Goal: Use online tool/utility: Utilize a website feature to perform a specific function

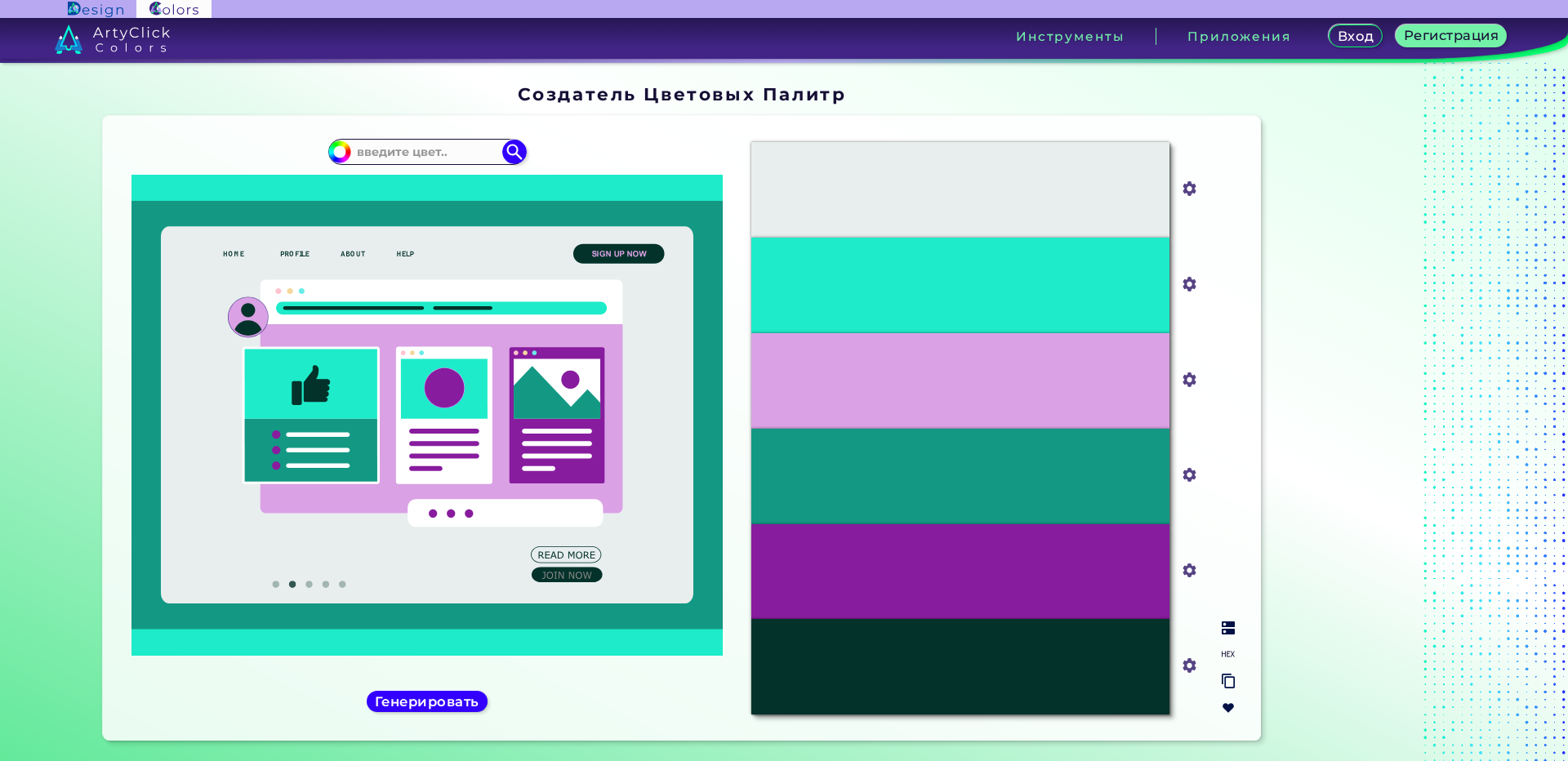
click at [1180, 183] on input "#e8eeee" at bounding box center [1186, 186] width 20 height 20
type input "#f0ffeb"
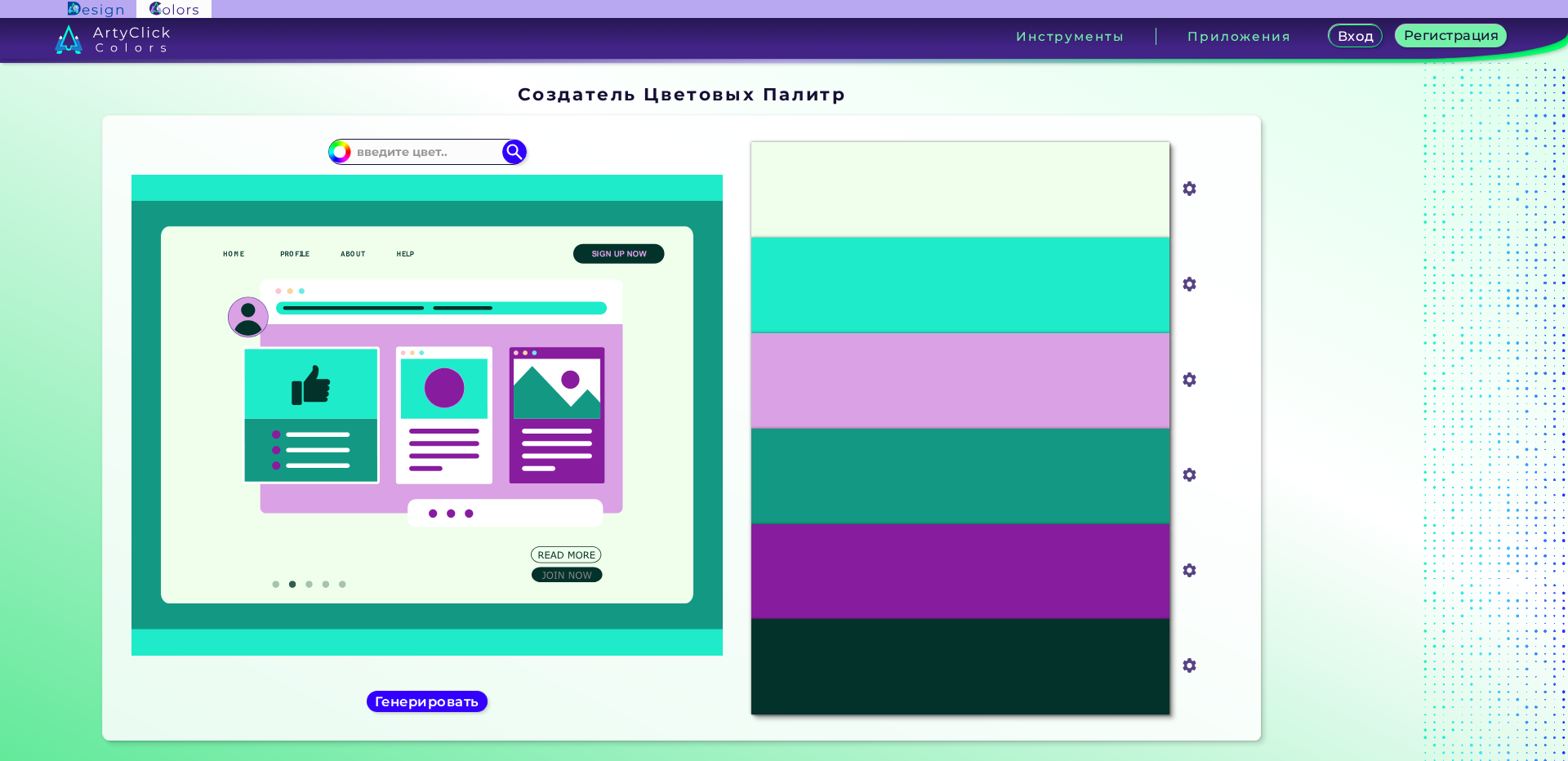
click at [1279, 450] on div at bounding box center [1370, 415] width 205 height 676
click at [1194, 285] on img at bounding box center [1190, 284] width 21 height 21
click at [1190, 287] on input "#1eebc9" at bounding box center [1186, 282] width 20 height 20
type input "#fdf5d0"
click at [1259, 531] on section "Oops - something went wrong. Please try again. #F0FFEB #f0ffeb #1EEBC9 #fdf5d0 …" at bounding box center [683, 431] width 1172 height 644
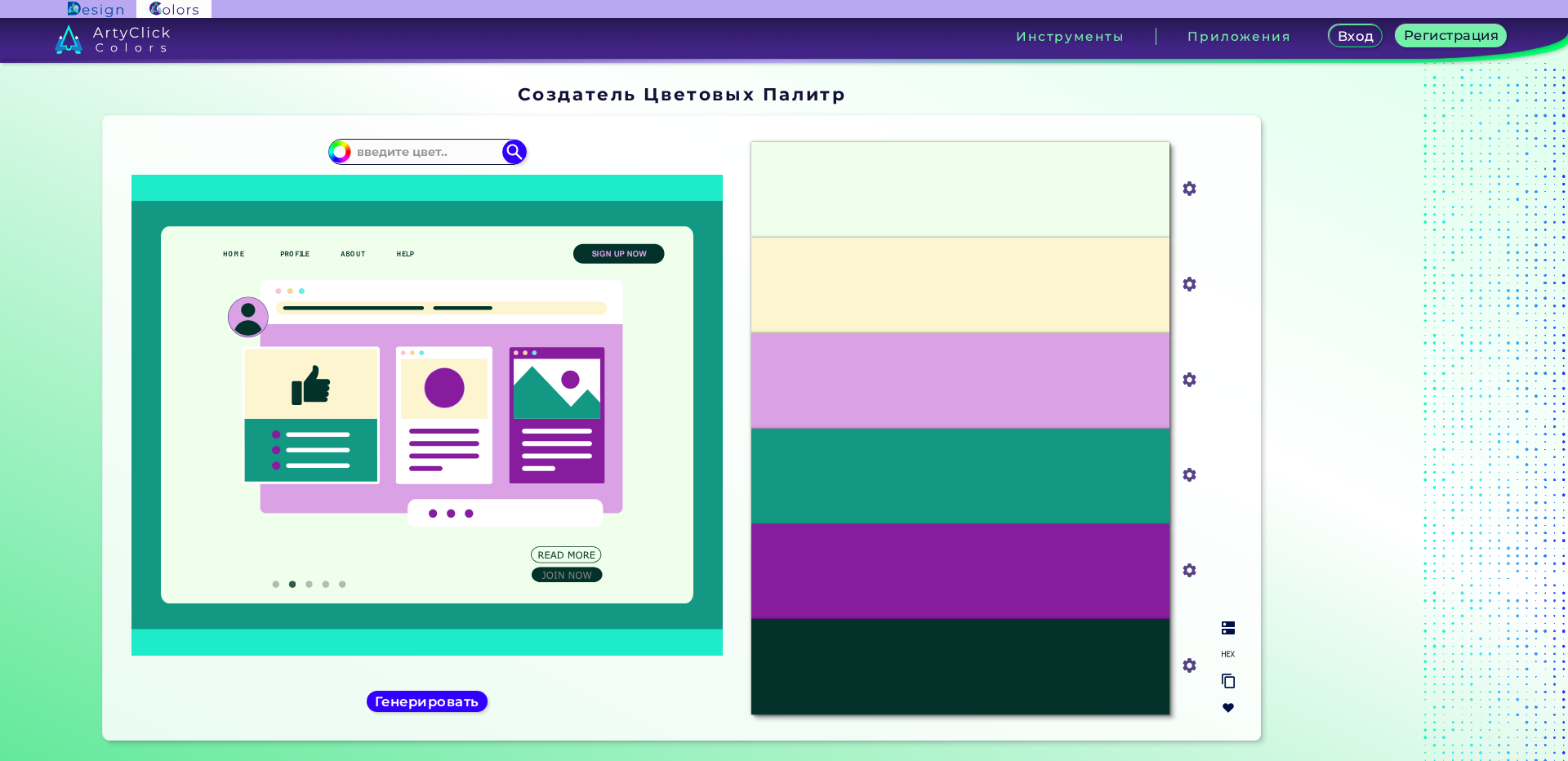
click at [1186, 375] on input "#daa1e5" at bounding box center [1186, 377] width 20 height 20
type input "#ffead6"
click at [1297, 624] on div at bounding box center [1370, 415] width 205 height 676
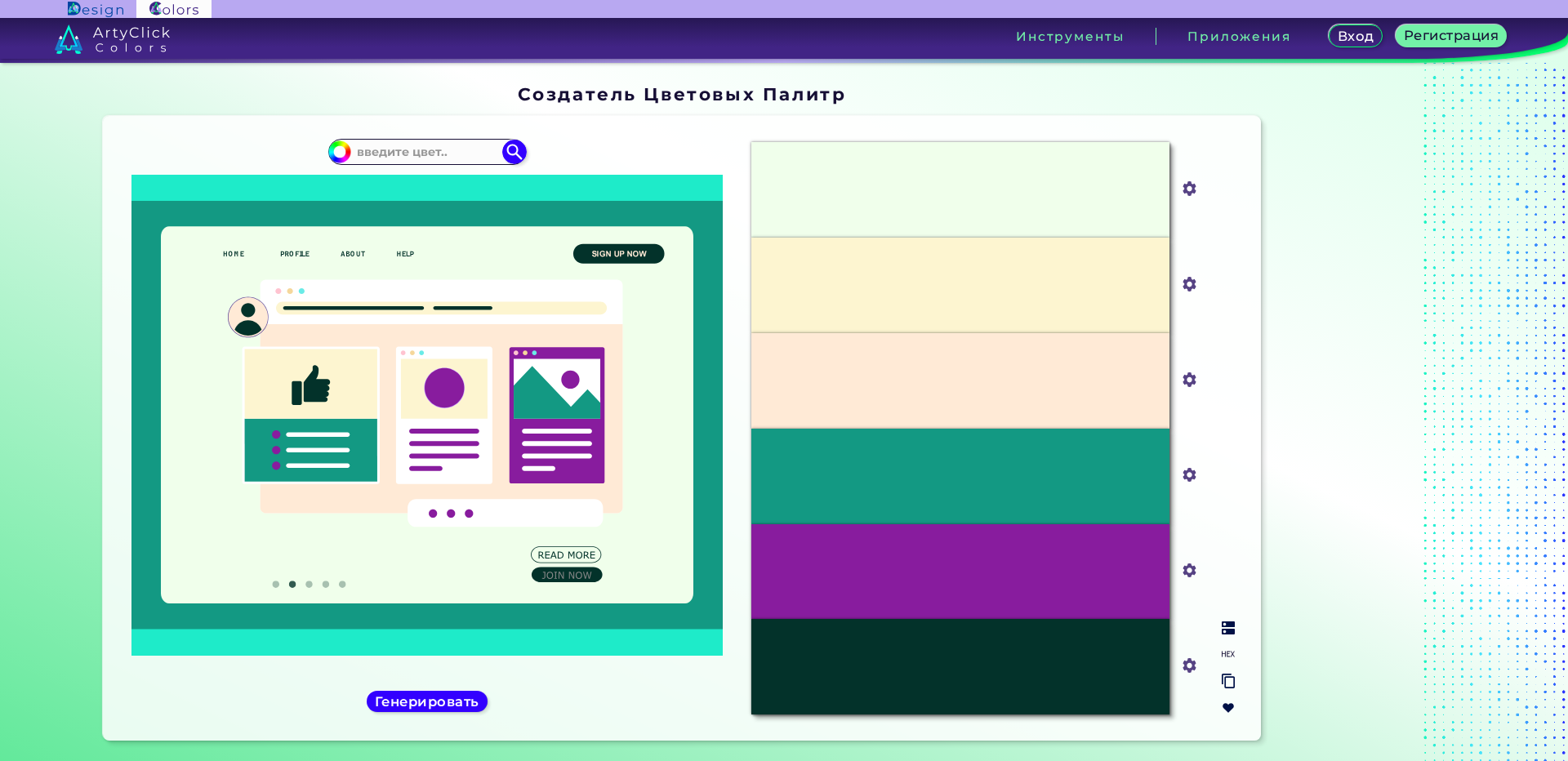
click at [1188, 478] on input "#139983" at bounding box center [1186, 472] width 20 height 20
type input "#ebf1ff"
click at [1302, 707] on div at bounding box center [1370, 415] width 205 height 676
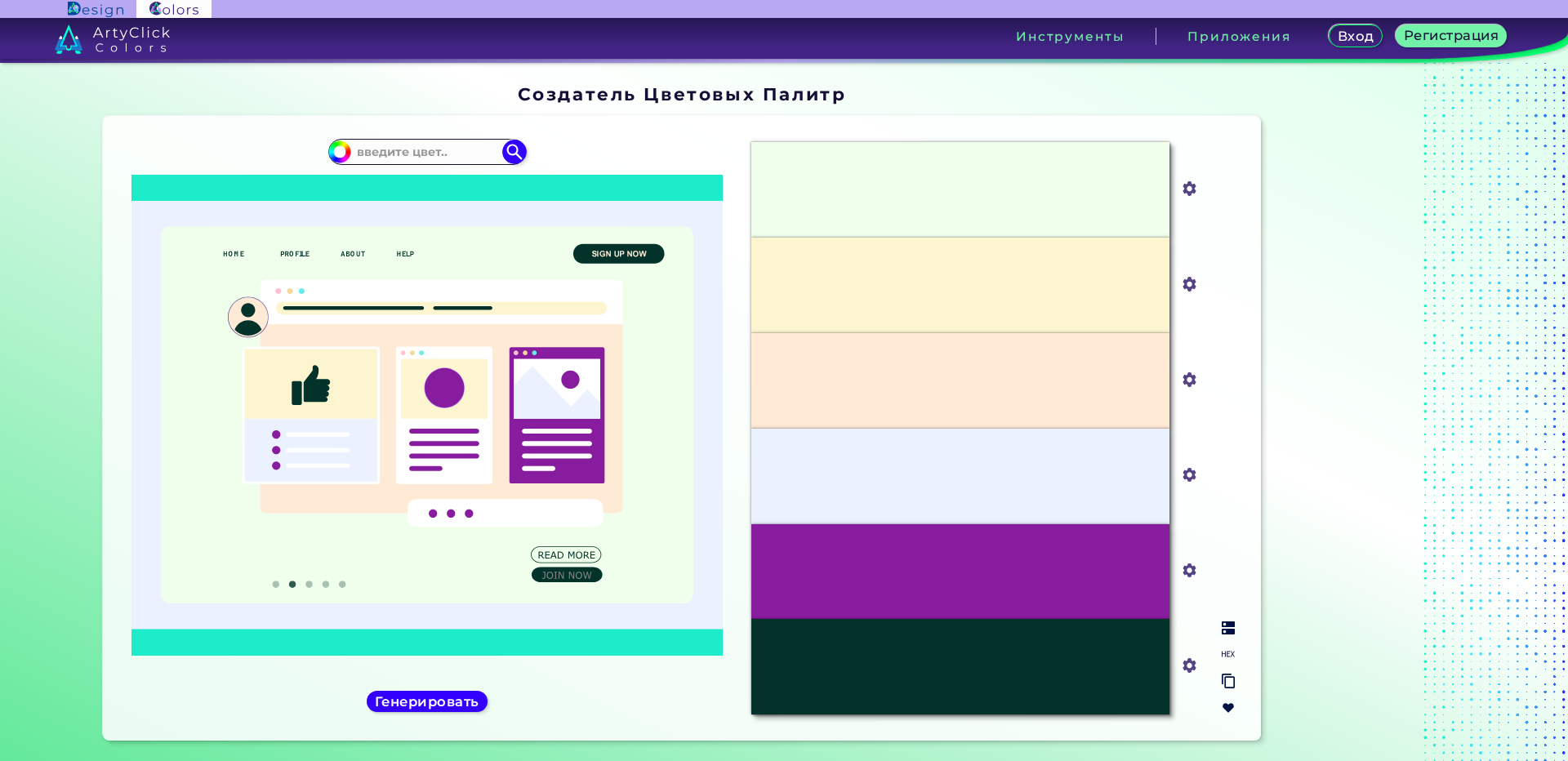
click at [1190, 572] on input "#881c9e" at bounding box center [1186, 568] width 20 height 20
type input "#0eee4f"
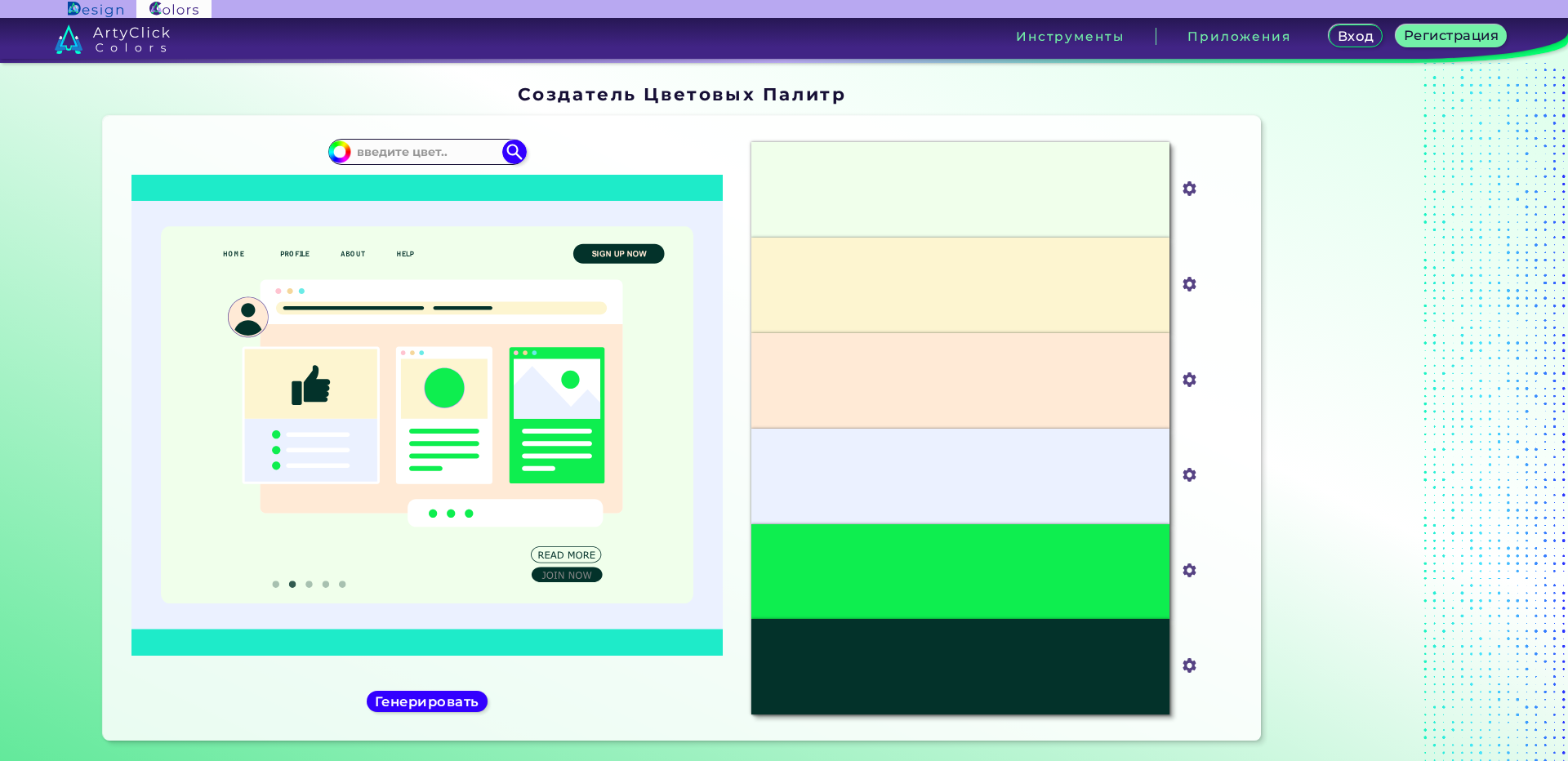
click at [1319, 628] on div at bounding box center [1370, 415] width 205 height 676
click at [1193, 571] on img at bounding box center [1190, 571] width 21 height 21
click at [1189, 564] on input "#0eee4f" at bounding box center [1186, 568] width 20 height 20
click at [1297, 600] on div at bounding box center [1370, 415] width 205 height 676
click at [1181, 576] on input "#0eee4f" at bounding box center [1186, 568] width 20 height 20
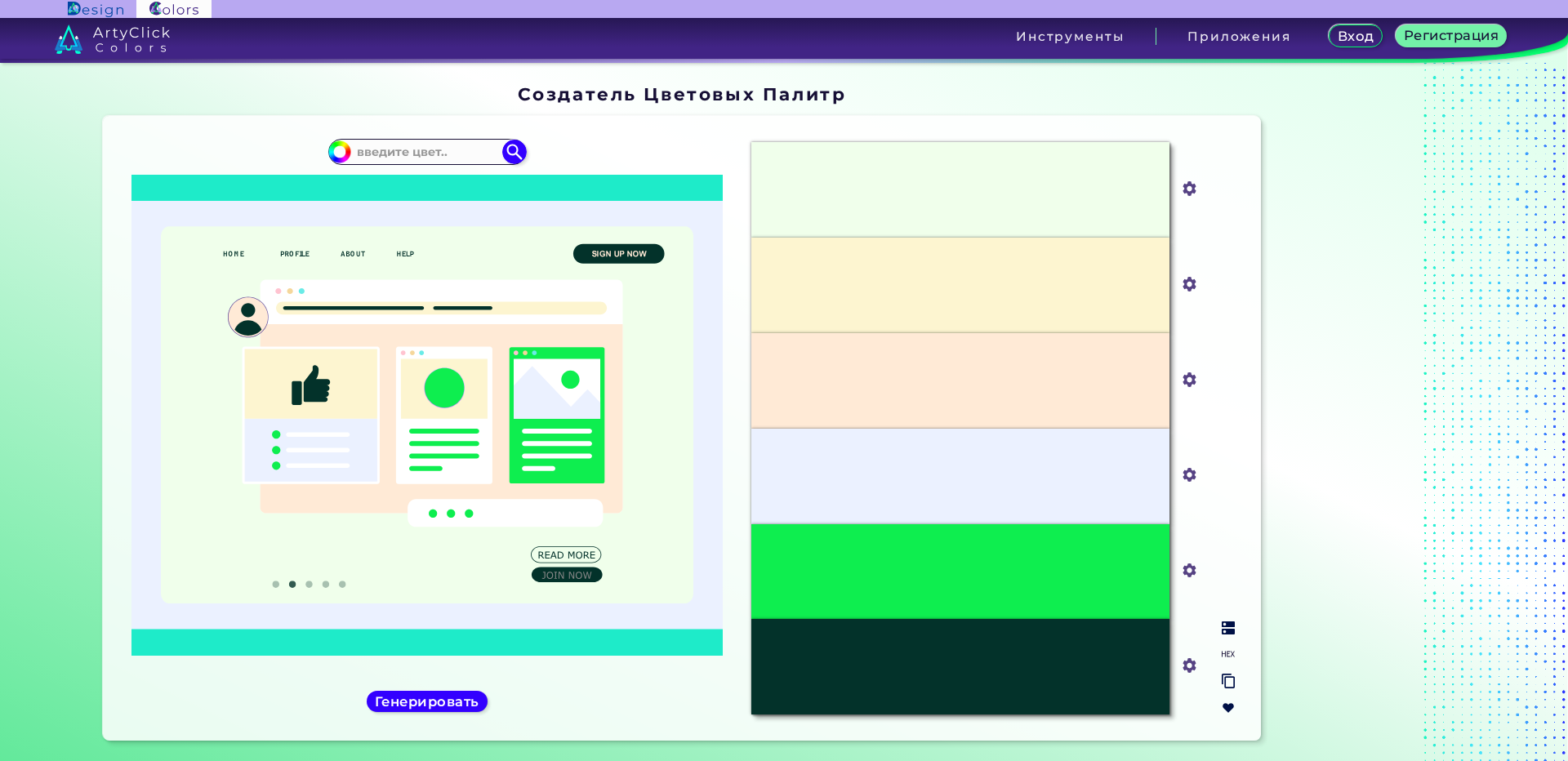
click at [1190, 574] on input "#0eee4f" at bounding box center [1186, 568] width 20 height 20
type input "#eee4f1"
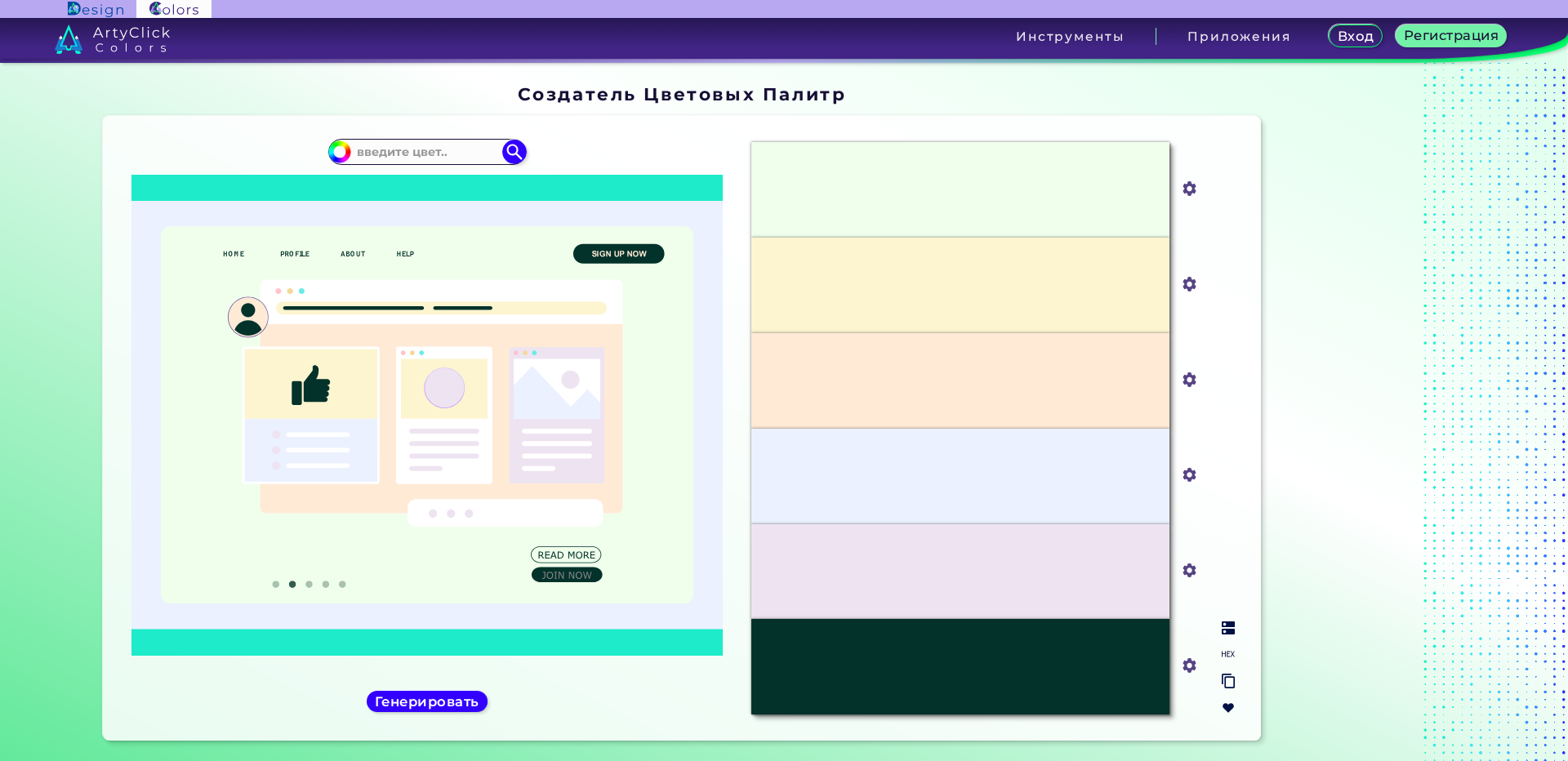
click at [1189, 668] on input "#03322a" at bounding box center [1186, 663] width 20 height 20
type input "#fbdadc"
click at [1276, 675] on div at bounding box center [1370, 415] width 205 height 676
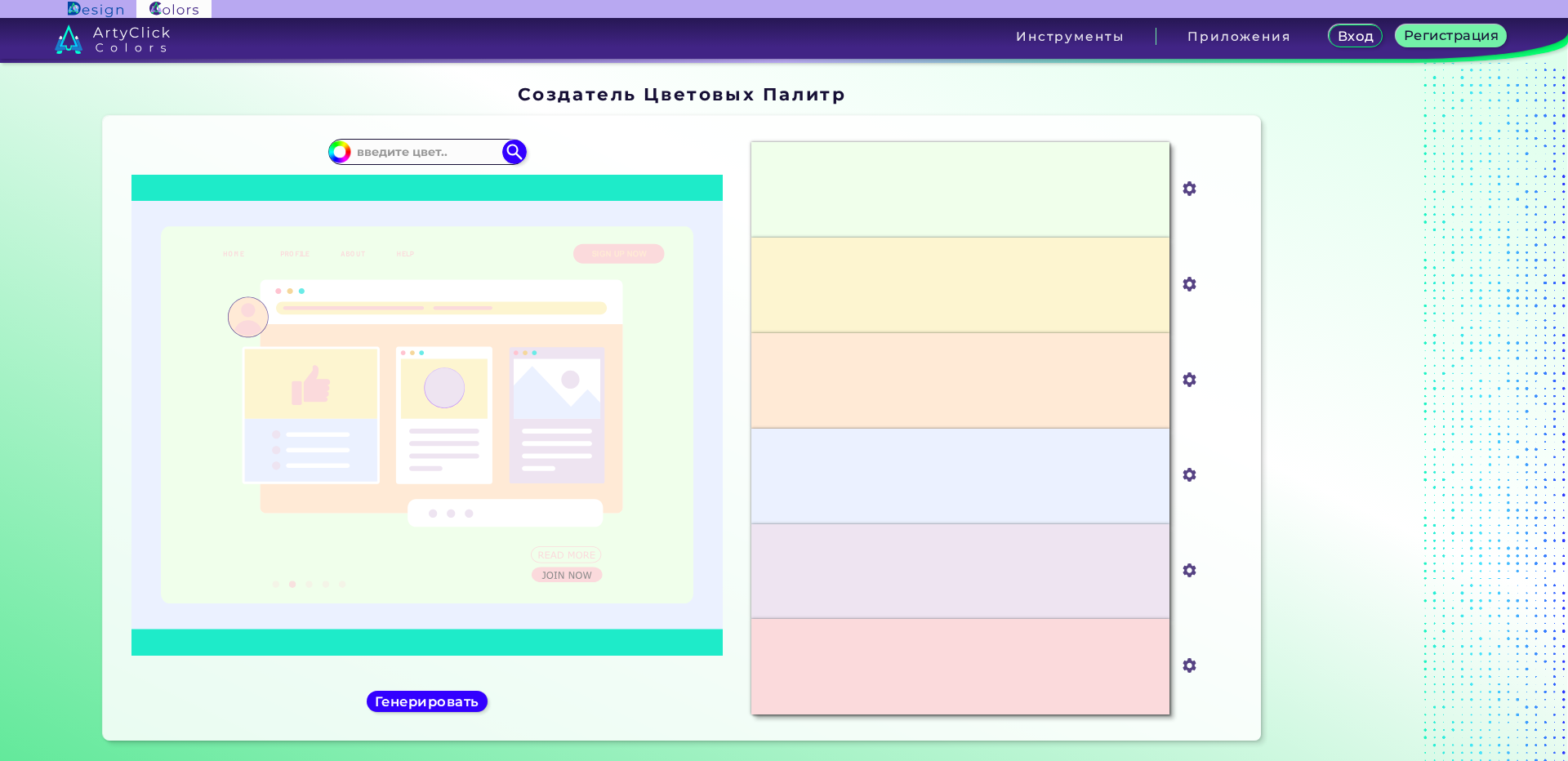
click at [723, 703] on div "#000000" at bounding box center [427, 428] width 623 height 598
click at [1229, 626] on img at bounding box center [1229, 628] width 13 height 13
click at [1223, 624] on img at bounding box center [1229, 628] width 13 height 13
click at [1229, 653] on img at bounding box center [1229, 654] width 13 height 13
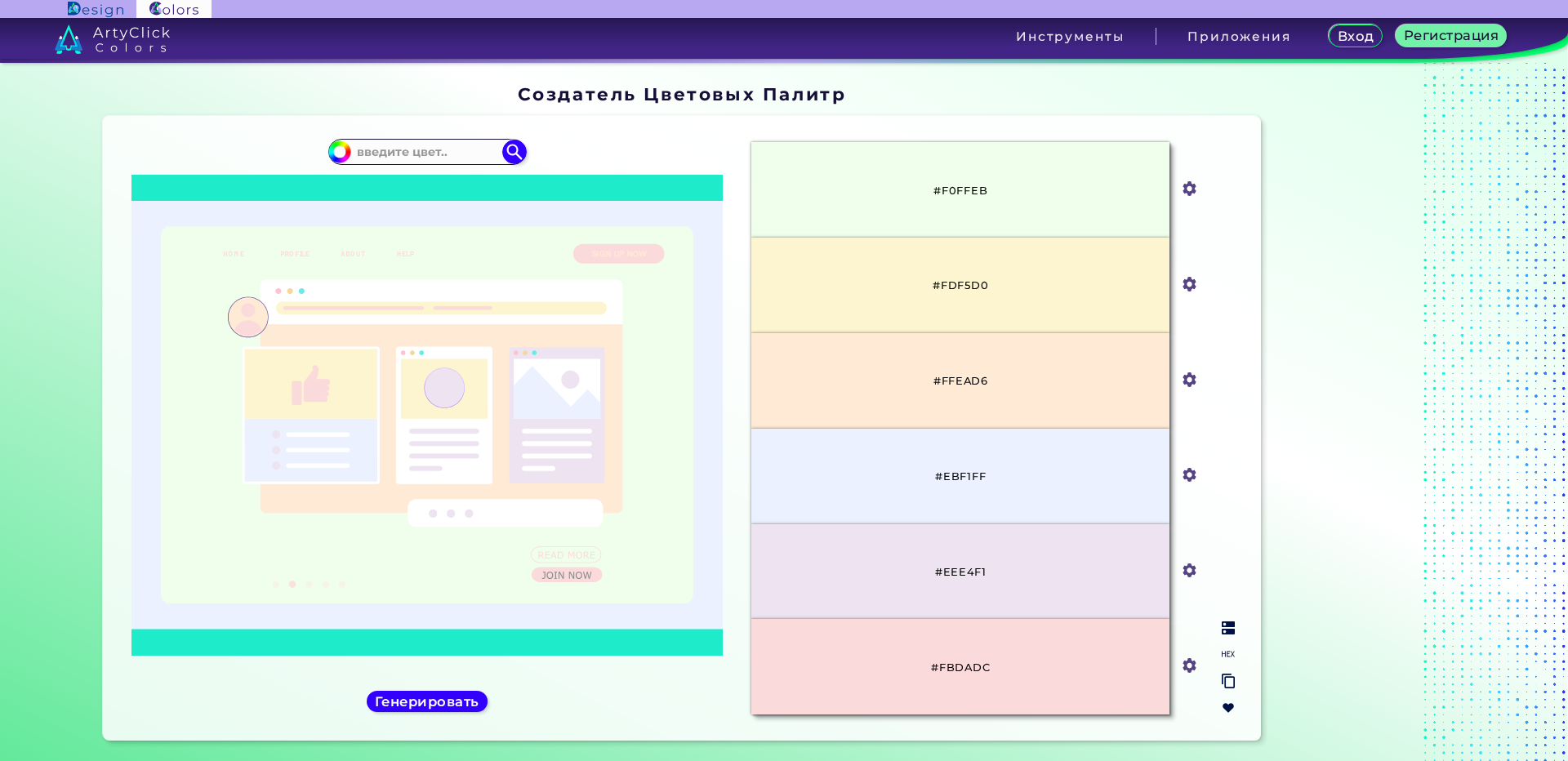
click at [1226, 628] on img at bounding box center [1229, 628] width 13 height 13
click at [1230, 653] on img at bounding box center [1229, 654] width 13 height 13
click at [1226, 709] on img at bounding box center [1229, 708] width 13 height 13
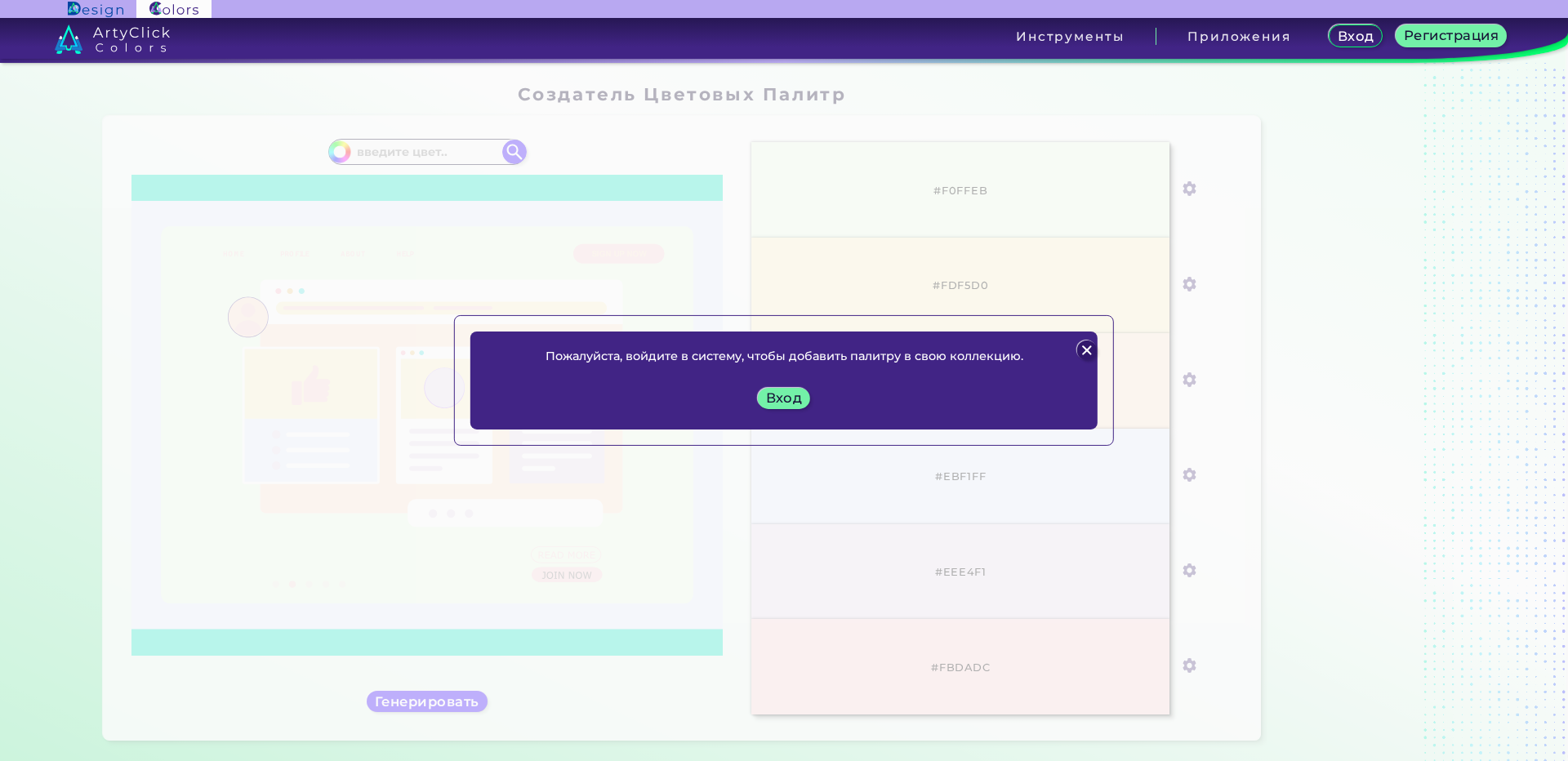
click at [1085, 350] on img at bounding box center [1086, 350] width 20 height 20
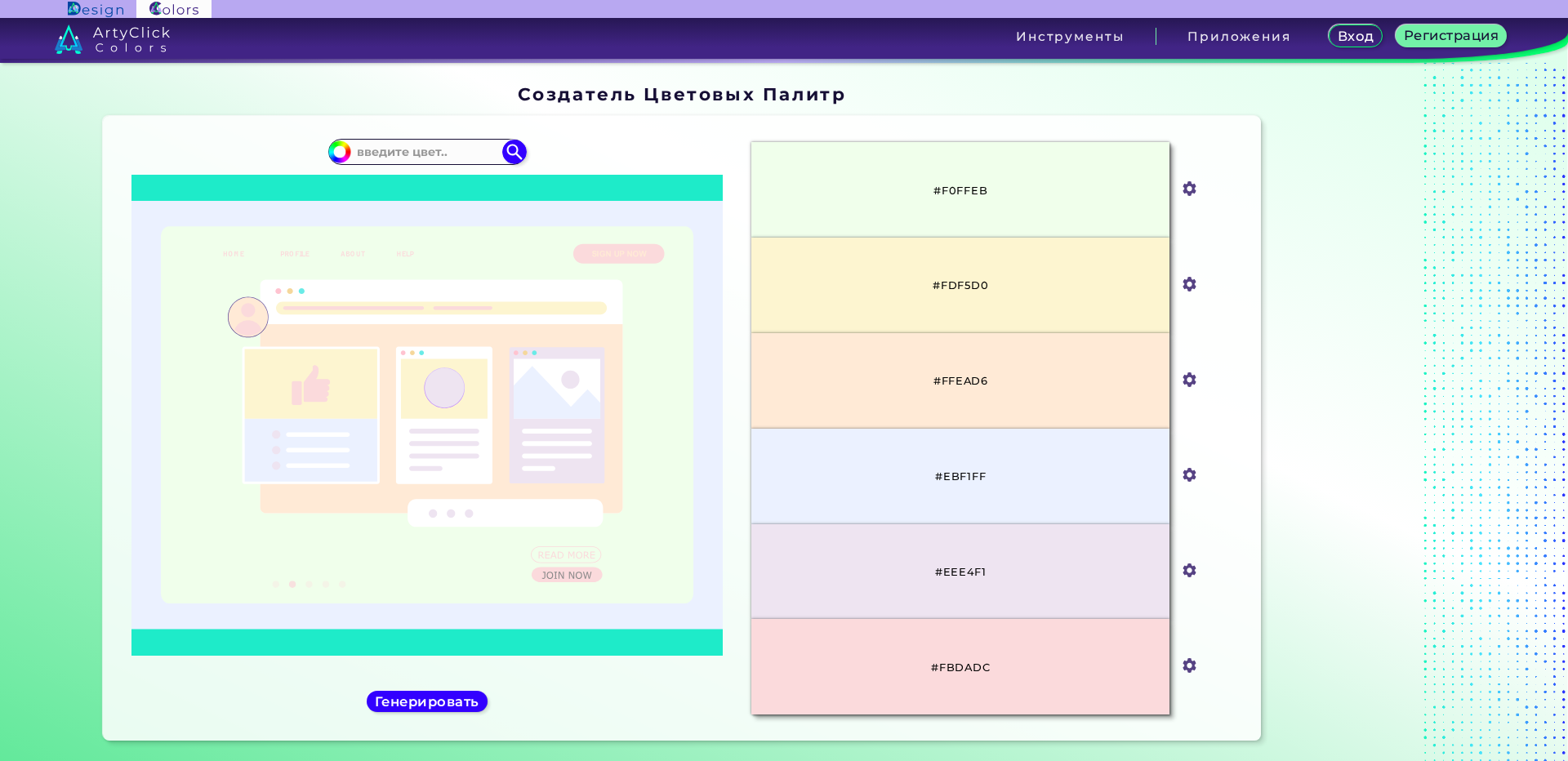
click at [1347, 377] on div at bounding box center [1370, 415] width 205 height 676
click at [1227, 708] on img at bounding box center [1229, 708] width 13 height 13
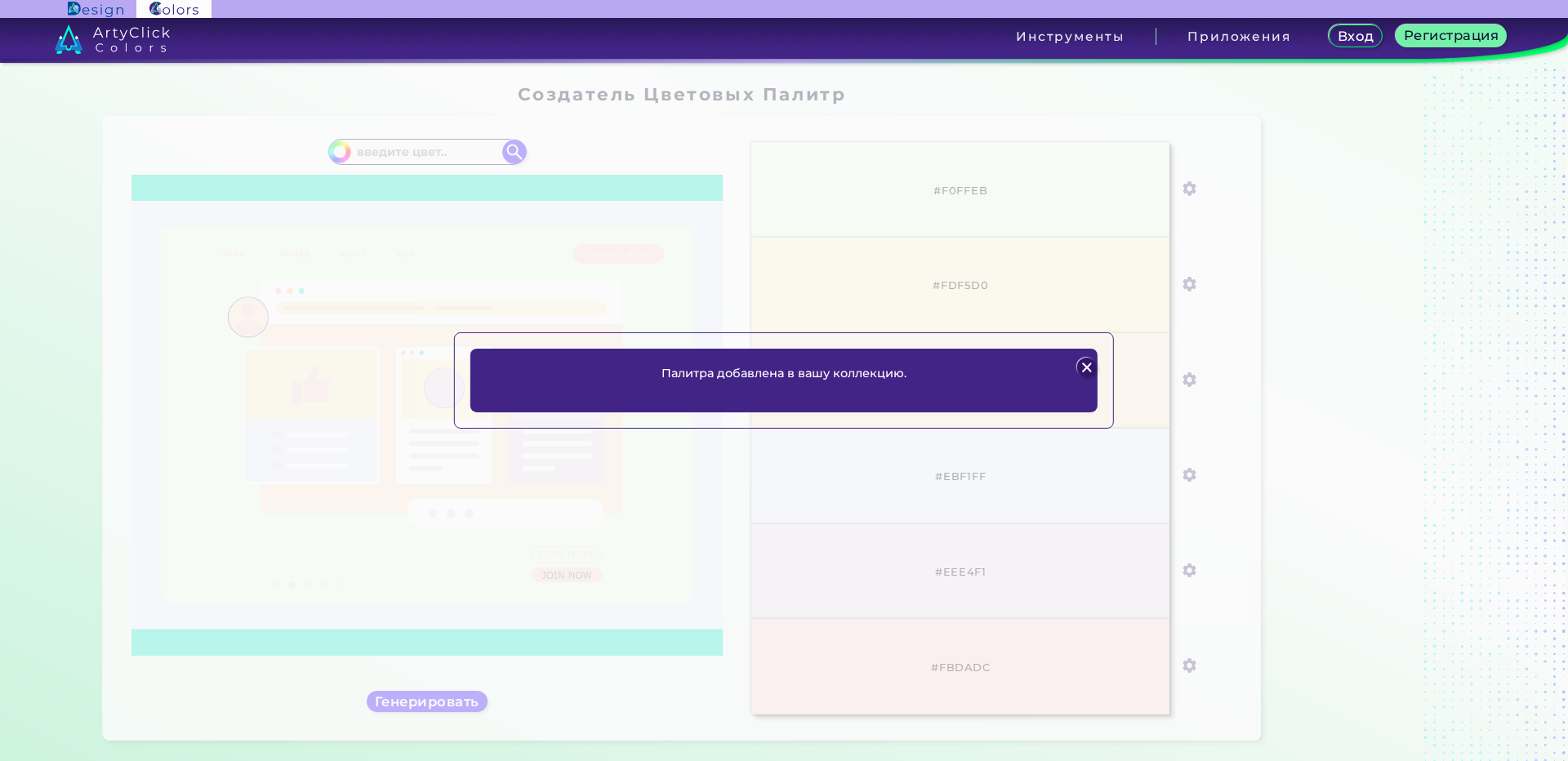
click at [1335, 401] on div "Палитра добавлена в вашу коллекцию. Plans Sign Up Вход" at bounding box center [784, 380] width 1568 height 761
click at [1085, 362] on img at bounding box center [1086, 367] width 20 height 20
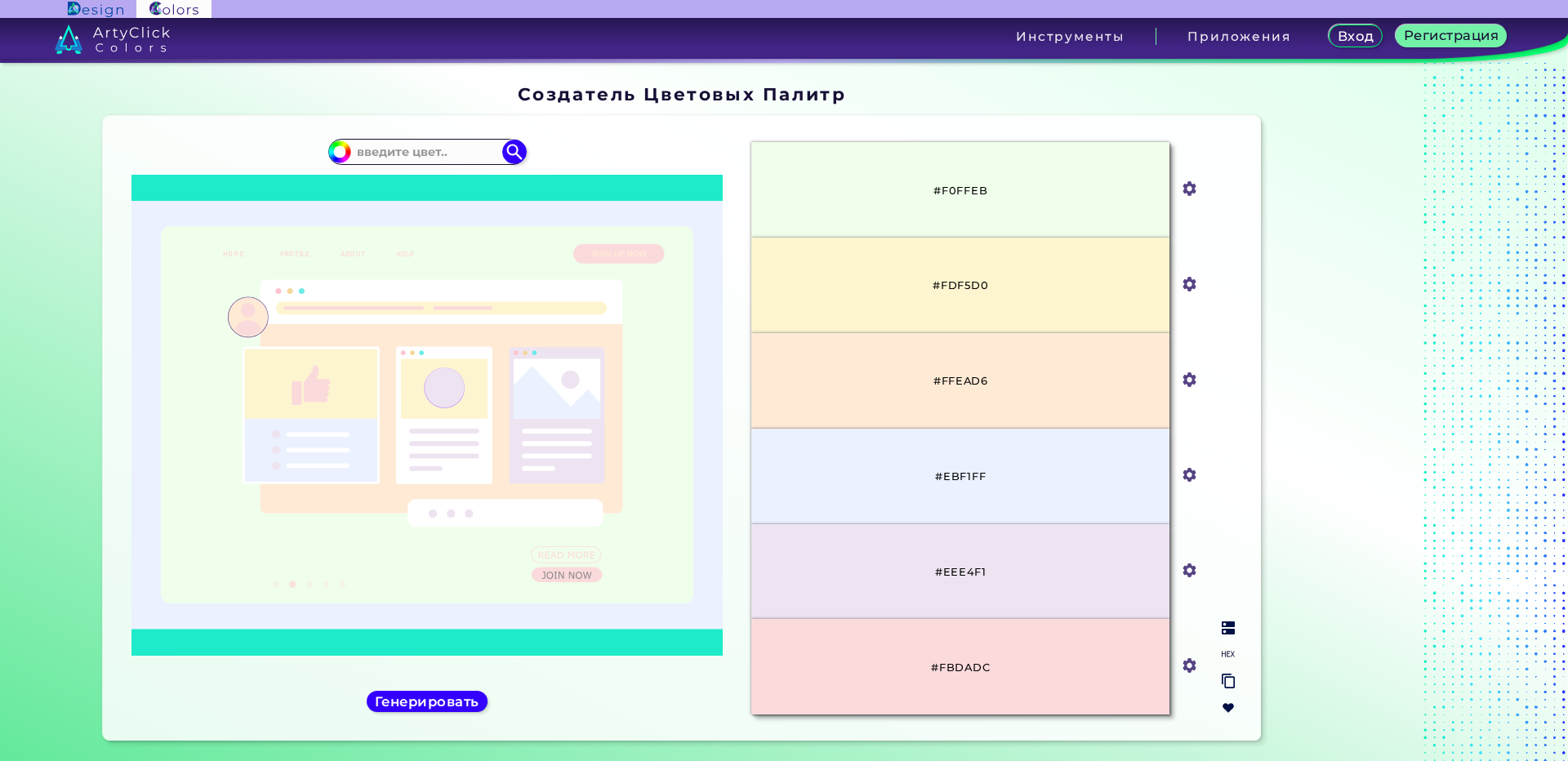
click at [1188, 286] on input "#fdf5d0" at bounding box center [1186, 282] width 20 height 20
type input "#fbf8cc"
click at [1318, 575] on div at bounding box center [1370, 415] width 205 height 676
click at [1313, 564] on div at bounding box center [1370, 415] width 205 height 676
click at [1224, 650] on img at bounding box center [1229, 654] width 13 height 13
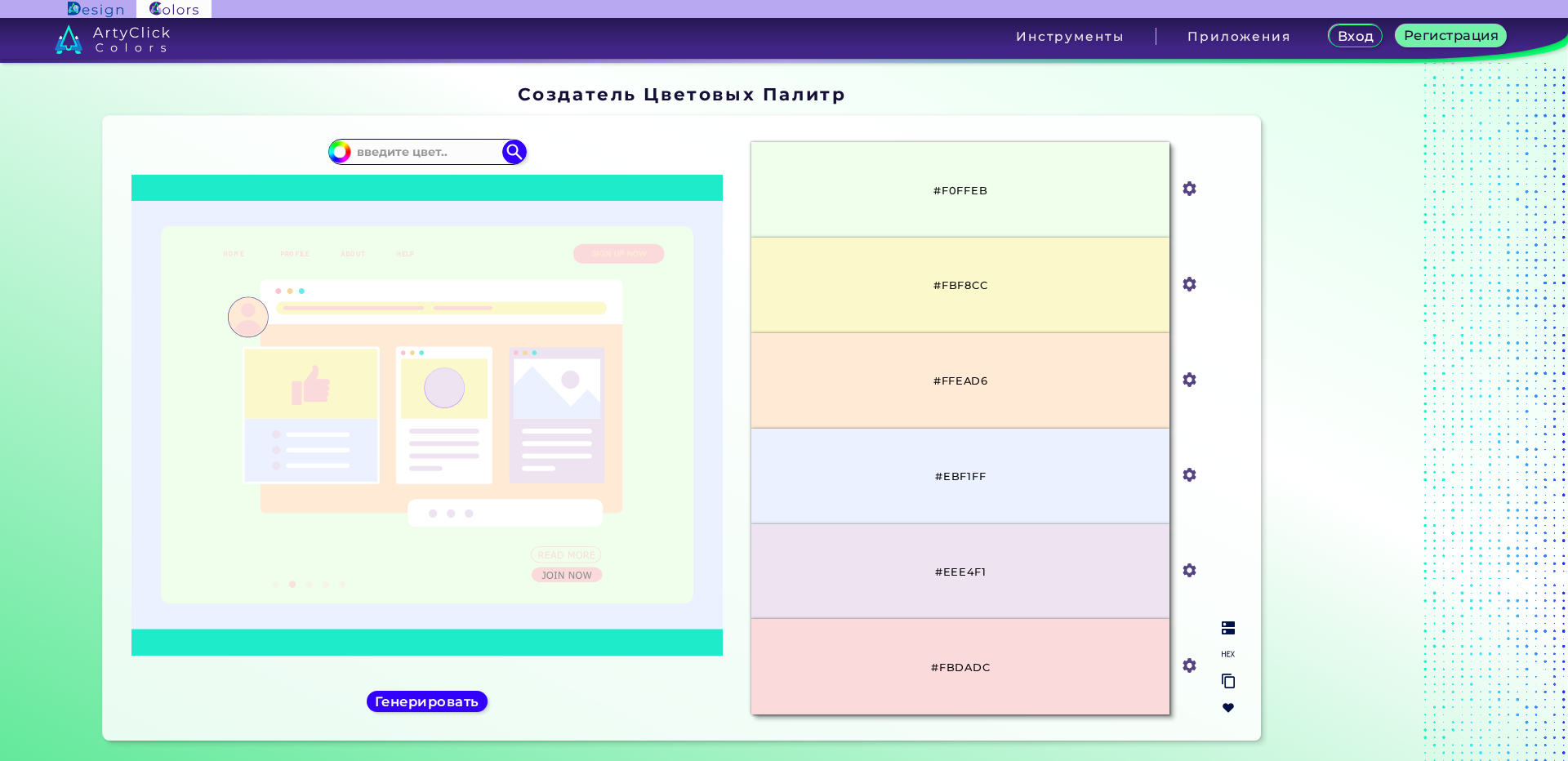
click at [1189, 667] on input "#fbdadc" at bounding box center [1186, 663] width 20 height 20
type input "#a3c4f3"
click at [1392, 592] on div at bounding box center [1370, 415] width 205 height 676
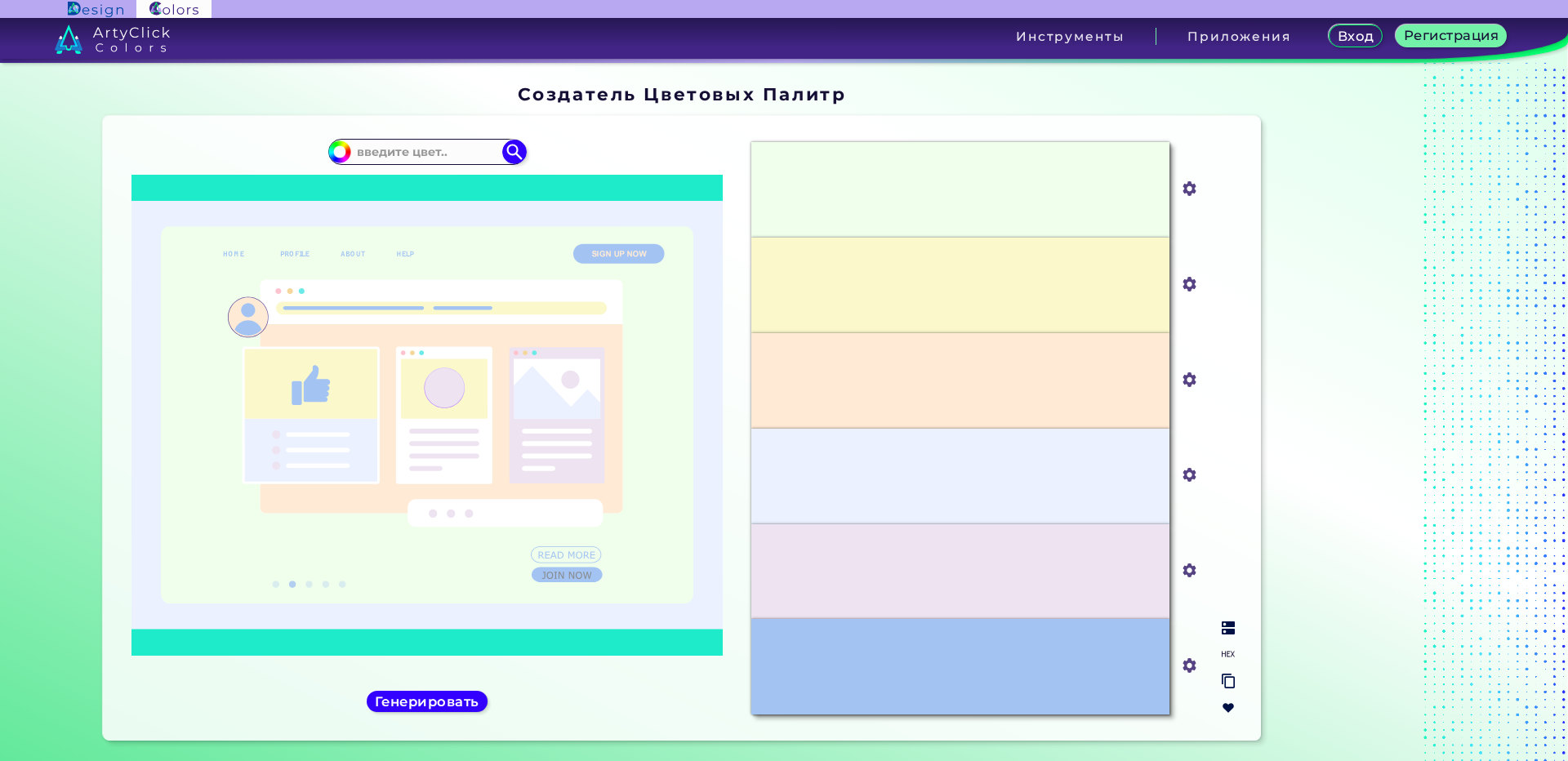
click at [1187, 569] on input "#eee4f1" at bounding box center [1186, 568] width 20 height 20
type input "#cfbaf0"
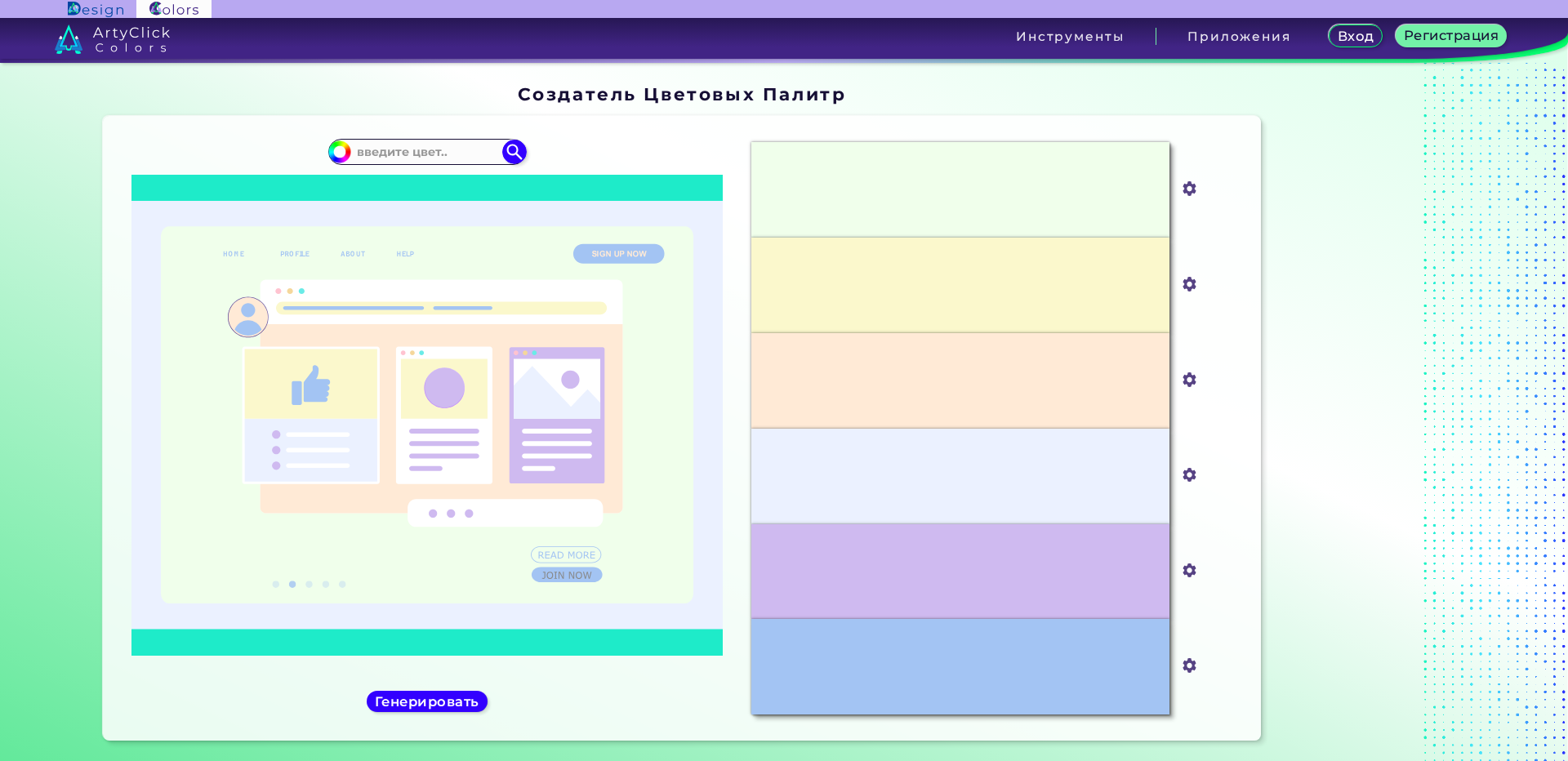
click at [1408, 496] on div at bounding box center [1370, 415] width 205 height 676
click at [1191, 477] on input "#ebf1ff" at bounding box center [1186, 472] width 20 height 20
type input "#90dbf4"
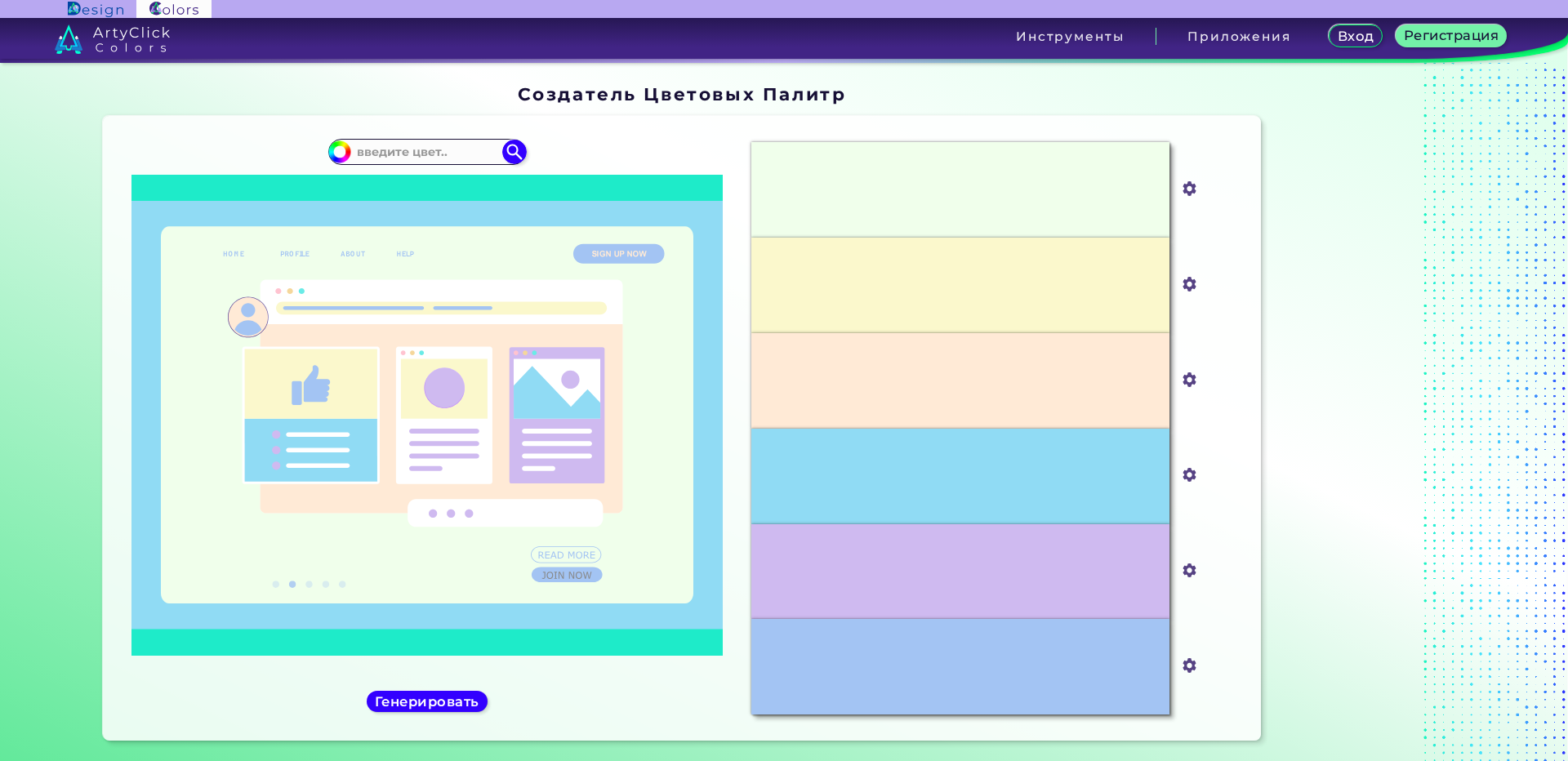
click at [1401, 626] on div at bounding box center [1370, 415] width 205 height 676
click at [1187, 381] on input "#ffead6" at bounding box center [1186, 377] width 20 height 20
type input "#f1c0e8"
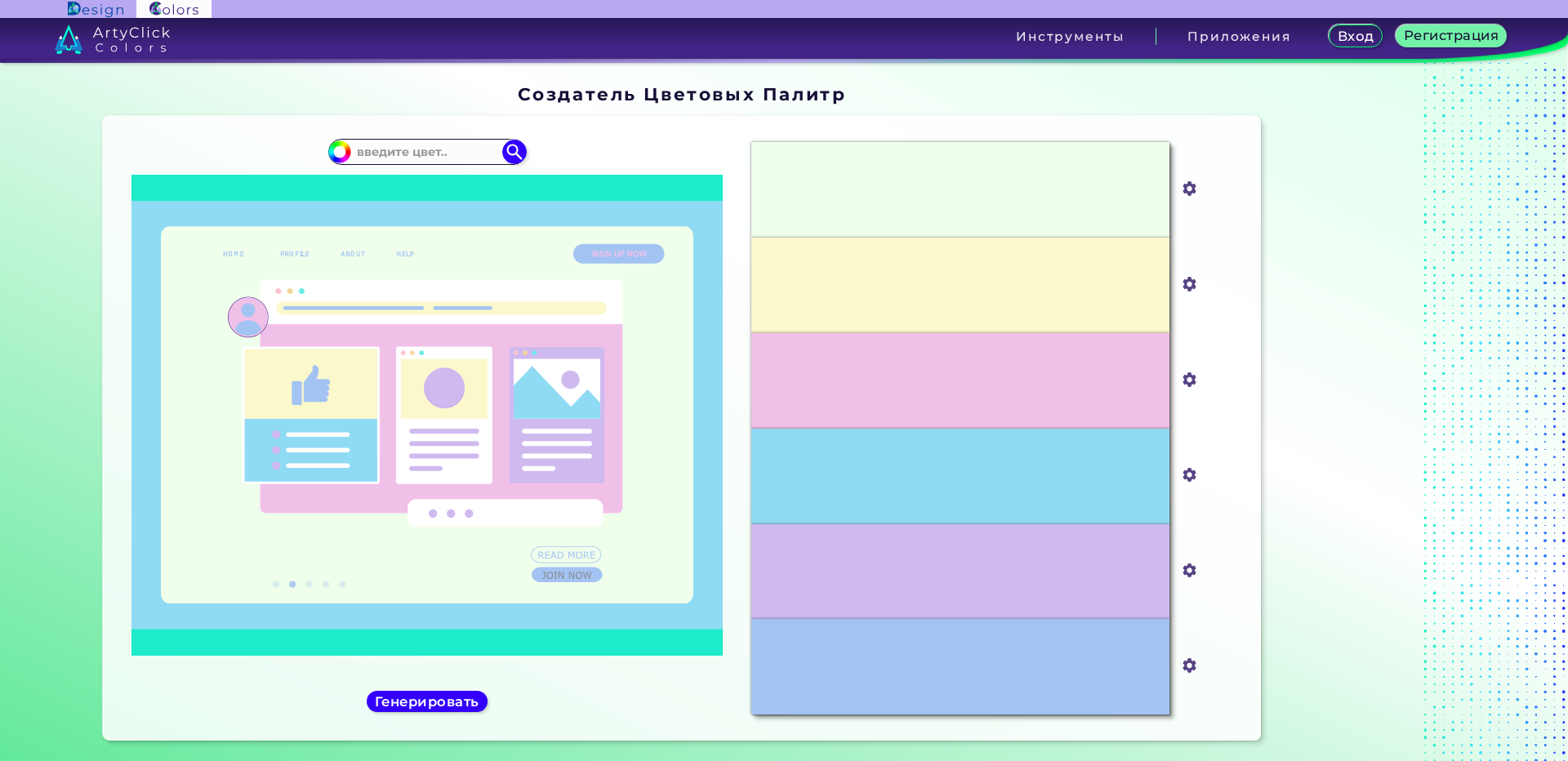
click at [1288, 604] on div at bounding box center [1370, 415] width 205 height 676
click at [1224, 653] on img at bounding box center [1229, 654] width 13 height 13
click at [1187, 193] on input "#f0ffeb" at bounding box center [1186, 186] width 20 height 20
type input "#98f5e1"
click at [1296, 499] on div at bounding box center [1370, 415] width 205 height 676
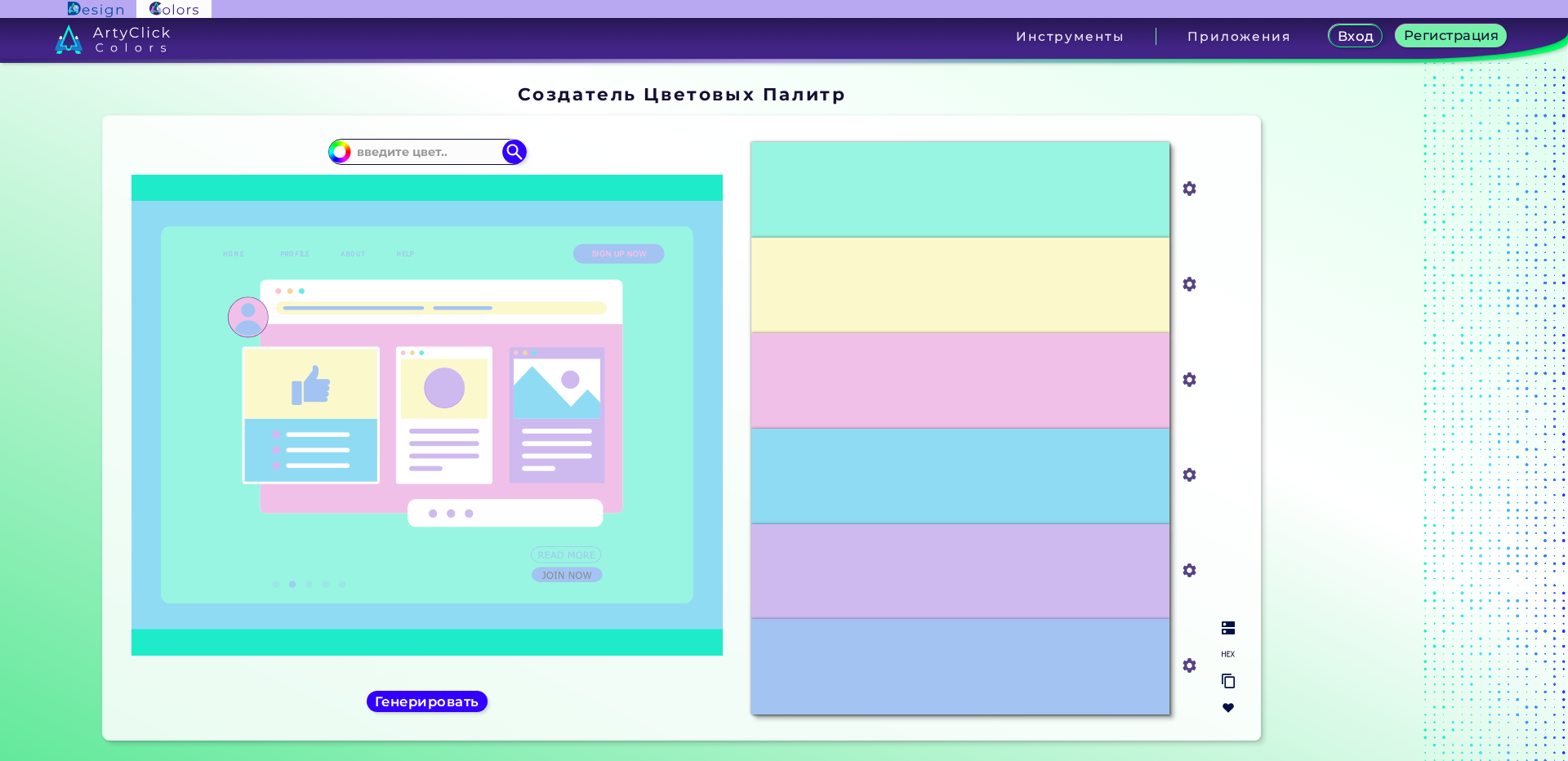
click at [1185, 374] on input "#f1c0e8" at bounding box center [1186, 377] width 20 height 20
type input "#98f5e1"
click at [1370, 296] on div at bounding box center [1370, 415] width 205 height 676
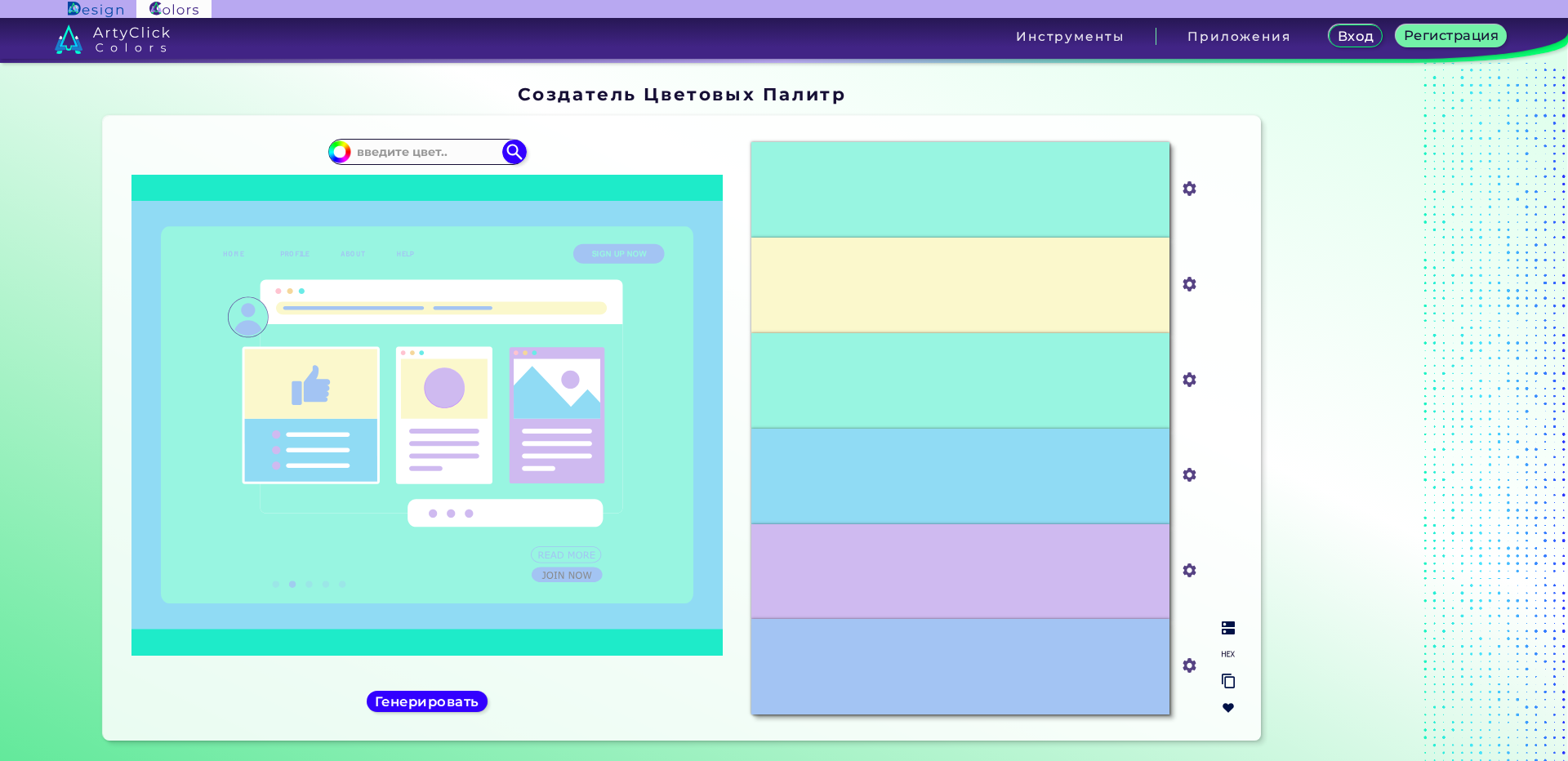
click at [1187, 379] on input "#98f5e1" at bounding box center [1186, 377] width 20 height 20
click at [1217, 322] on div "#98F5E1 #98f5e1 #FBF8CC #fbf8cc #98F5E1 #98f5e1 #90DBF4 #90dbf4 #CFBAF0 #cfbaf0…" at bounding box center [992, 428] width 510 height 598
click at [1226, 653] on img at bounding box center [1229, 654] width 13 height 13
drag, startPoint x: 995, startPoint y: 670, endPoint x: 915, endPoint y: 669, distance: 80.0
click at [915, 669] on div "#A3C4F3" at bounding box center [960, 667] width 418 height 96
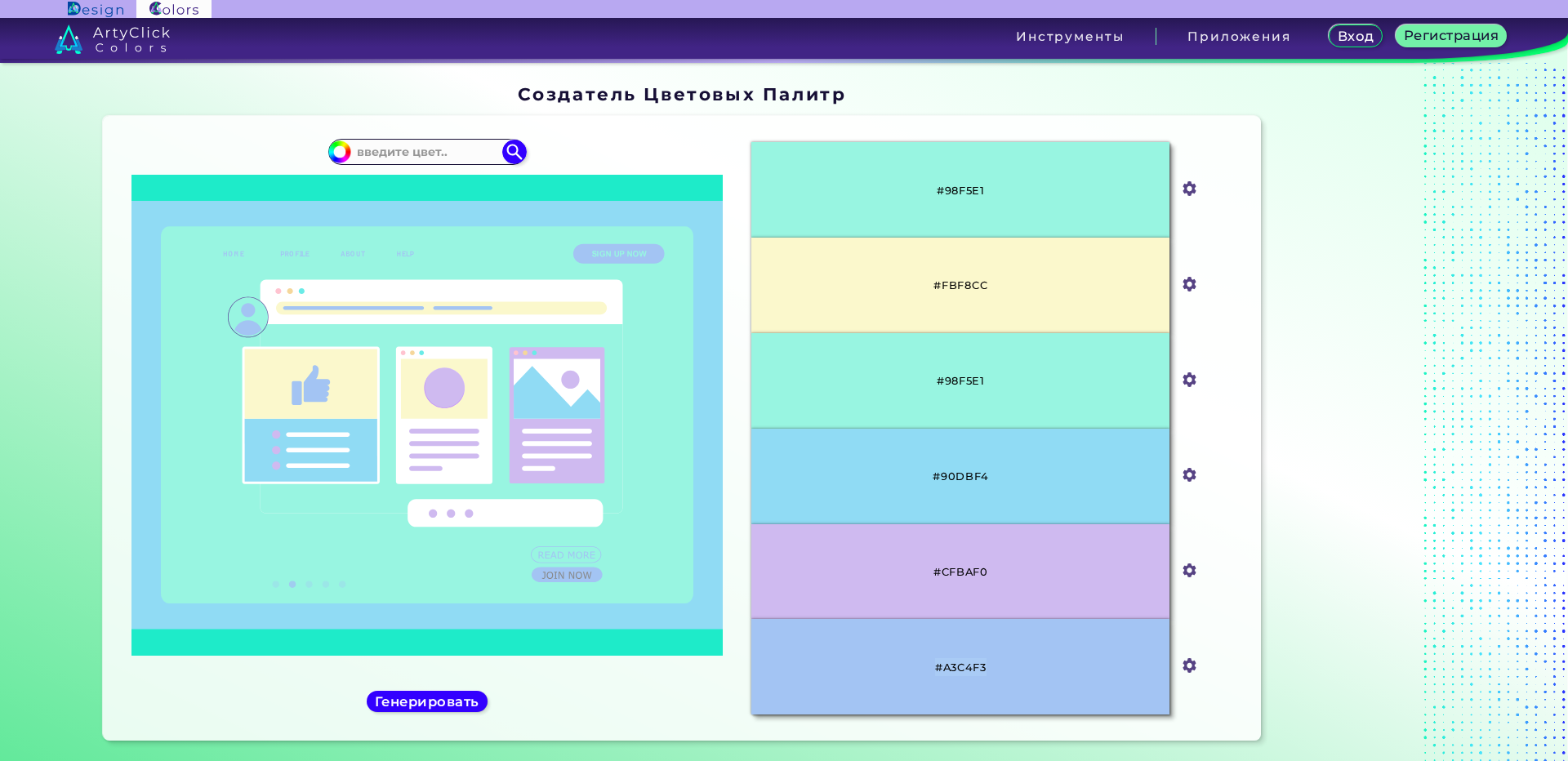
copy p "#A3C4F3"
click at [1248, 509] on div "Oops - something went wrong. Please try again. #98F5E1 #98f5e1 #FBF8CC #fbf8cc …" at bounding box center [683, 427] width 1159 height 624
click at [1185, 477] on input "#90dbf4" at bounding box center [1186, 472] width 20 height 20
click at [1268, 429] on div at bounding box center [1370, 415] width 205 height 676
click at [1188, 670] on input "#a3c4f3" at bounding box center [1186, 663] width 20 height 20
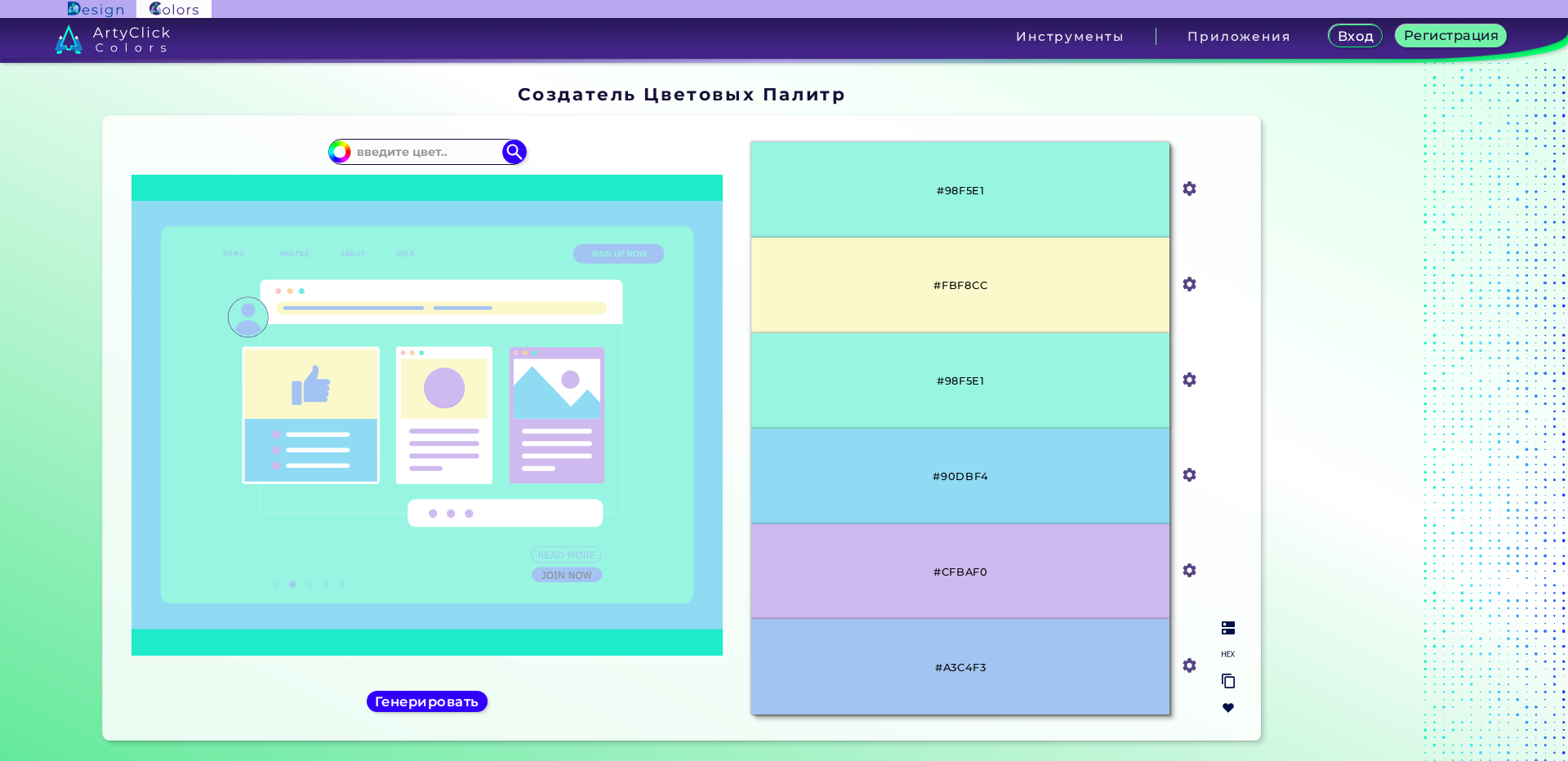
type input "#9dc4fb"
click at [1421, 657] on div at bounding box center [1370, 415] width 205 height 676
click at [1190, 671] on input "#9dc4fb" at bounding box center [1186, 663] width 20 height 20
type input "#80b5ff"
click at [1404, 598] on div at bounding box center [1370, 415] width 205 height 676
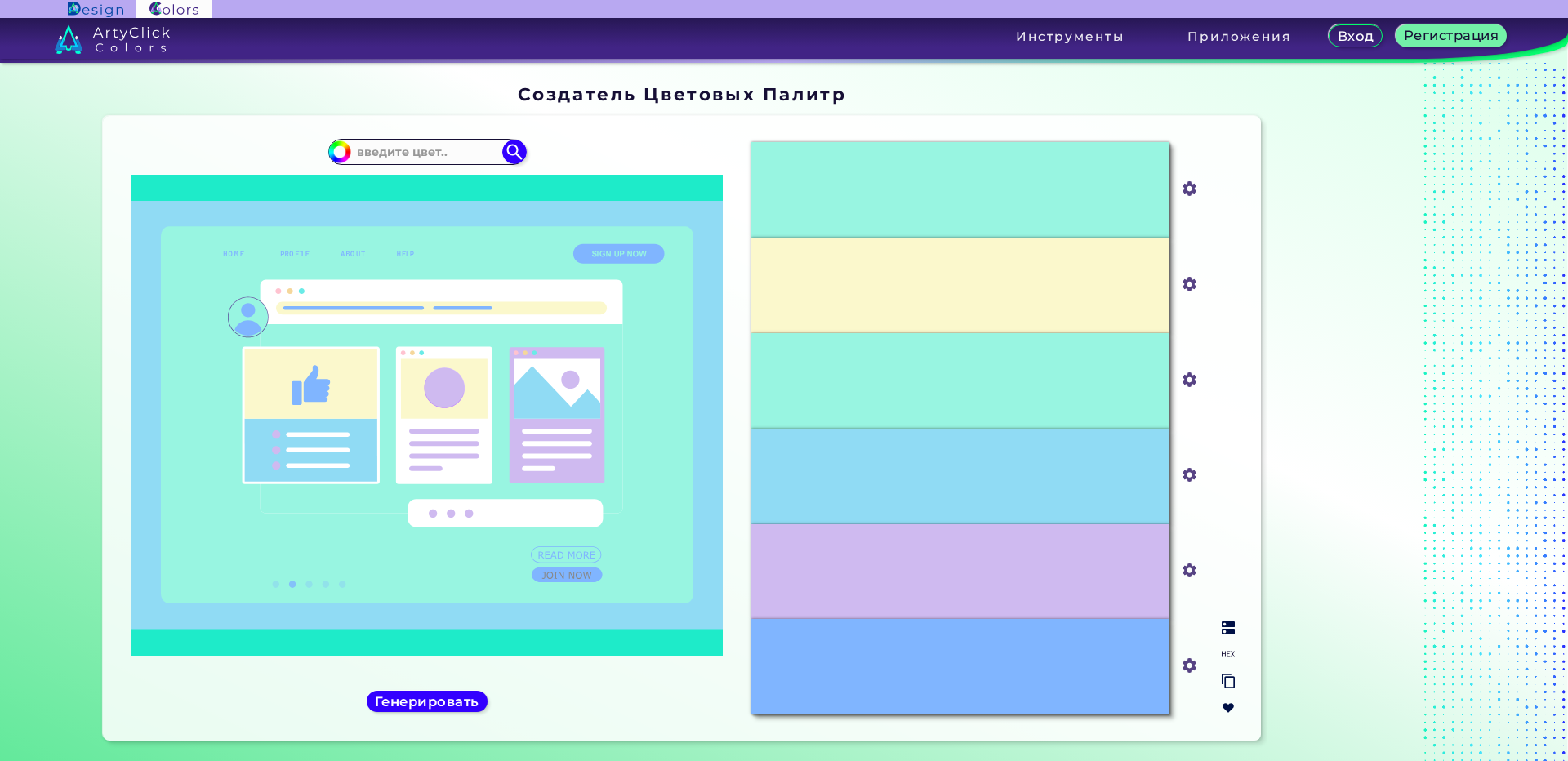
click at [1190, 479] on input "#90dbf4" at bounding box center [1186, 472] width 20 height 20
type input "#bdeeff"
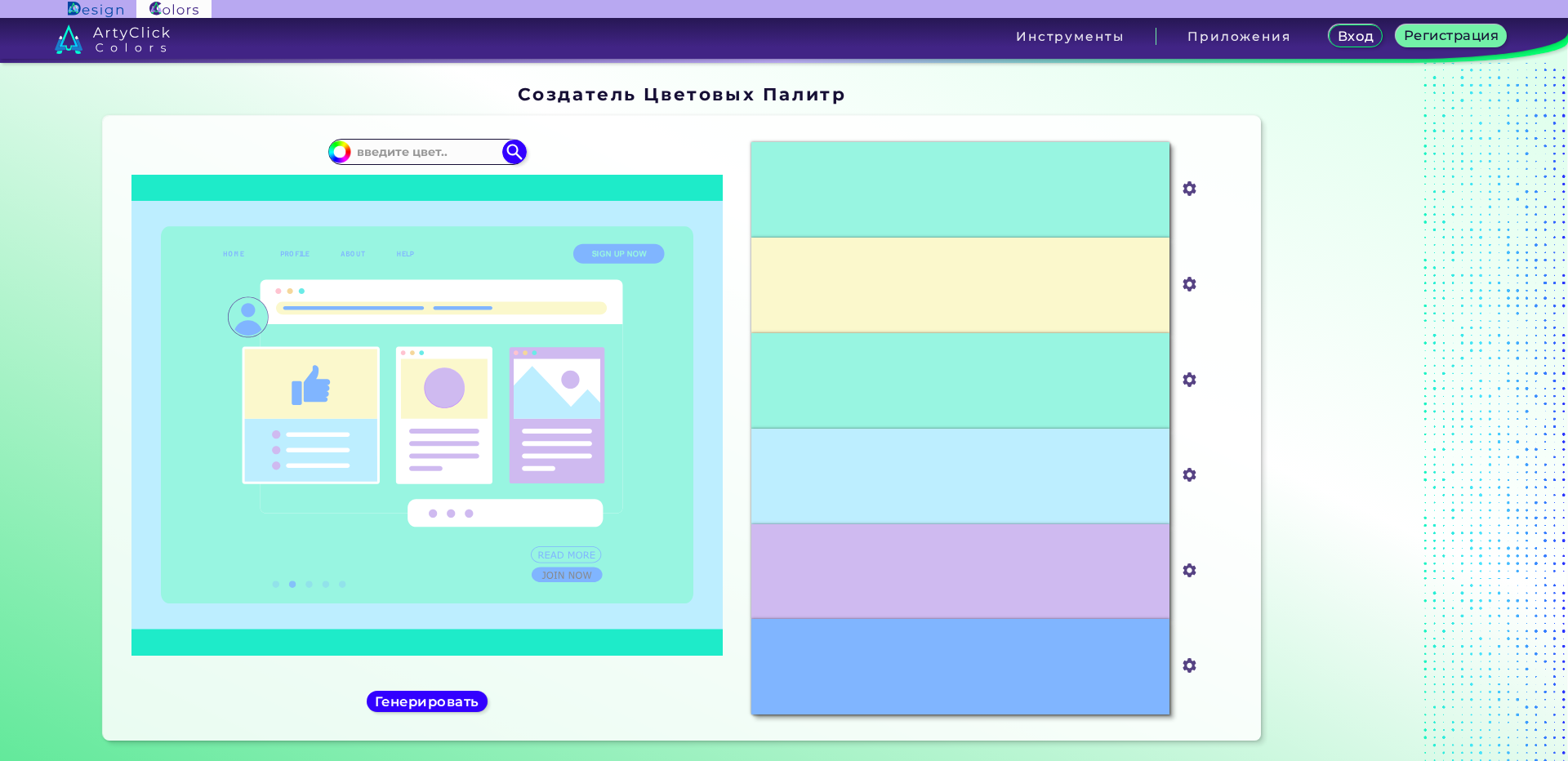
click at [1292, 450] on div at bounding box center [1370, 415] width 205 height 676
click at [1192, 473] on img at bounding box center [1190, 475] width 21 height 21
click at [1190, 475] on input "#bdeeff" at bounding box center [1186, 472] width 20 height 20
type input "#adebff"
click at [1375, 552] on div at bounding box center [1370, 415] width 205 height 676
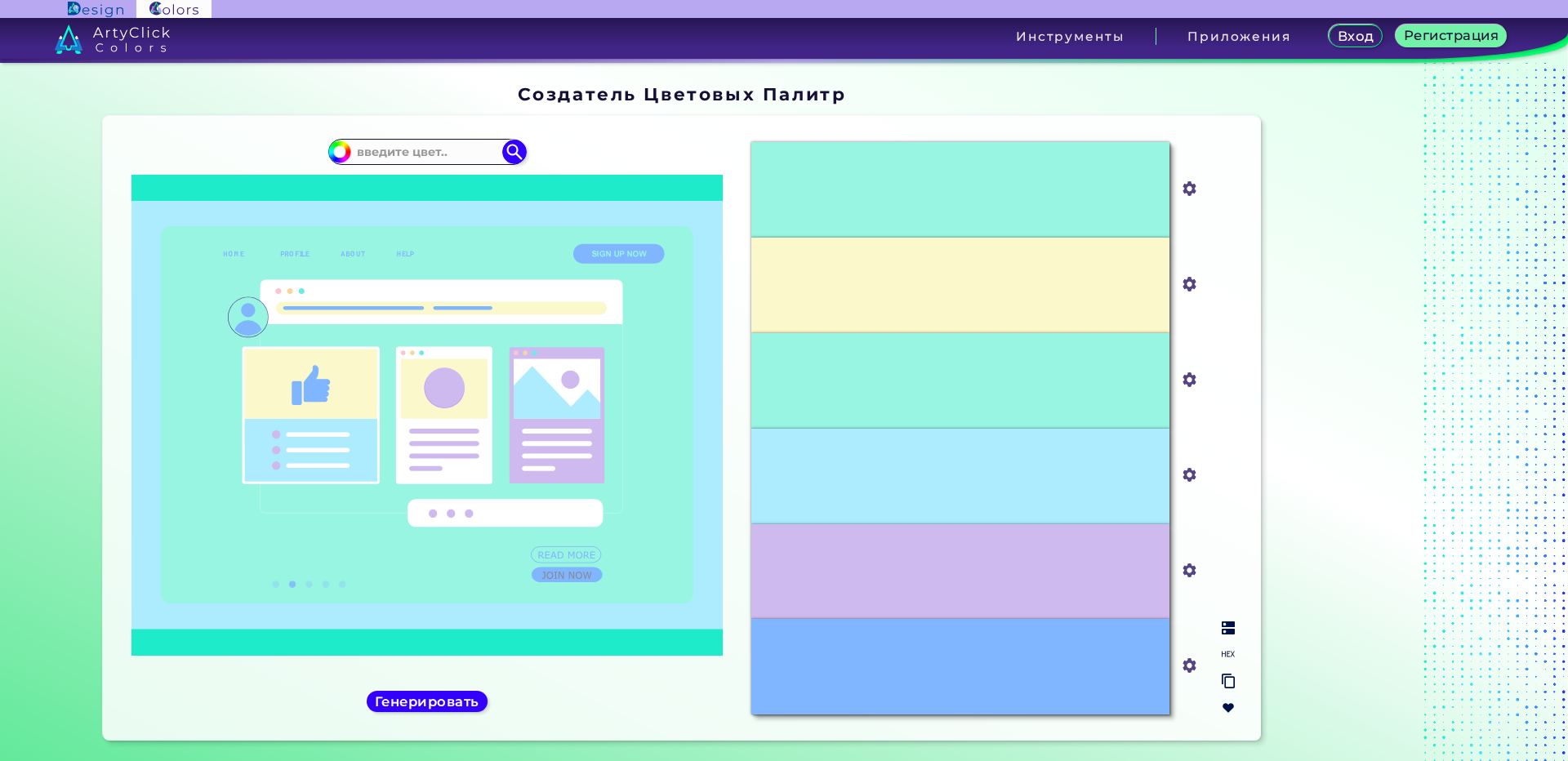
click at [1186, 474] on input "#adebff" at bounding box center [1186, 472] width 20 height 20
type input "#9ee7ff"
click at [1274, 439] on div at bounding box center [1370, 415] width 205 height 676
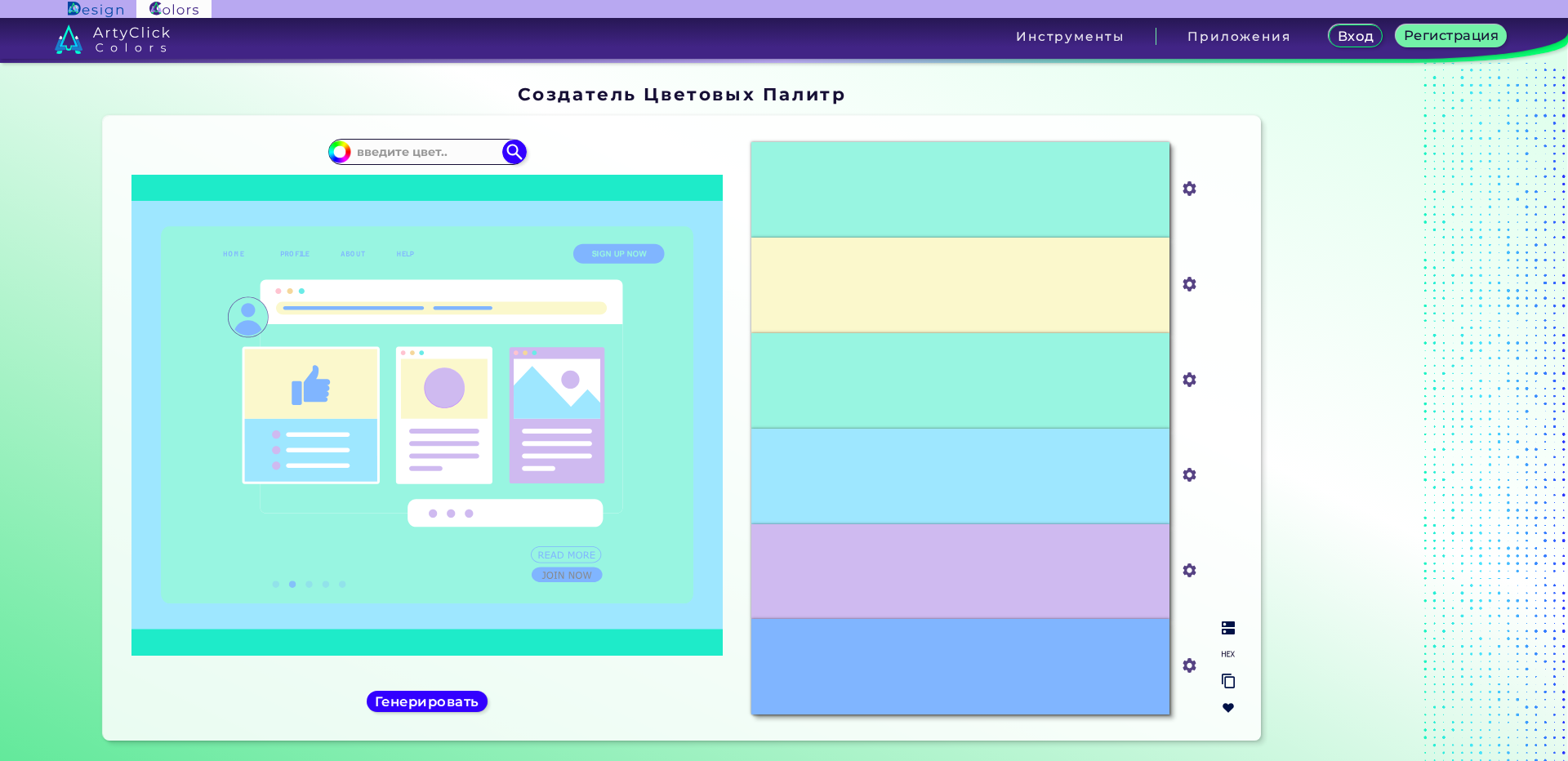
click at [1142, 485] on div "#9EE7FF" at bounding box center [960, 476] width 418 height 96
drag, startPoint x: 1153, startPoint y: 480, endPoint x: 1138, endPoint y: 648, distance: 168.7
click at [1138, 648] on div "#98F5E1 #98f5e1 #FBF8CC #fbf8cc #98F5E1 #98f5e1 #9EE7FF #9ee7ff #CFBAF0 #cfbaf0…" at bounding box center [992, 428] width 510 height 598
click at [1294, 446] on div at bounding box center [1370, 415] width 205 height 676
click at [1189, 472] on input "#9ee7ff" at bounding box center [1186, 472] width 20 height 20
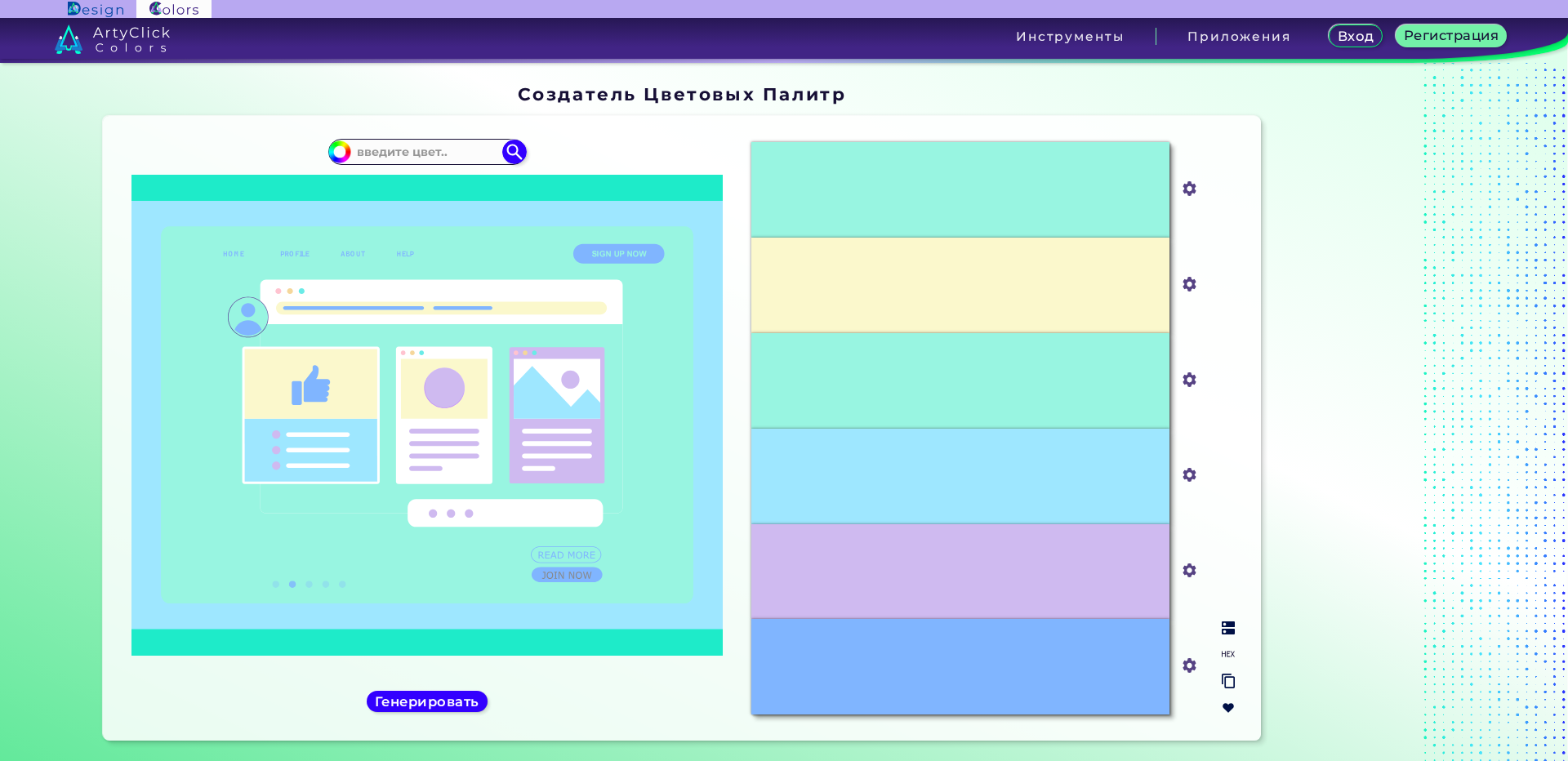
type input "#a8e9ff"
click at [1320, 425] on div at bounding box center [1370, 415] width 205 height 676
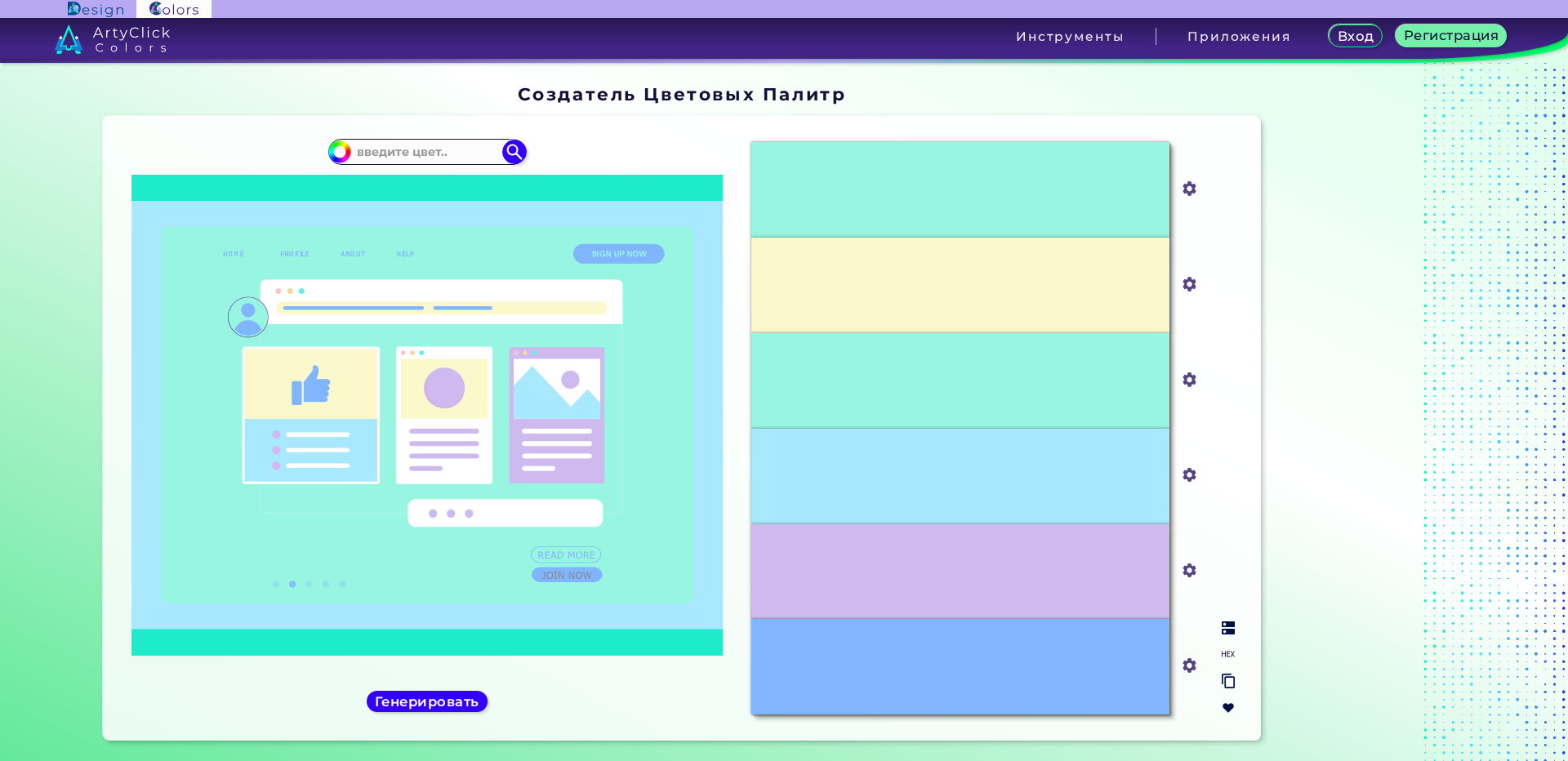
click at [1183, 475] on input "#a8e9ff" at bounding box center [1186, 472] width 20 height 20
type input "#00bfff"
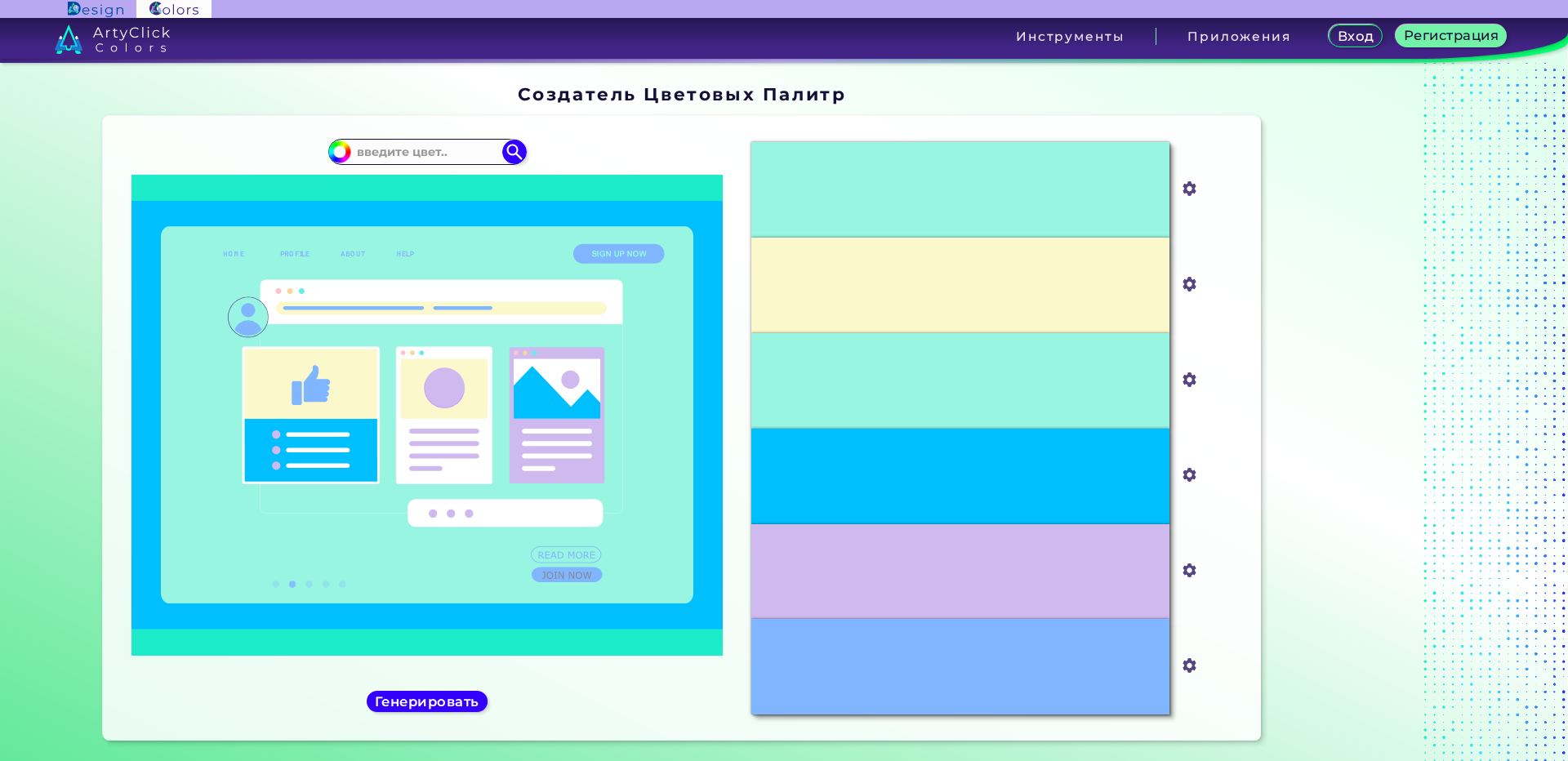
click at [1301, 401] on div at bounding box center [1370, 415] width 205 height 676
click at [1190, 472] on input "#00bfff" at bounding box center [1186, 472] width 20 height 20
type input "#99e6ff"
click at [1268, 439] on div at bounding box center [1370, 415] width 205 height 676
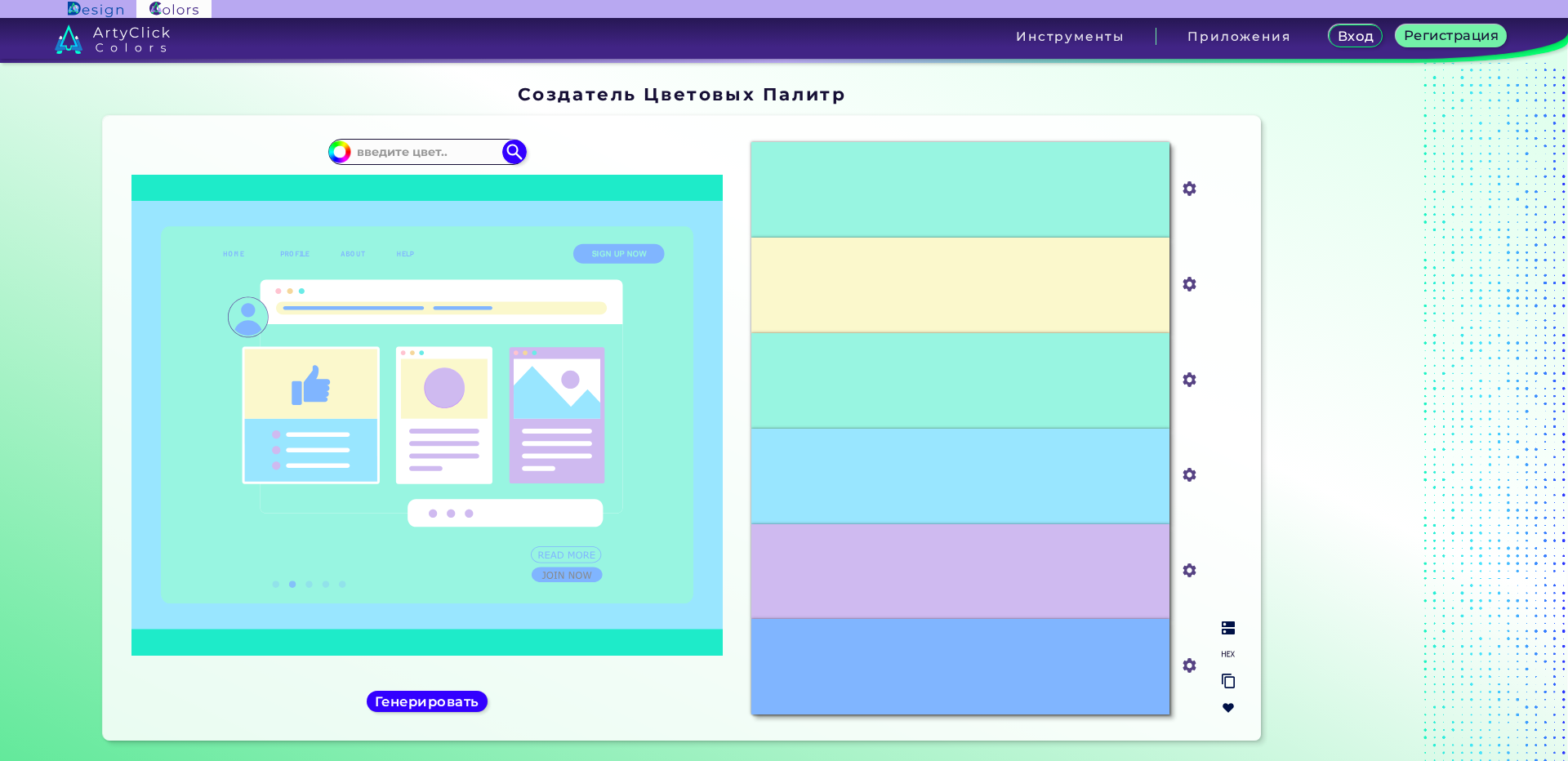
click at [1182, 479] on input "#99e6ff" at bounding box center [1186, 472] width 20 height 20
click at [1252, 485] on div "Oops - something went wrong. Please try again. #98F5E1 #98f5e1 #FBF8CC #fbf8cc …" at bounding box center [683, 427] width 1159 height 624
click at [1183, 473] on input "#99e6ff" at bounding box center [1186, 472] width 20 height 20
type input "#8fe3ff"
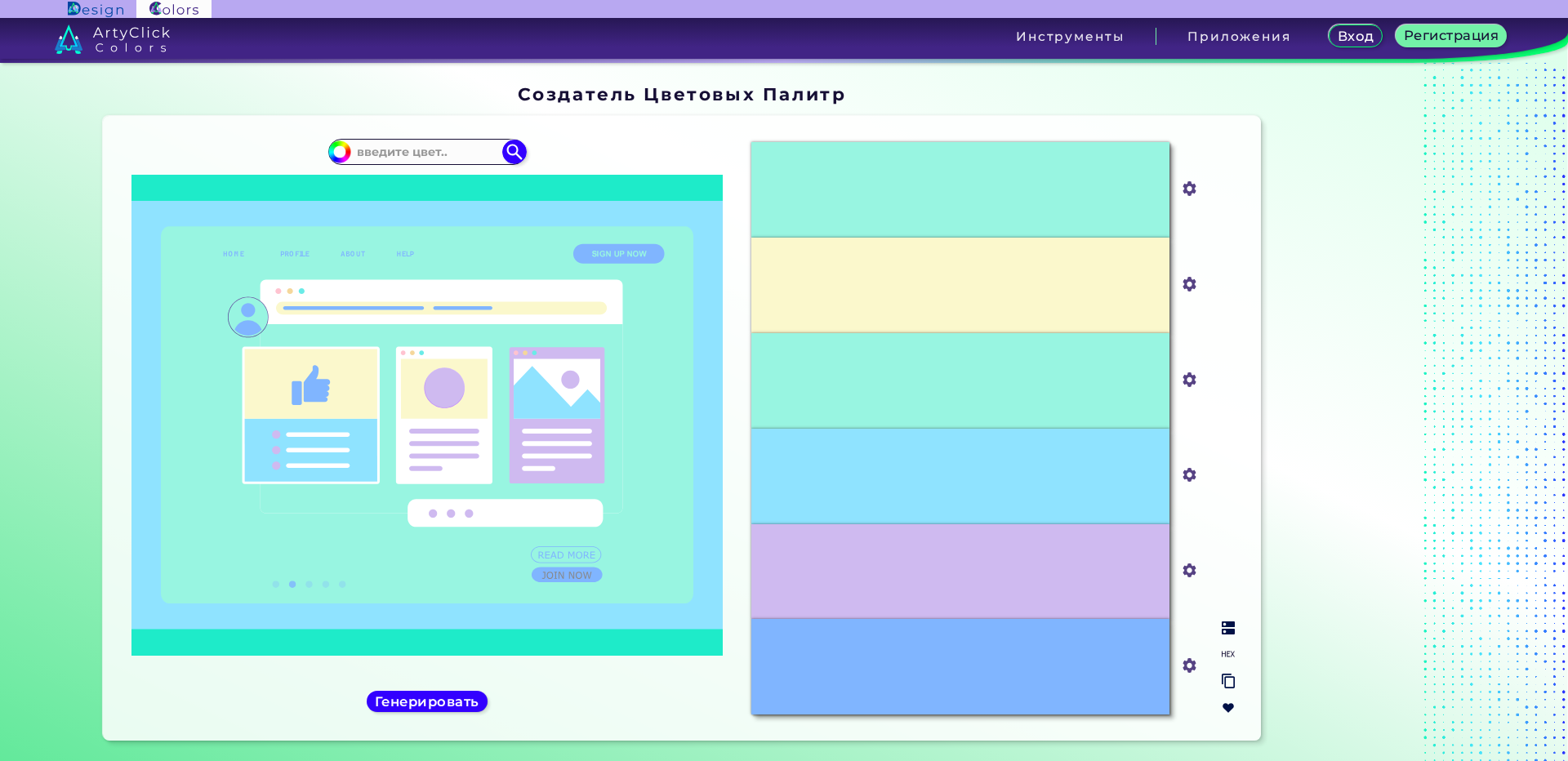
click at [1187, 190] on input "#98f5e1" at bounding box center [1186, 186] width 20 height 20
type input "#f599dc"
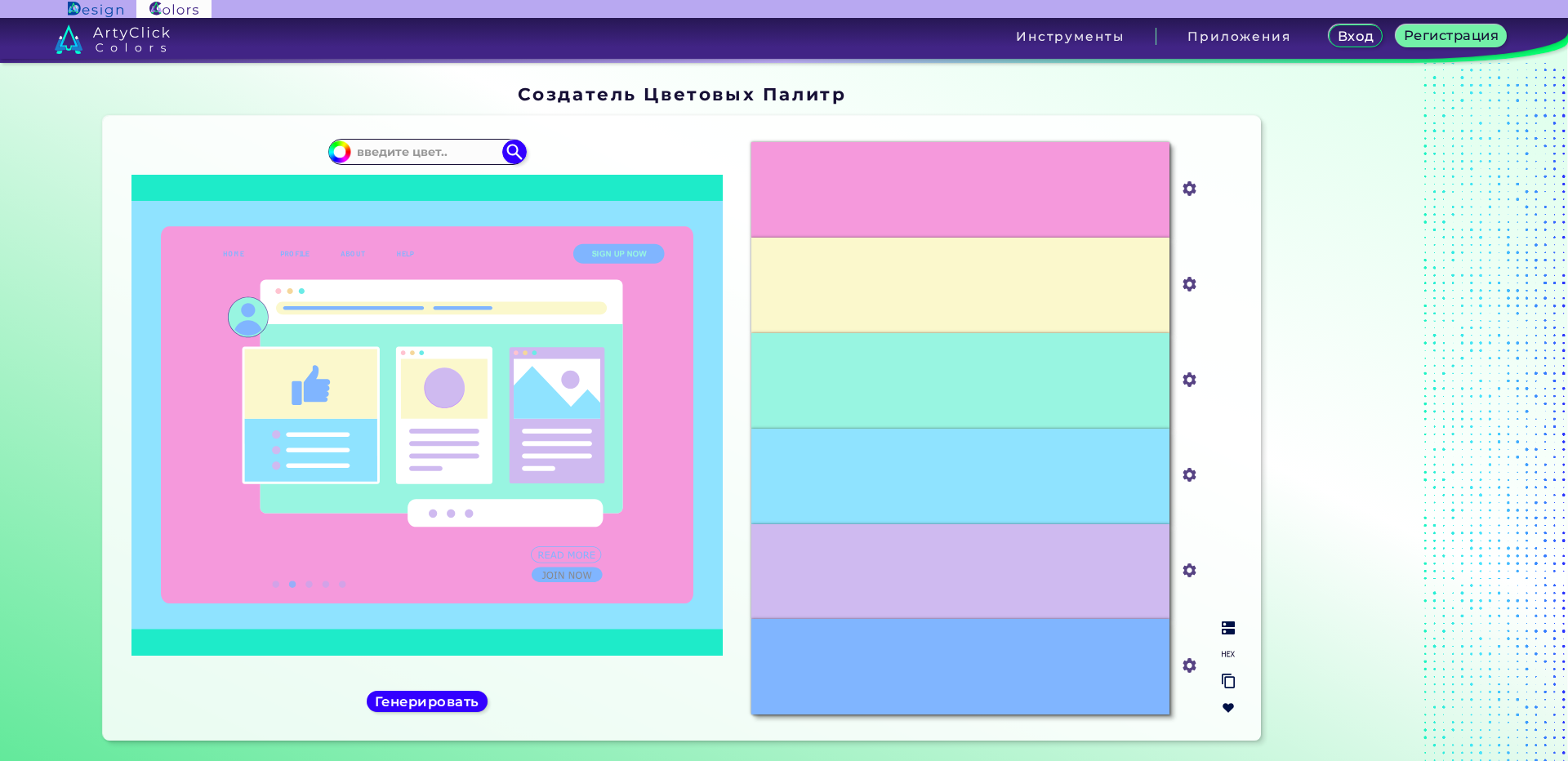
click at [1188, 194] on input "#f599dc" at bounding box center [1186, 186] width 20 height 20
type input "#ffbdbd"
click at [1445, 401] on div at bounding box center [1370, 415] width 205 height 676
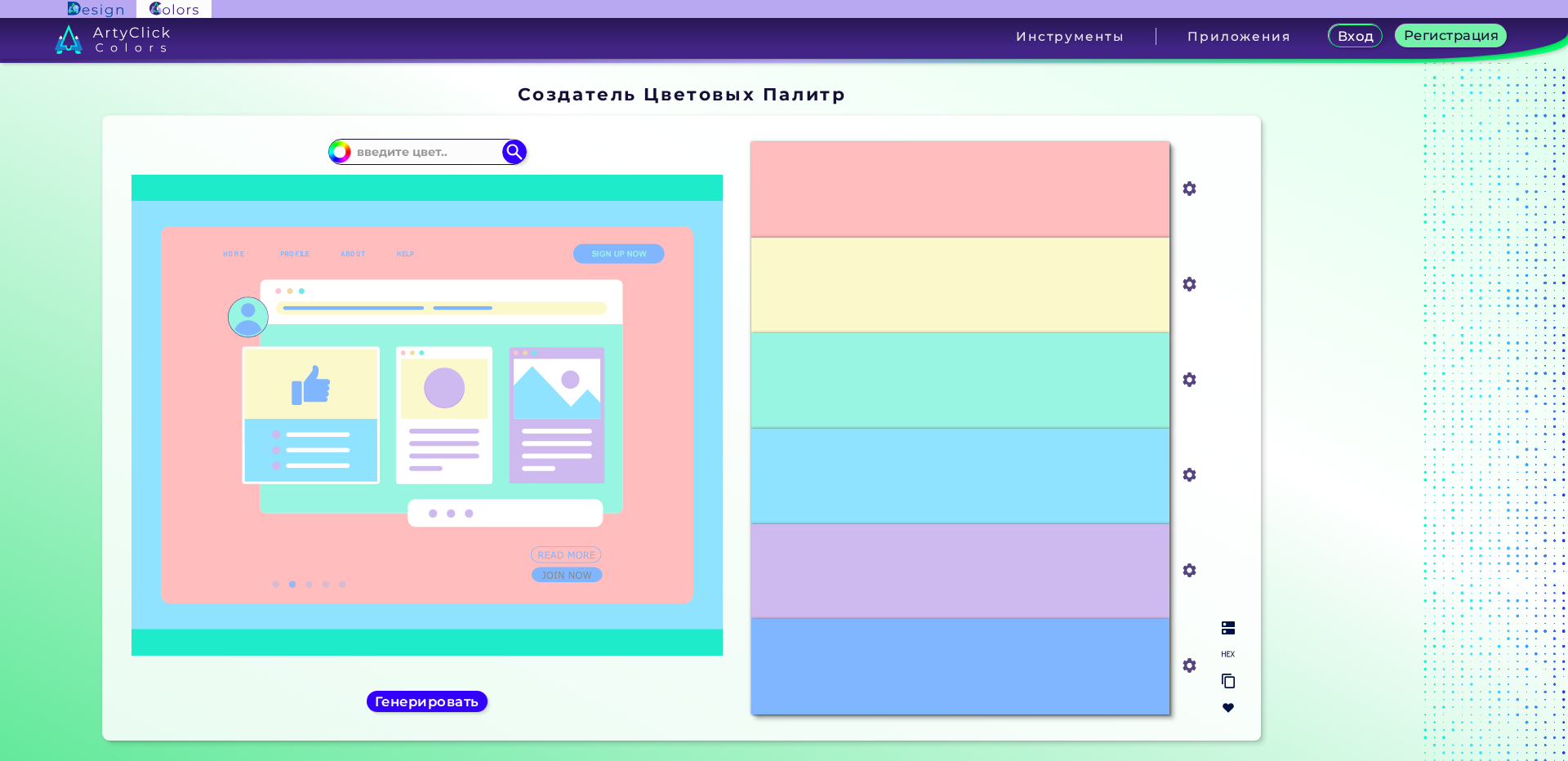
click at [1188, 190] on input "#ffbdbd" at bounding box center [1186, 186] width 20 height 20
type input "#ffcccc"
click at [1305, 149] on div at bounding box center [1370, 415] width 205 height 676
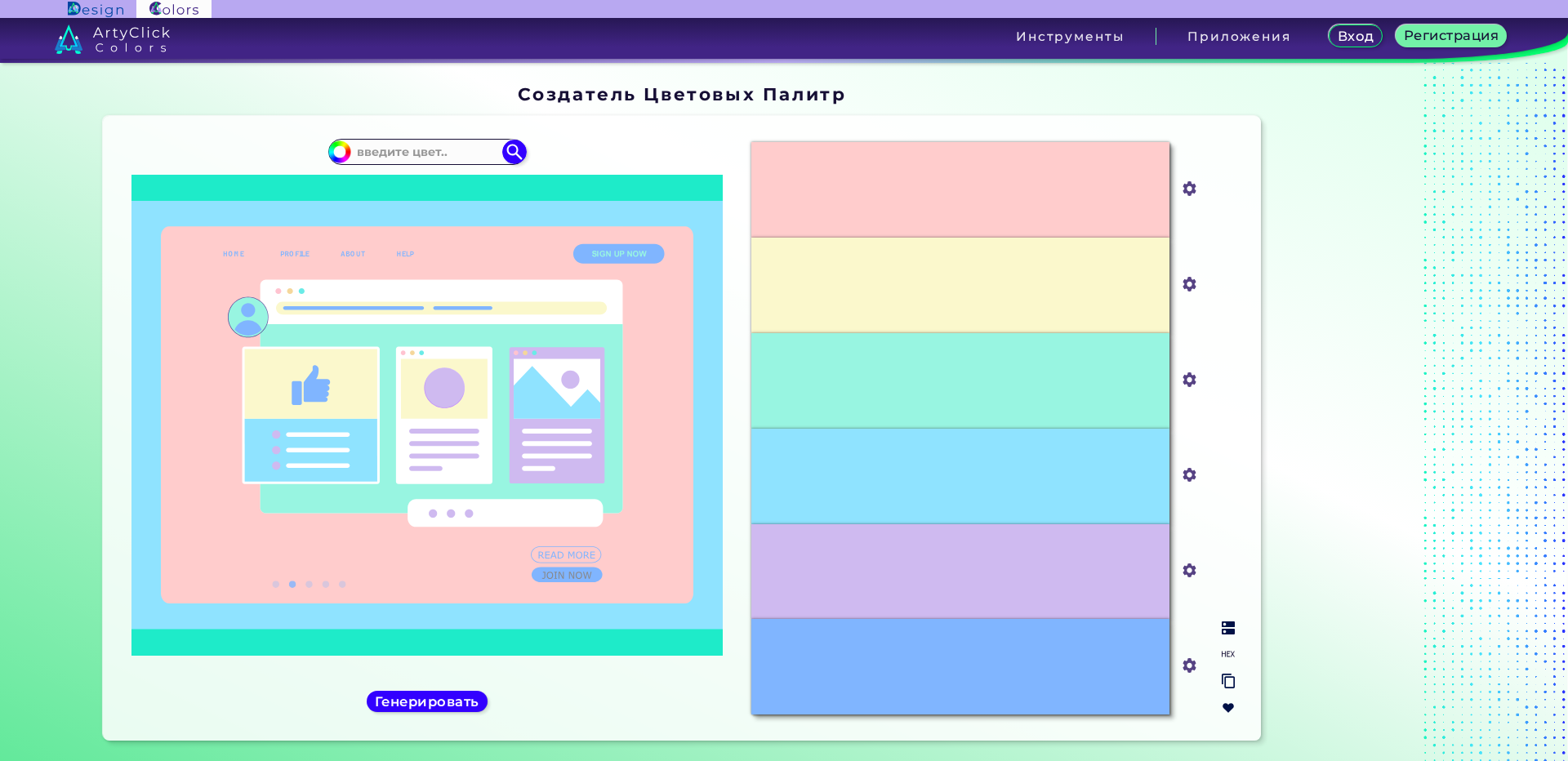
click at [1183, 183] on input "#ffcccc" at bounding box center [1186, 186] width 20 height 20
click at [1213, 193] on div "#FFCCCCCC #ffcccc #FBF8CC #fbf8cc #98F5E1 #98f5e1 #8FE3FF #8fe3ff #CFBAF0 #cfba…" at bounding box center [992, 428] width 510 height 598
click at [1188, 190] on input "#ffcccc" at bounding box center [1186, 186] width 20 height 20
click at [1214, 197] on div "#FFCCCCCC #ffcccc #FBF8CC #fbf8cc #98F5E1 #98f5e1 #8FE3FF #8fe3ff #CFBAF0 #cfba…" at bounding box center [992, 428] width 510 height 598
click at [1188, 192] on input "#ffcccc" at bounding box center [1186, 186] width 20 height 20
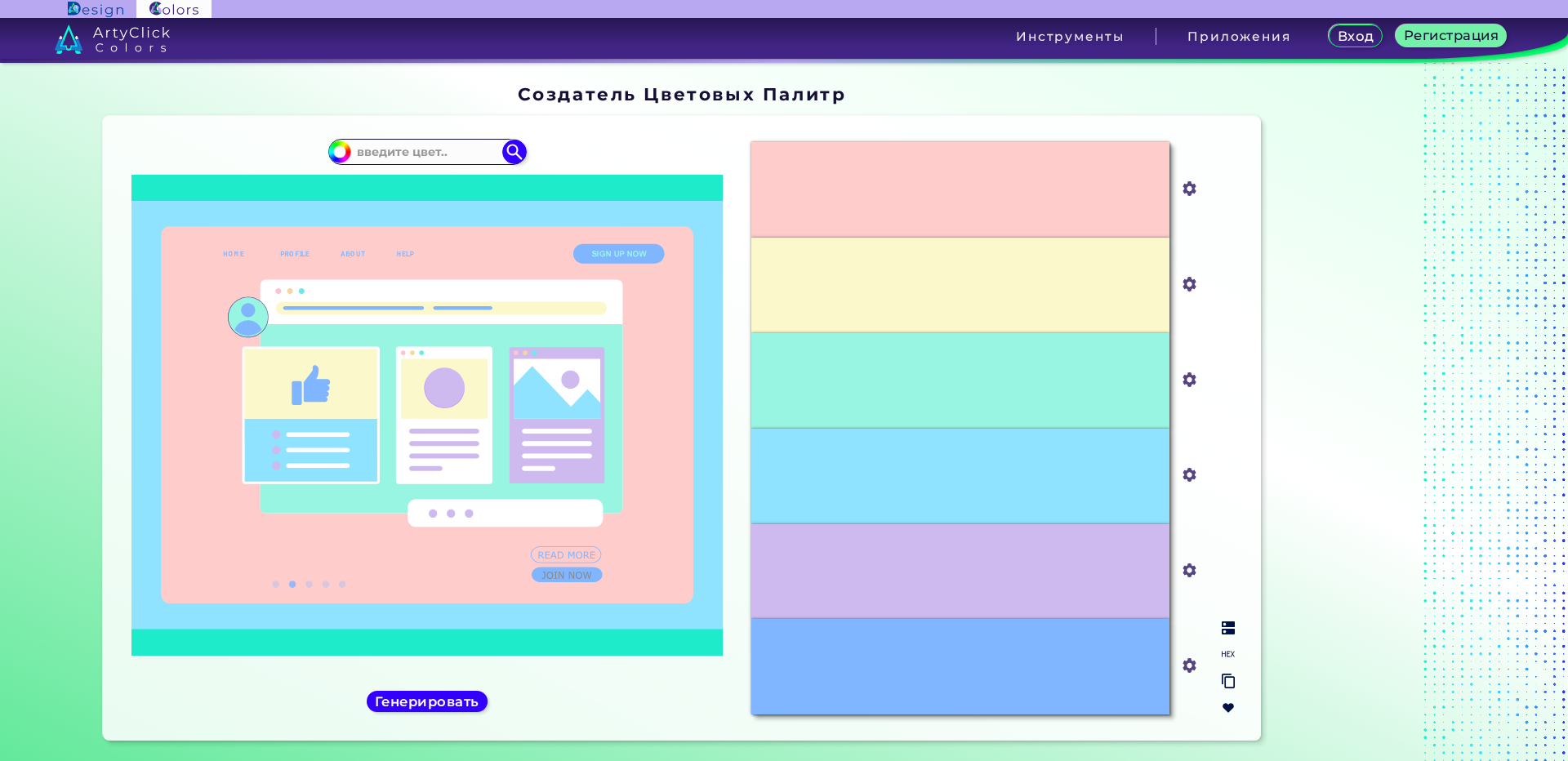
type input "#ffb8b8"
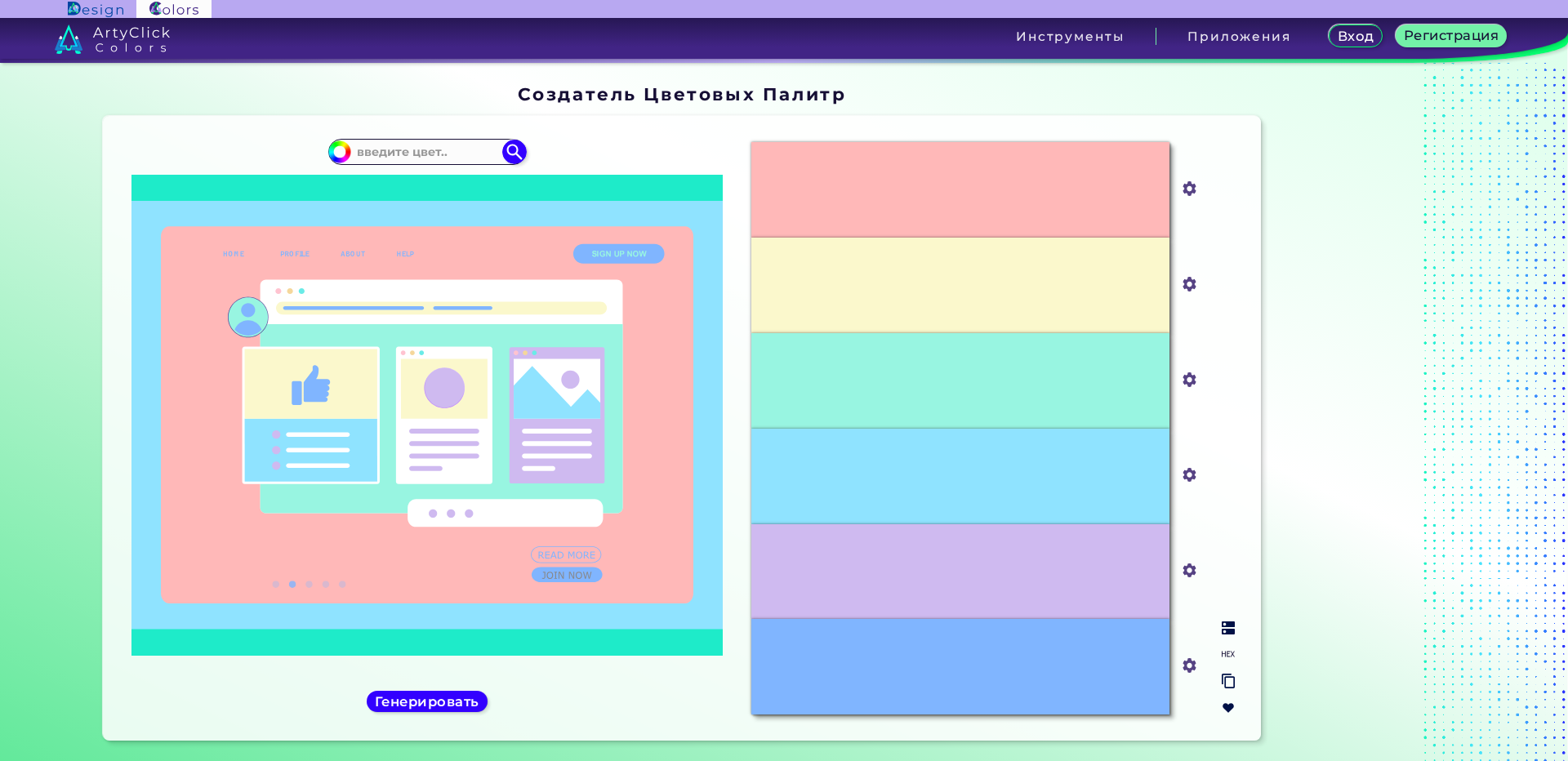
click at [1190, 188] on input "#ffb8b8" at bounding box center [1186, 186] width 20 height 20
type input "#ffc2c2"
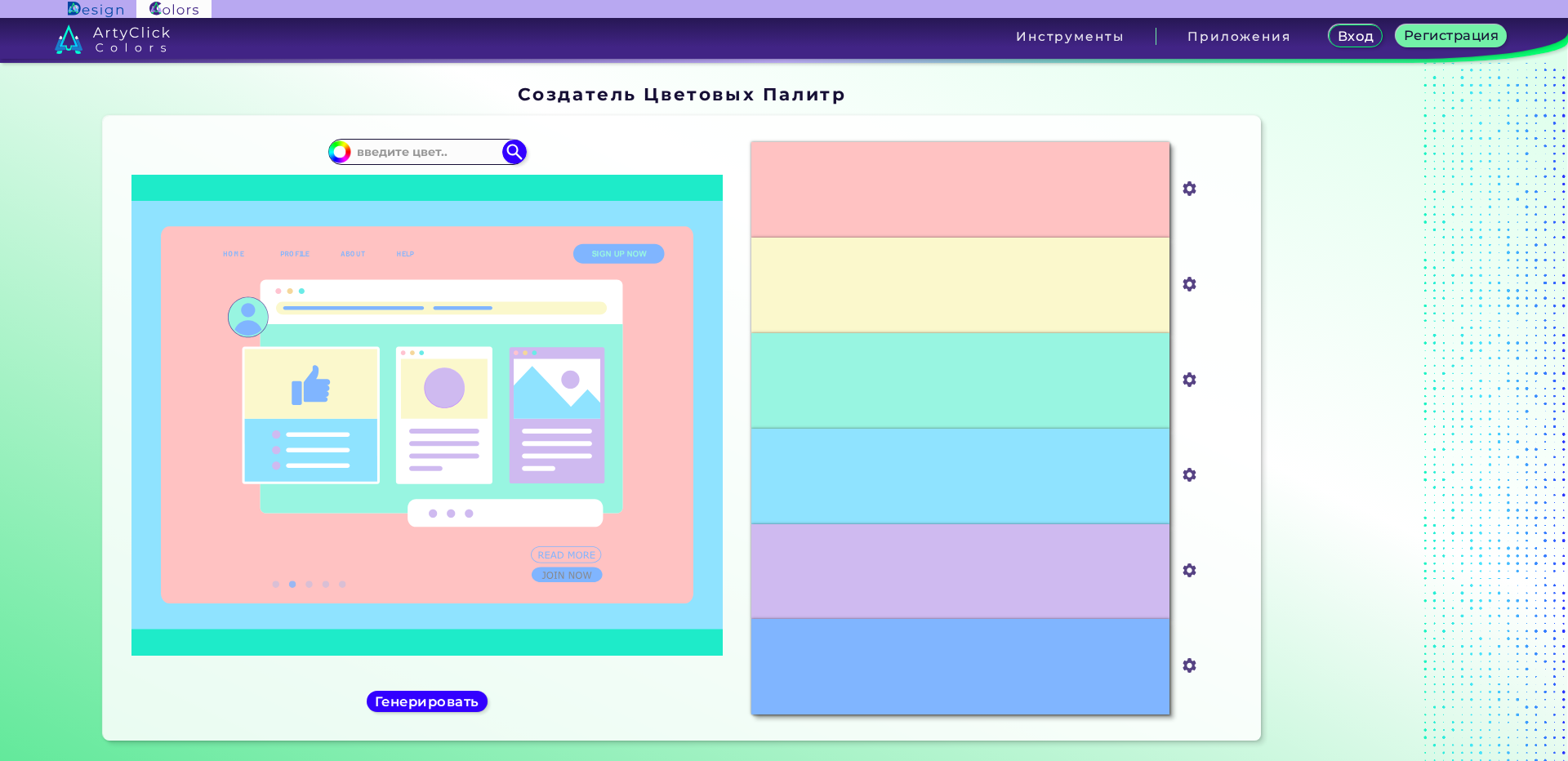
click at [1248, 221] on div "Oops - something went wrong. Please try again. #FFC2C2 #ffc2c2 #FBF8CC #fbf8cc …" at bounding box center [683, 427] width 1159 height 624
click at [1186, 666] on input "#80b5ff" at bounding box center [1186, 663] width 20 height 20
type input "#75afff"
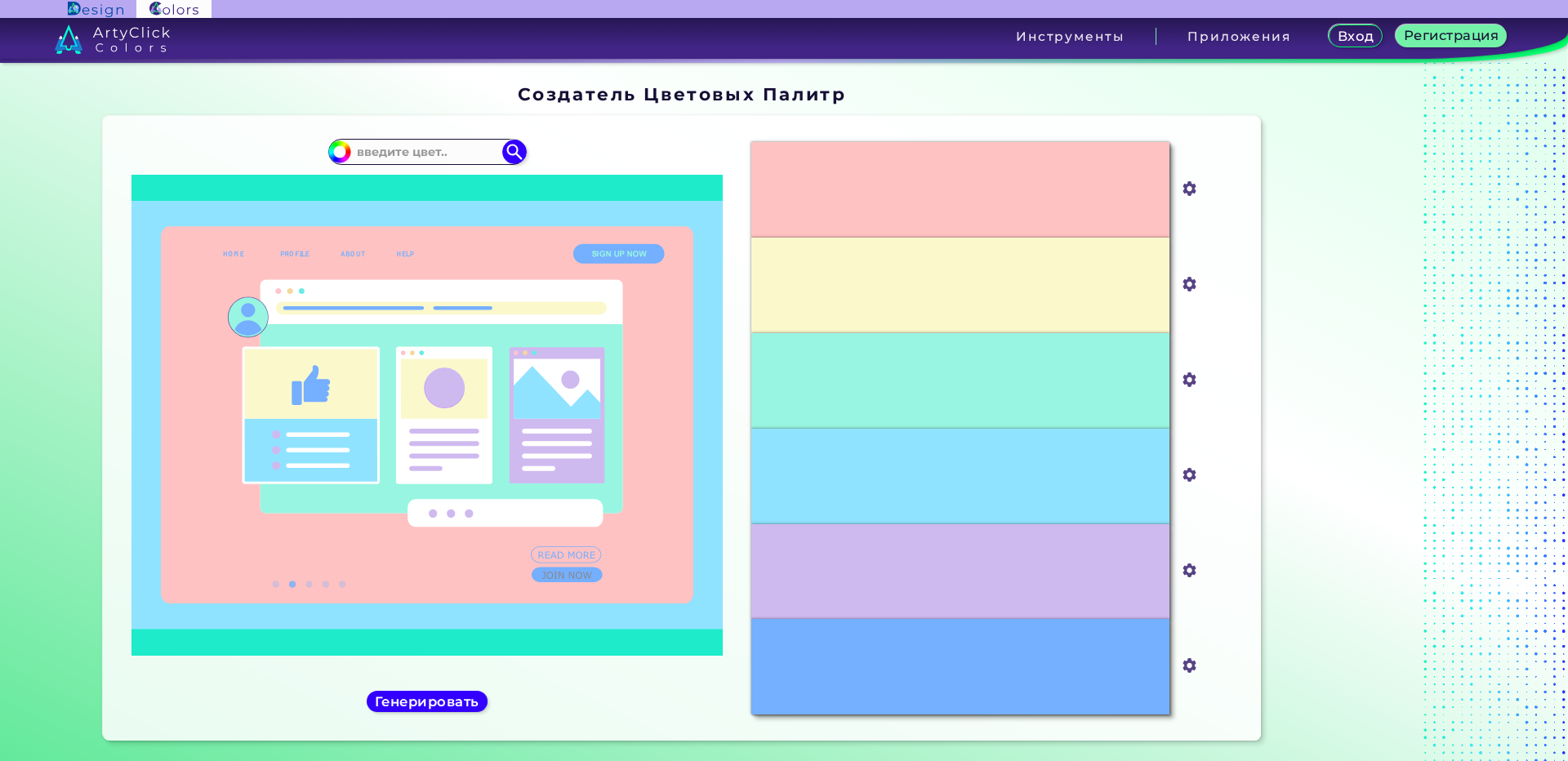
click at [1274, 427] on div at bounding box center [1370, 415] width 205 height 676
click at [1187, 660] on input "#75afff" at bounding box center [1186, 663] width 20 height 20
type input "#61a3ff"
click at [1280, 429] on div at bounding box center [1370, 415] width 205 height 676
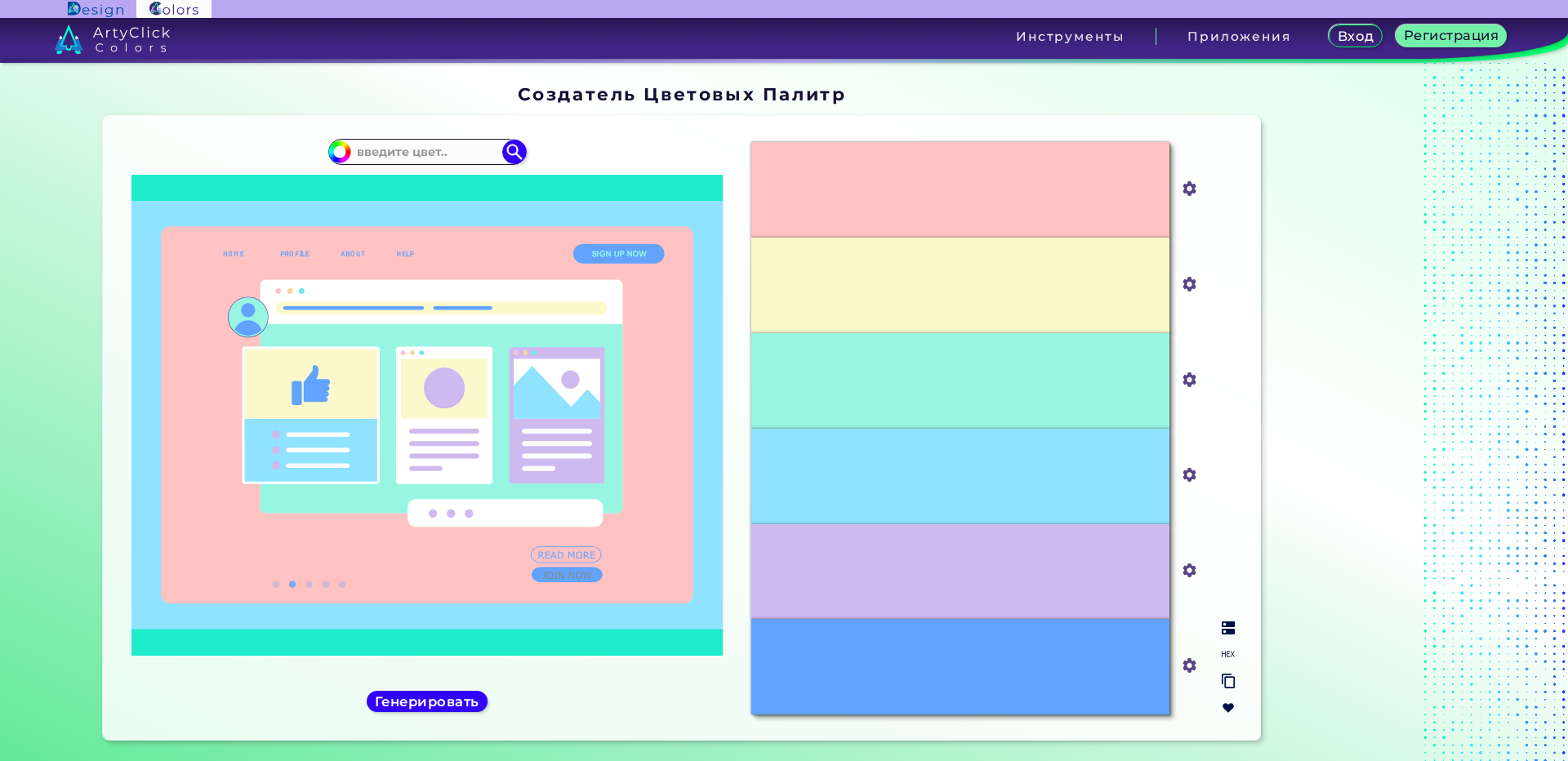
click at [1184, 663] on input "#61a3ff" at bounding box center [1186, 663] width 20 height 20
type input "#75afff"
click at [1273, 431] on div at bounding box center [1370, 415] width 205 height 676
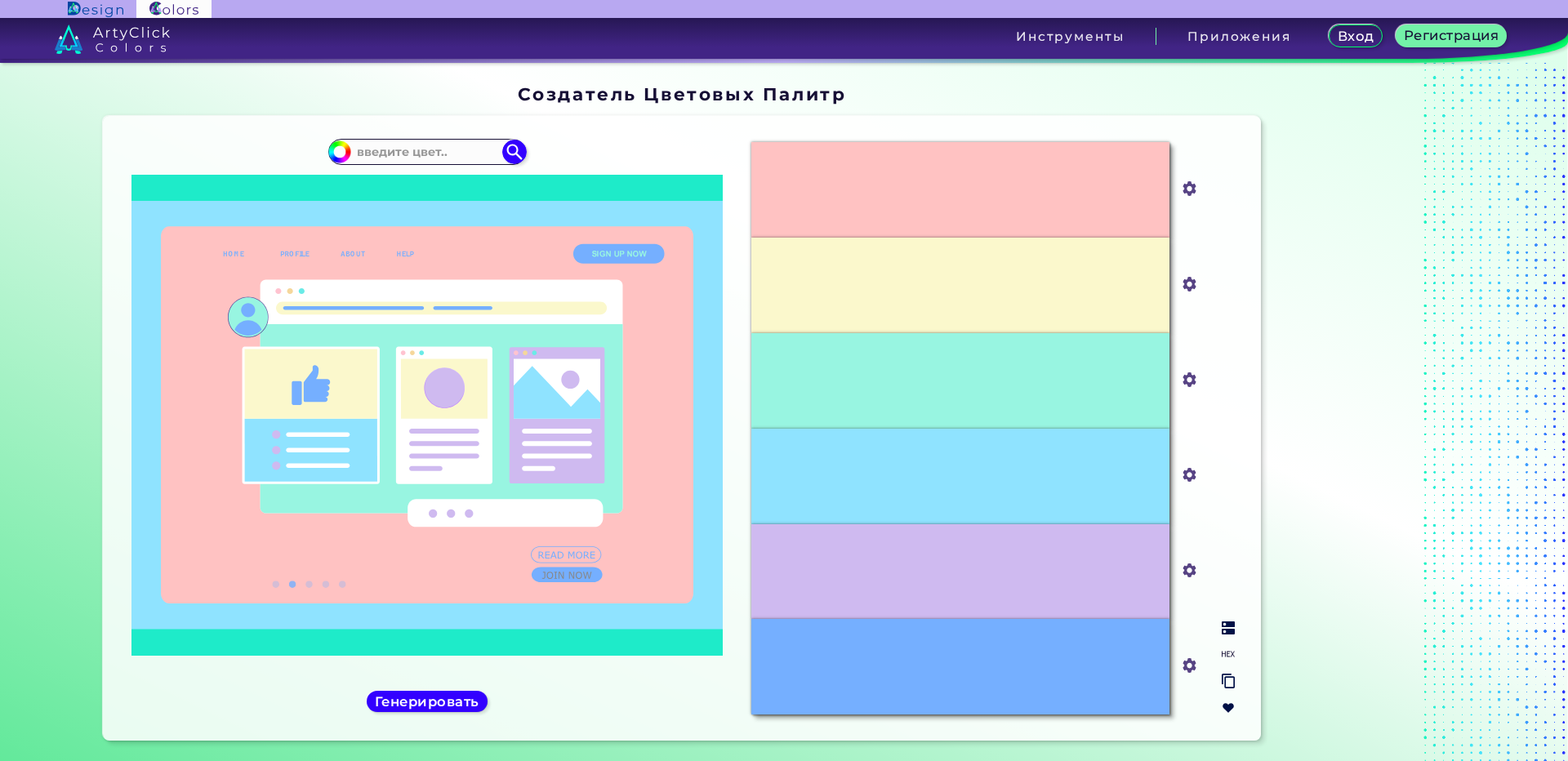
click at [1223, 507] on div "#FFC2C2 #ffc2c2 #FBF8CC #fbf8cc #98F5E1 #98f5e1 #8FE3FF #8fe3ff #CFBAF0 #cfbaf0…" at bounding box center [992, 428] width 510 height 598
click at [1224, 708] on img at bounding box center [1229, 708] width 13 height 13
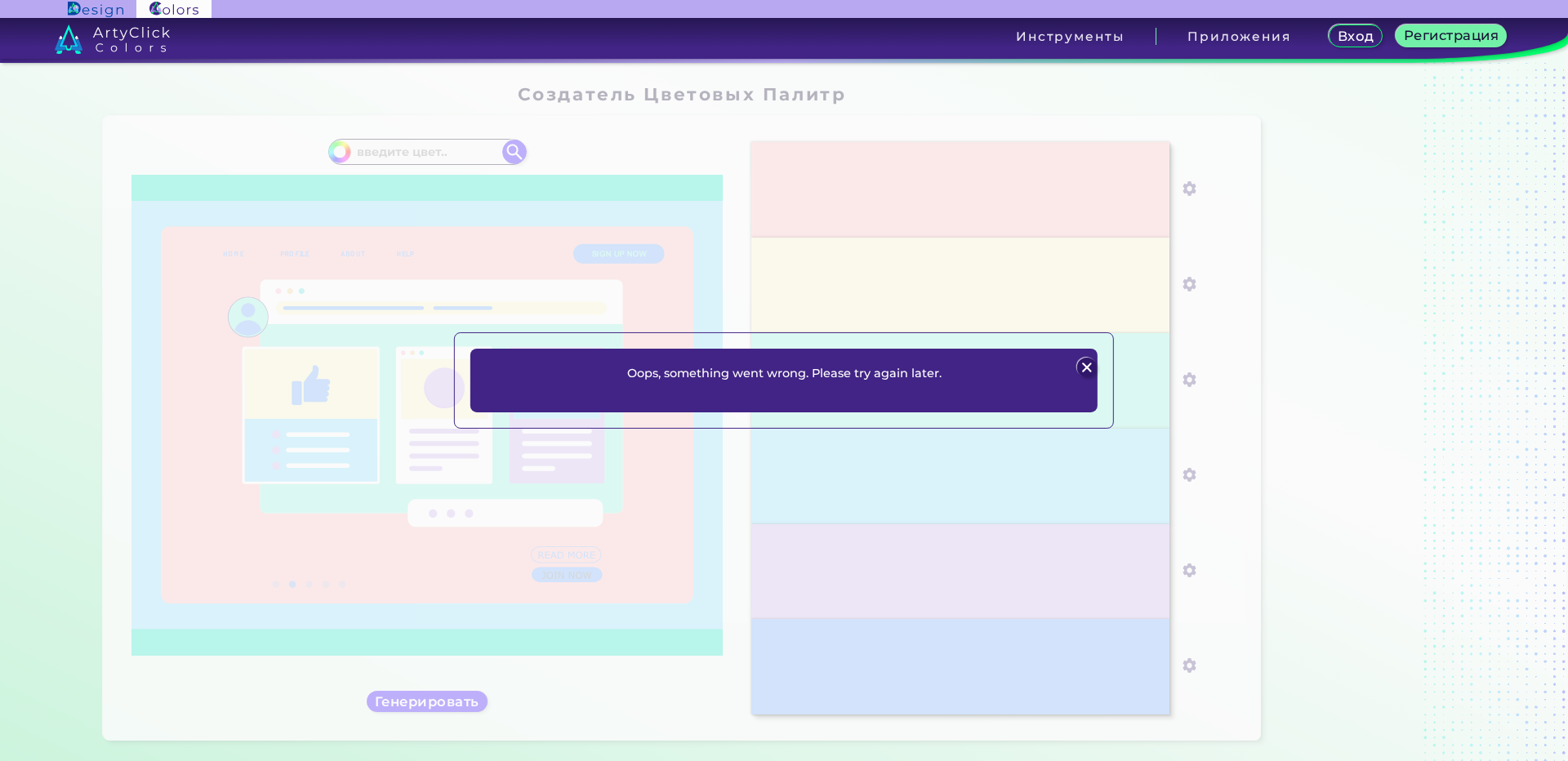
click at [1302, 556] on div "Oops, something went wrong. Please try again later. Plans Sign Up Вход" at bounding box center [784, 380] width 1568 height 761
click at [1084, 364] on img at bounding box center [1086, 367] width 20 height 20
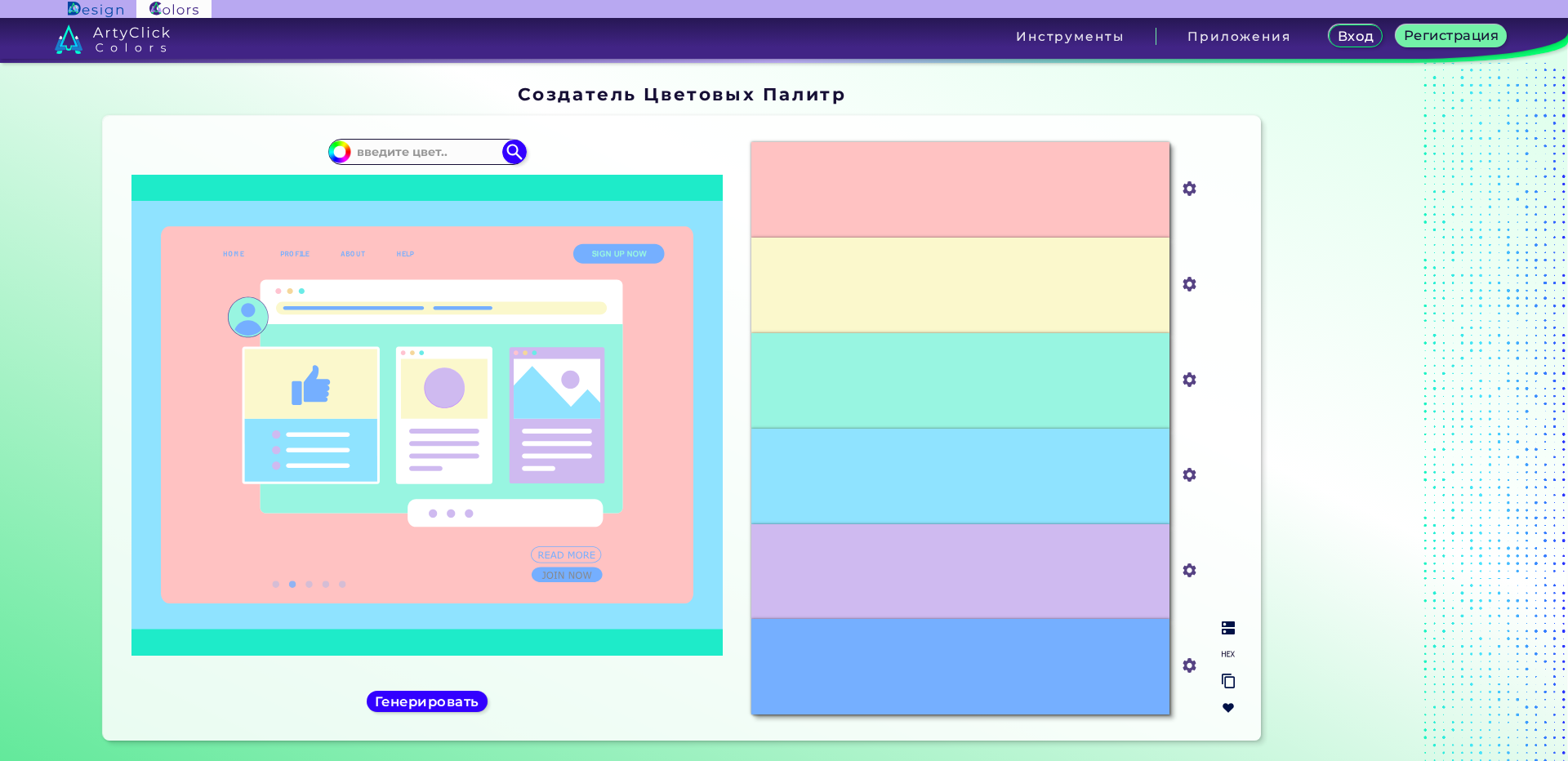
click at [1229, 708] on img at bounding box center [1229, 708] width 13 height 13
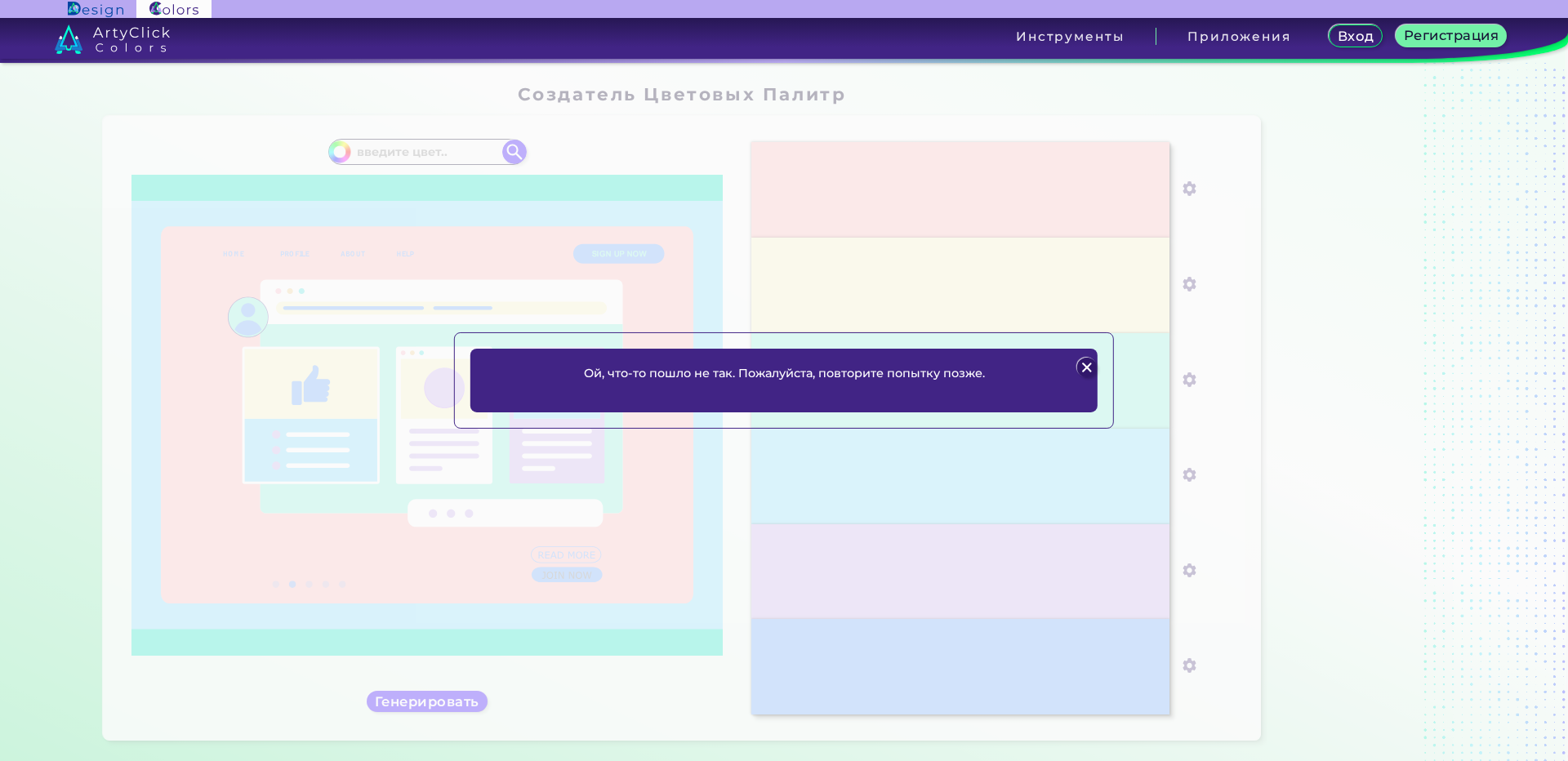
click at [1088, 371] on img at bounding box center [1086, 367] width 20 height 20
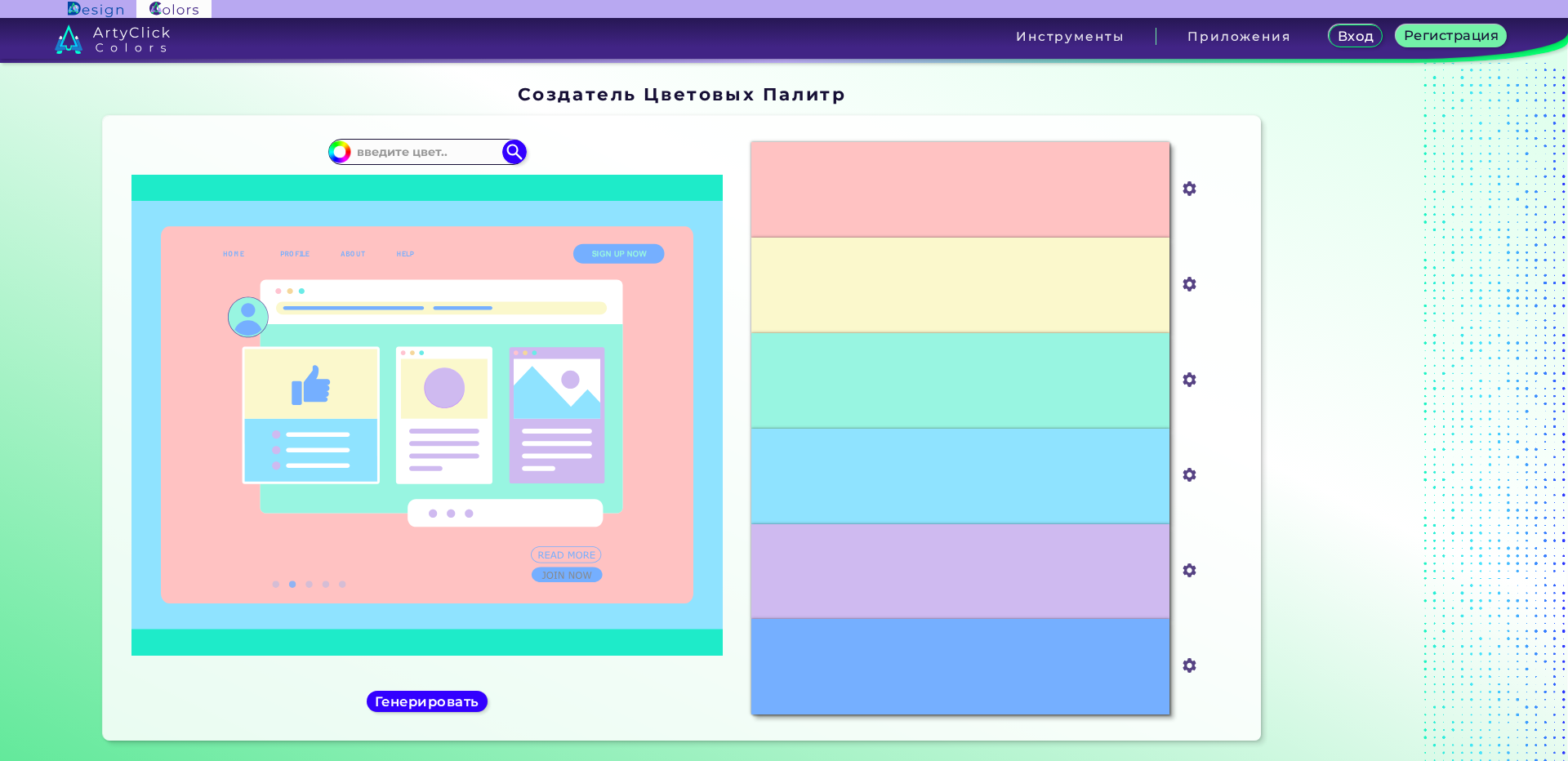
click at [1373, 287] on div at bounding box center [1370, 415] width 205 height 676
click at [1244, 379] on div "#FFC2C2 #ffc2c2 #FBF8CC #fbf8cc #98F5E1 #98f5e1 #8FE3FF #8fe3ff #CFBAF0 #cfbaf0…" at bounding box center [992, 428] width 510 height 598
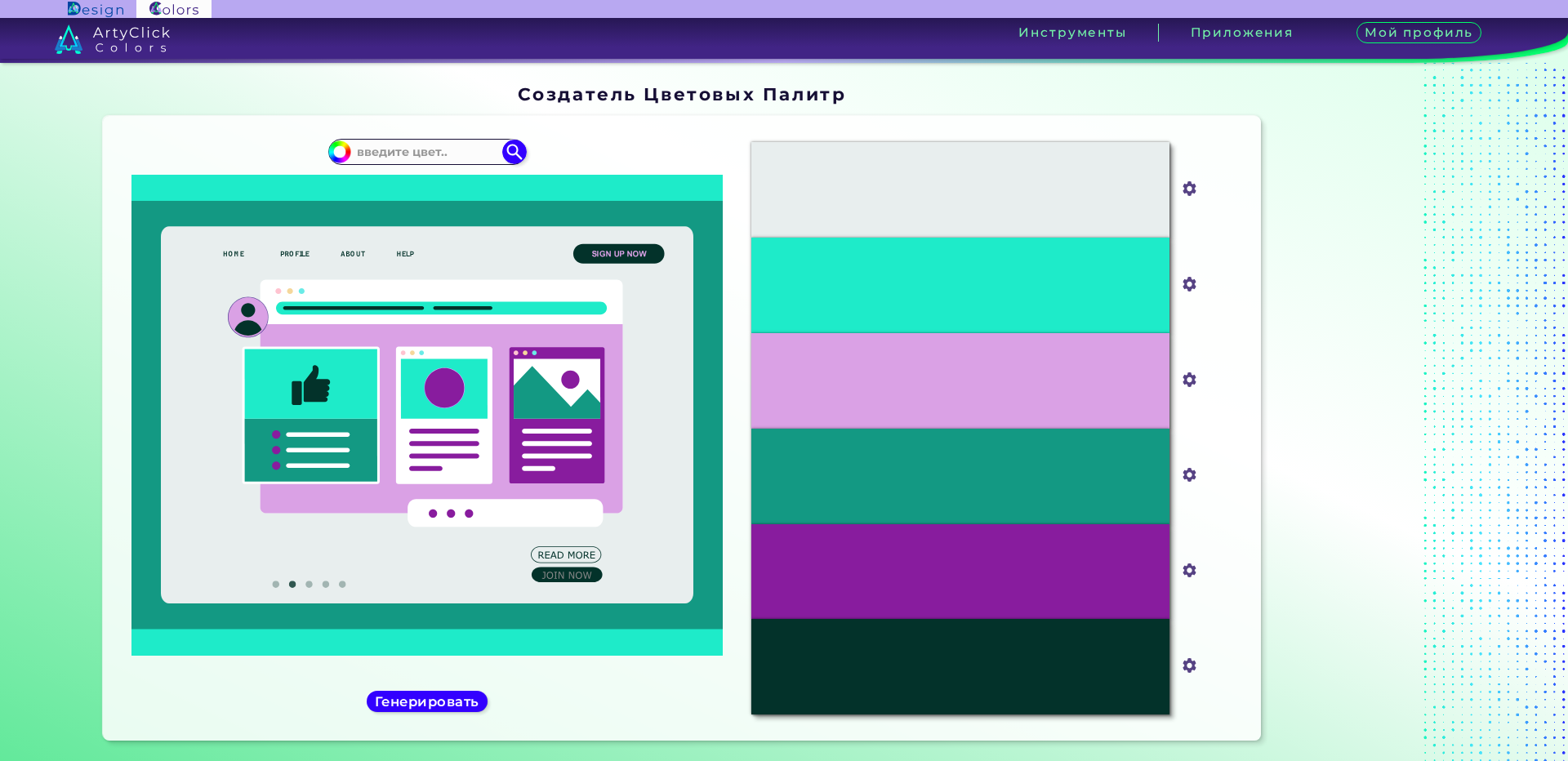
click at [1384, 185] on div at bounding box center [1370, 415] width 205 height 676
click at [1268, 261] on div at bounding box center [1370, 415] width 205 height 676
click at [1188, 187] on input "#e8eeee" at bounding box center [1186, 186] width 20 height 20
type input "#ffa8a8"
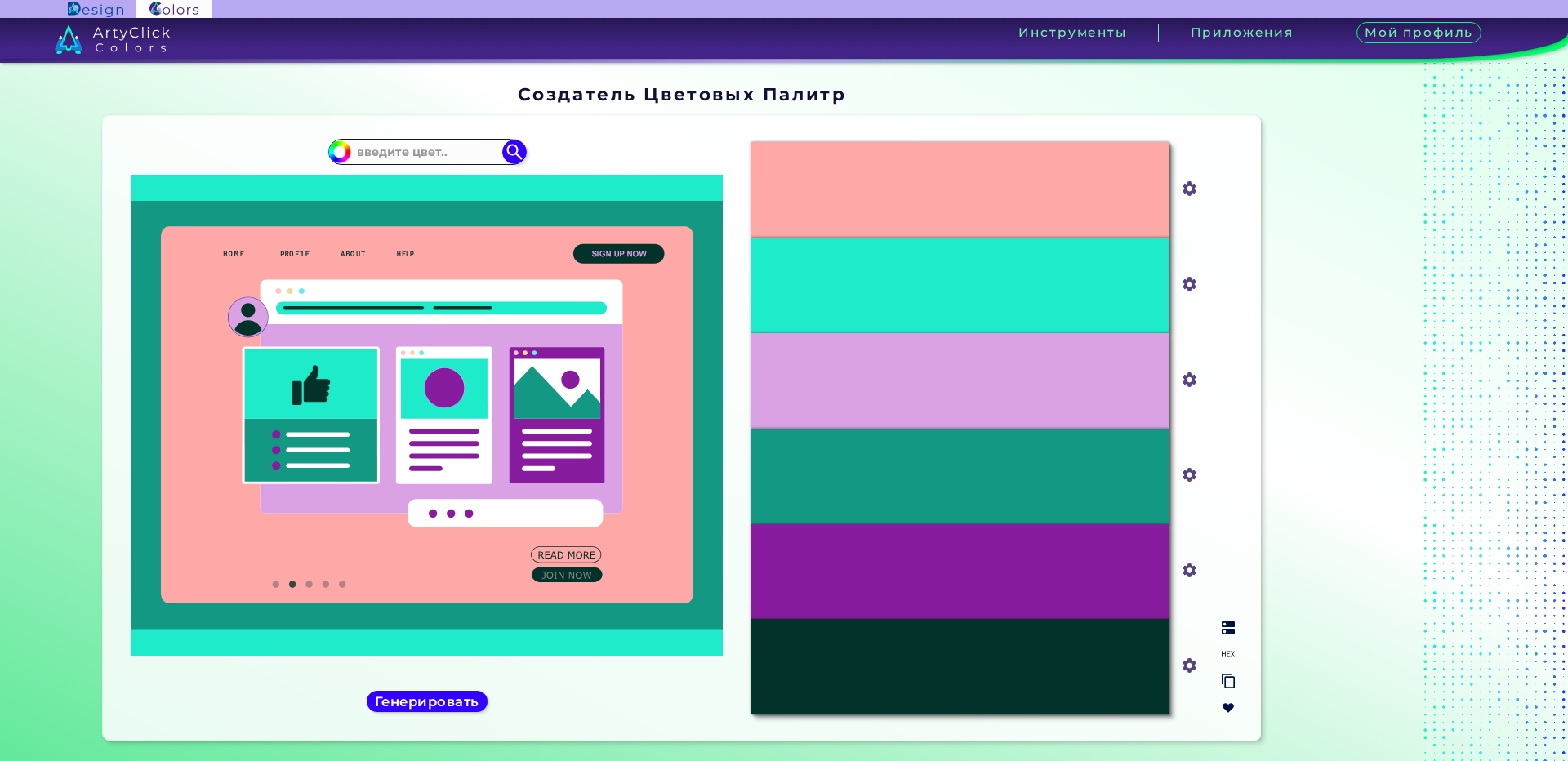
click at [1194, 191] on img at bounding box center [1190, 188] width 21 height 21
click at [1189, 188] on input "#ffa8a8" at bounding box center [1186, 186] width 20 height 20
type input "#ffbdbd"
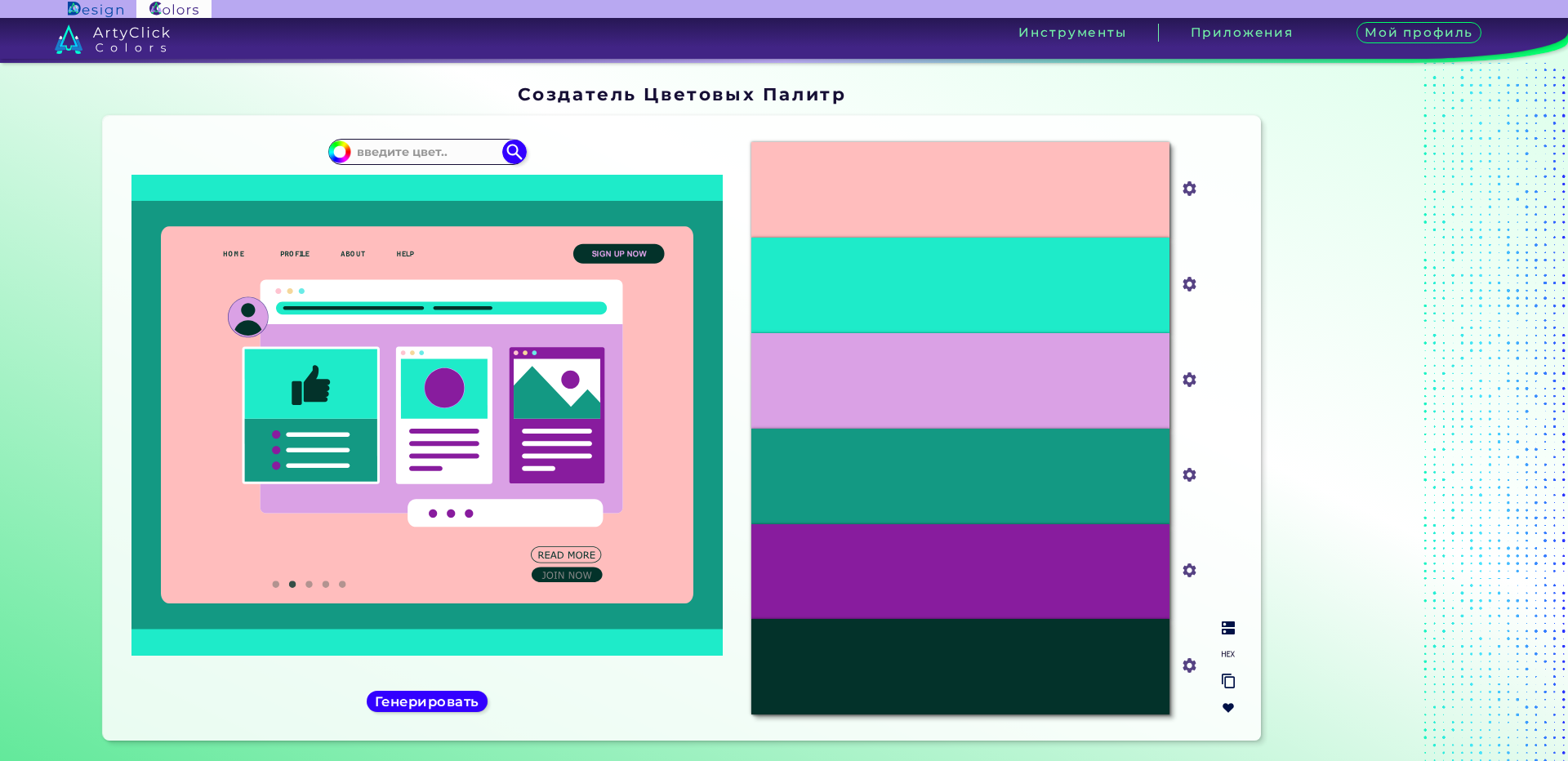
click at [1190, 187] on input "#ffbdbd" at bounding box center [1186, 186] width 20 height 20
click at [1222, 197] on div "#FFBDBD #ffbdbd #1EEBC9 #1eebc9 #DAA1E5 #daa1e5 #139983 #139983 #881C9E #881c9e…" at bounding box center [992, 428] width 510 height 598
click at [1193, 189] on img at bounding box center [1190, 188] width 21 height 21
click at [1188, 189] on input "#ffbdbd" at bounding box center [1186, 186] width 20 height 20
type input "#ffb8b8"
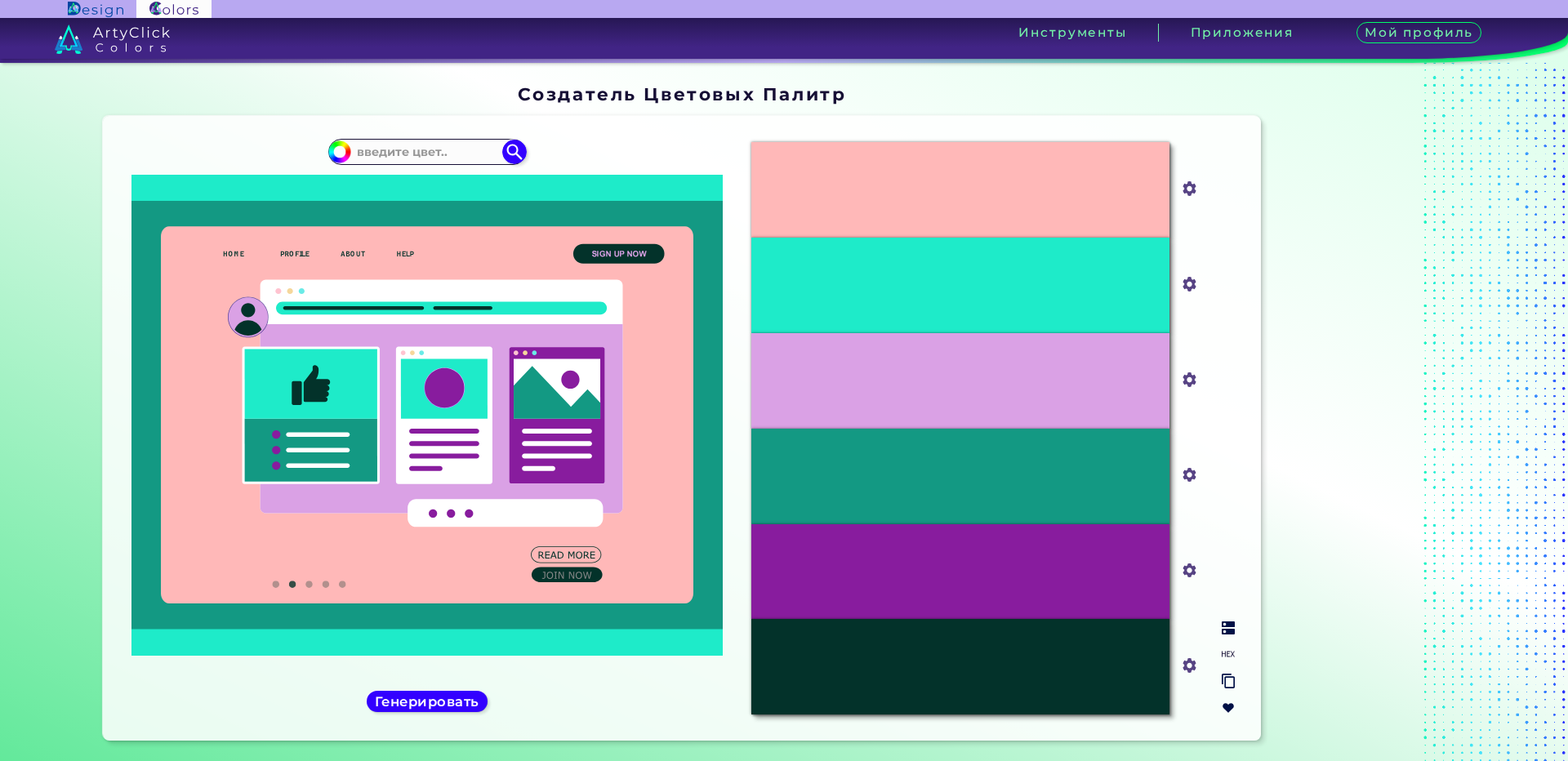
click at [1185, 281] on input "#1eebc9" at bounding box center [1186, 282] width 20 height 20
type input "#feffc2"
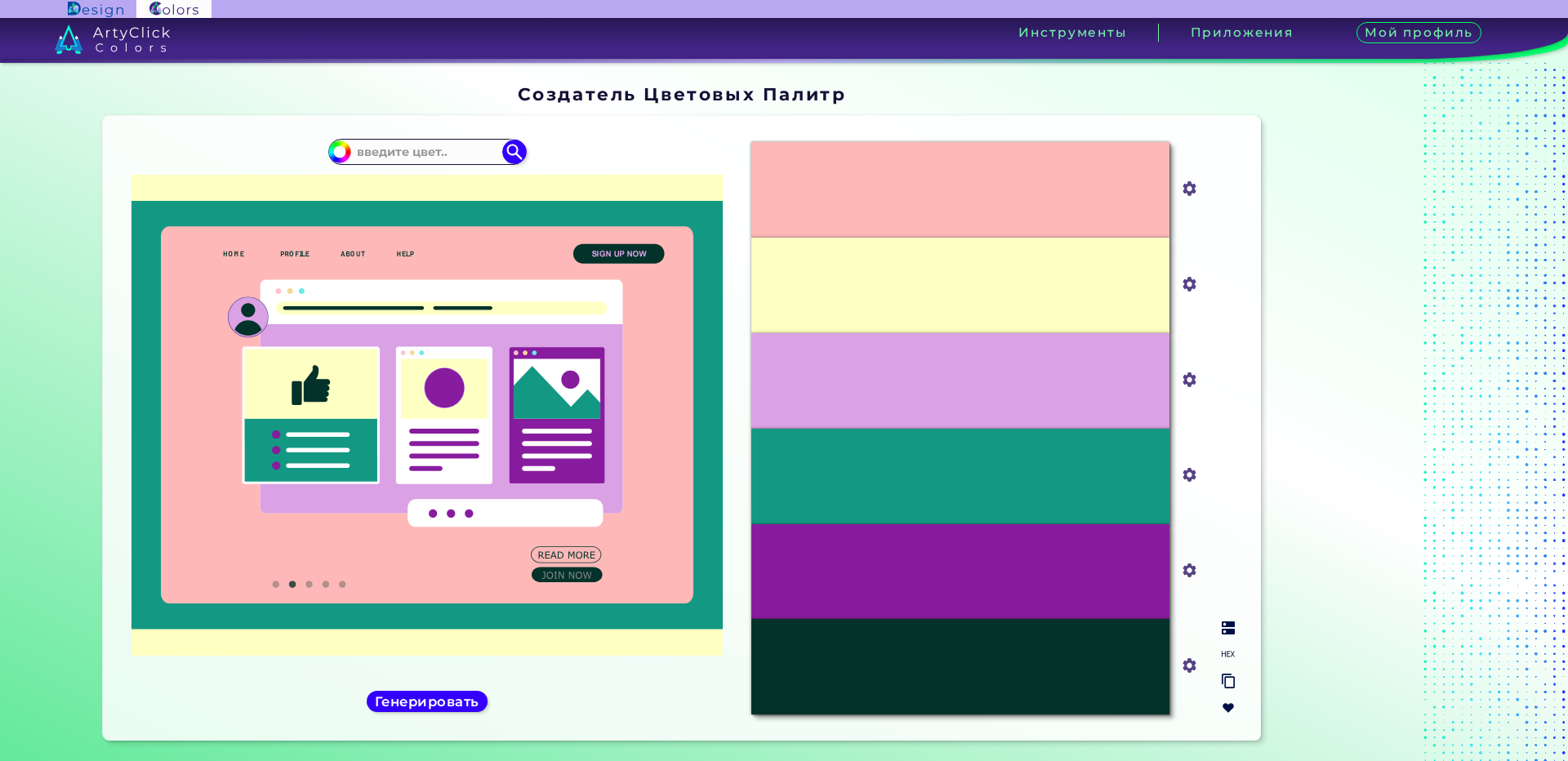
click at [1185, 193] on input "#ffb8b8" at bounding box center [1186, 186] width 20 height 20
click at [1241, 128] on div "Oops - something went wrong. Please try again. #FFB8B8 #ffb8b8 #FEFFC2 #feffc2 …" at bounding box center [683, 427] width 1159 height 624
click at [1181, 192] on input "#ffb8b8" at bounding box center [1186, 186] width 20 height 20
type input "#ffc2c2"
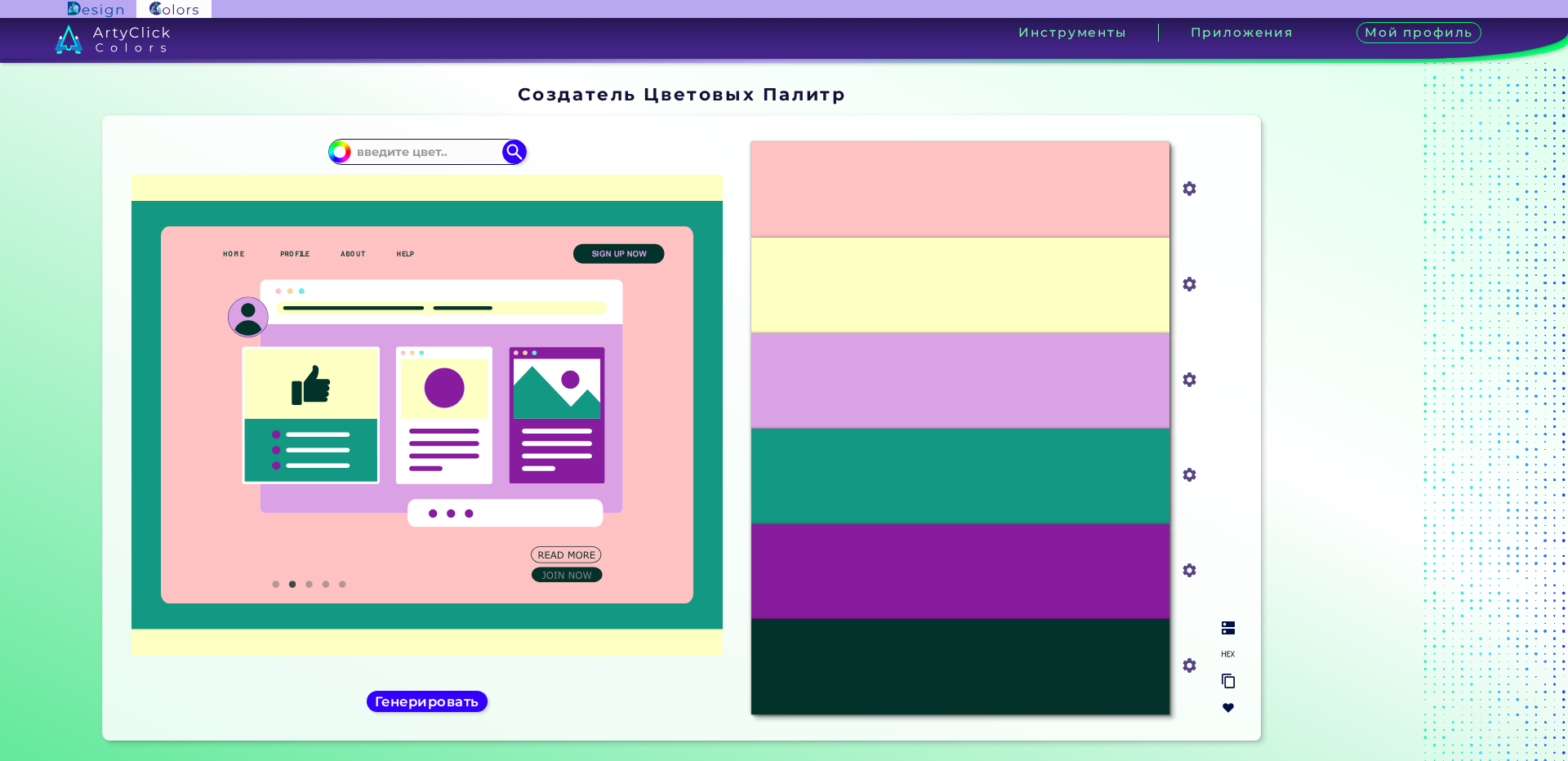
click at [1190, 379] on input "#daa1e5" at bounding box center [1186, 377] width 20 height 20
type input "#f6c7ff"
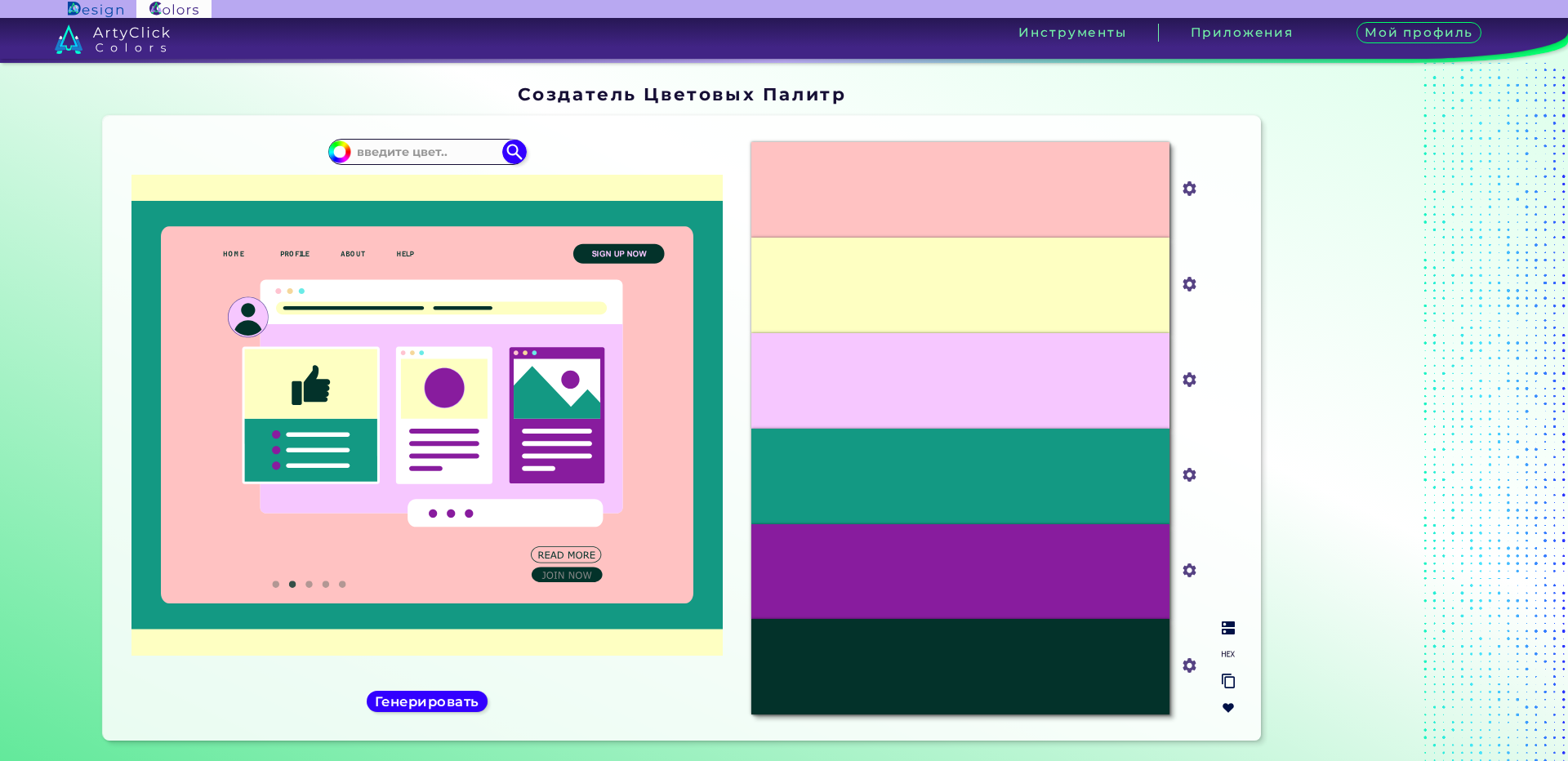
click at [1187, 466] on input "#139983" at bounding box center [1186, 472] width 20 height 20
type input "#ccfff7"
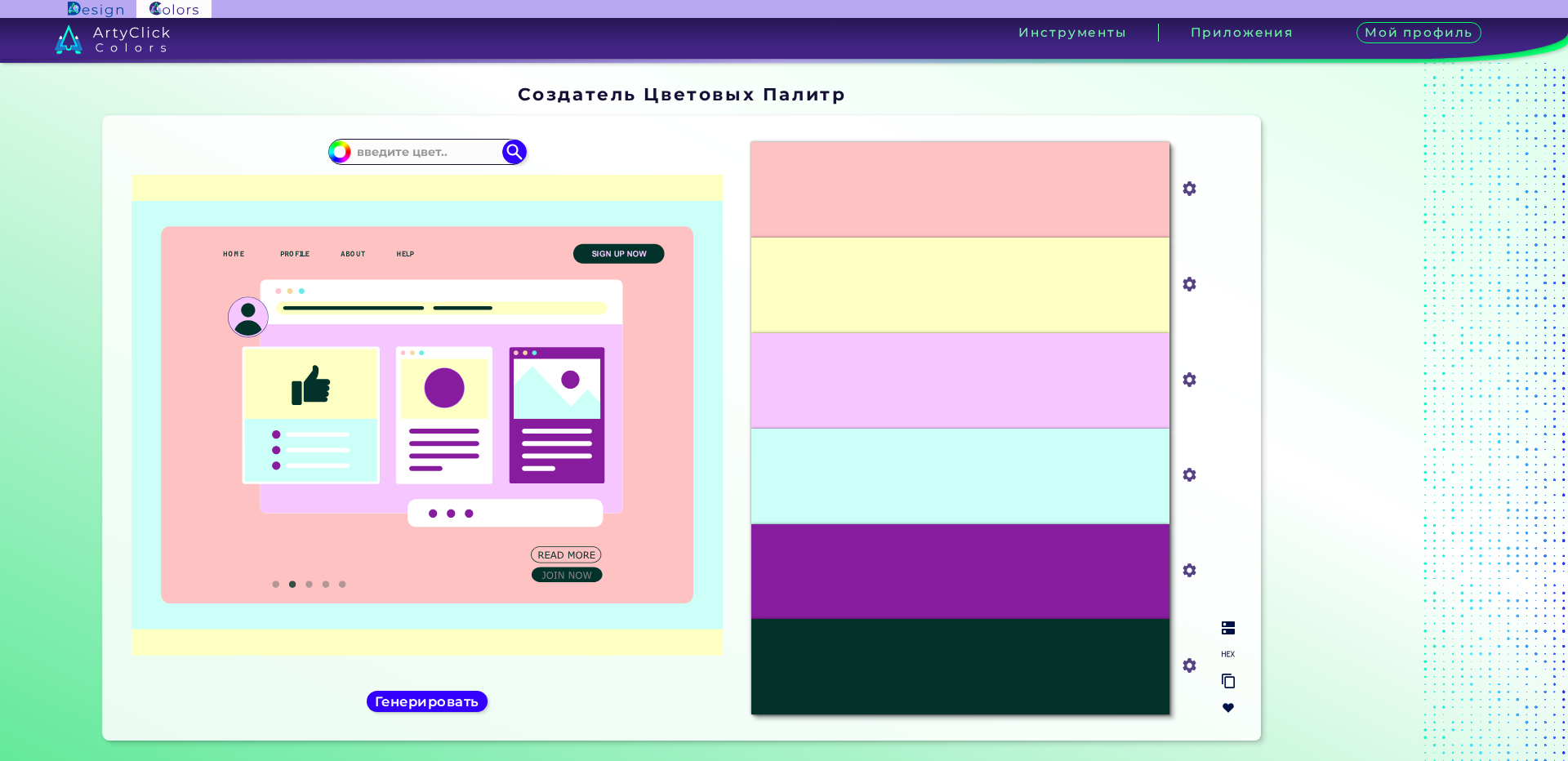
click at [1190, 477] on input "#ccfff7" at bounding box center [1186, 472] width 20 height 20
type input "#bdfff5"
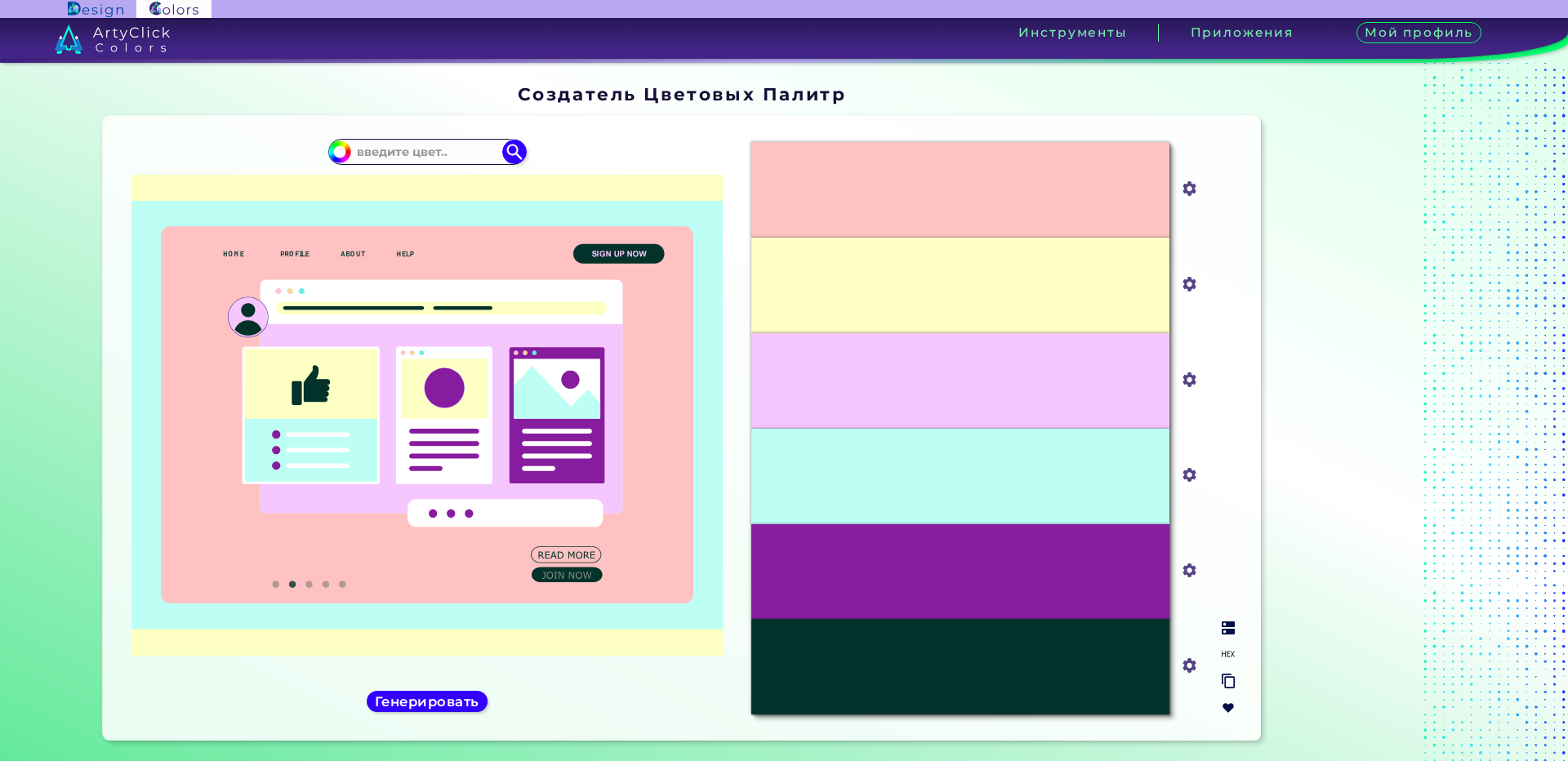
click at [1180, 474] on input "#bdfff5" at bounding box center [1186, 472] width 20 height 20
type input "#b3fff4"
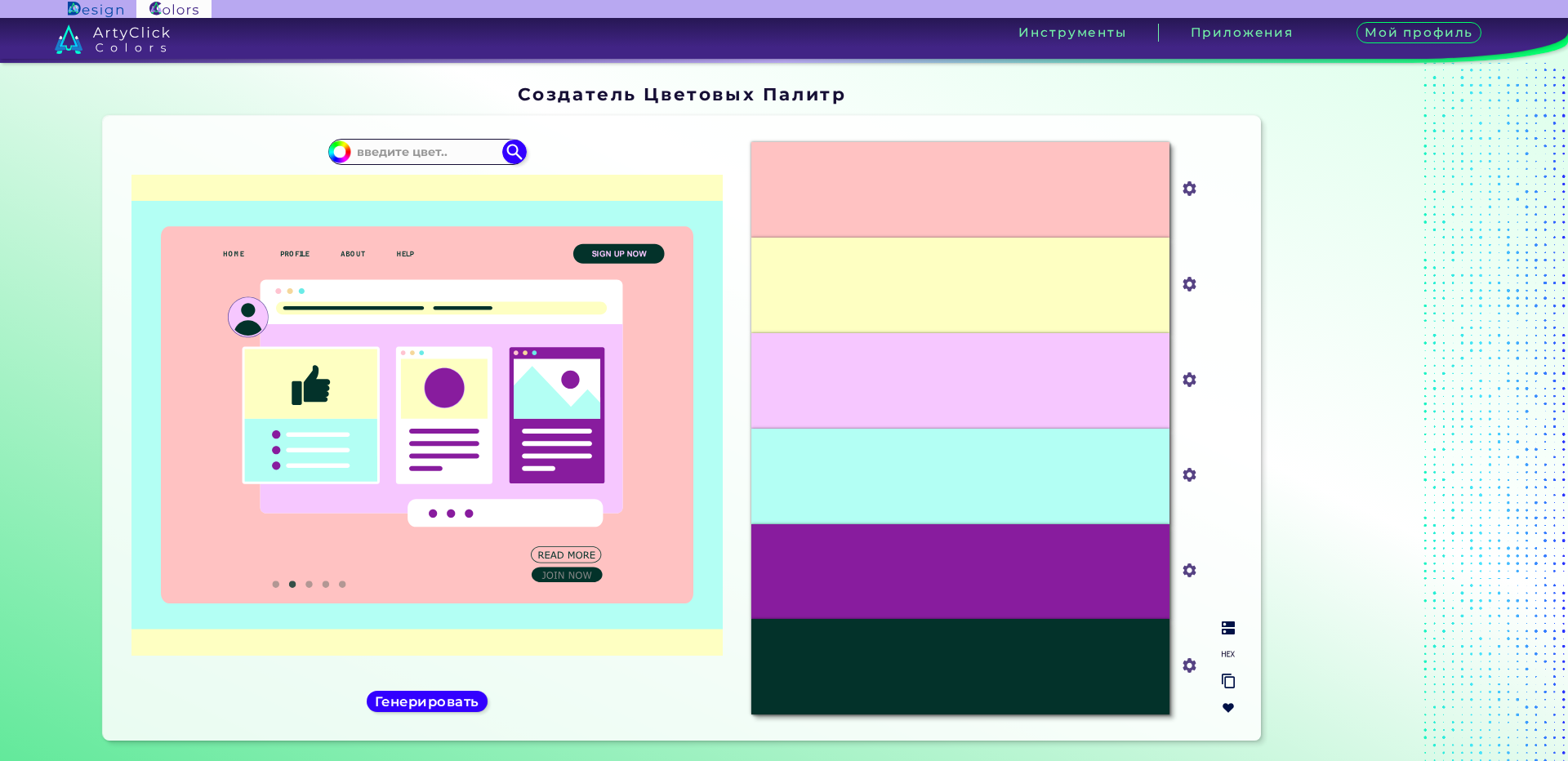
click at [1188, 477] on input "#b3fff4" at bounding box center [1186, 472] width 20 height 20
type input "#a3fff1"
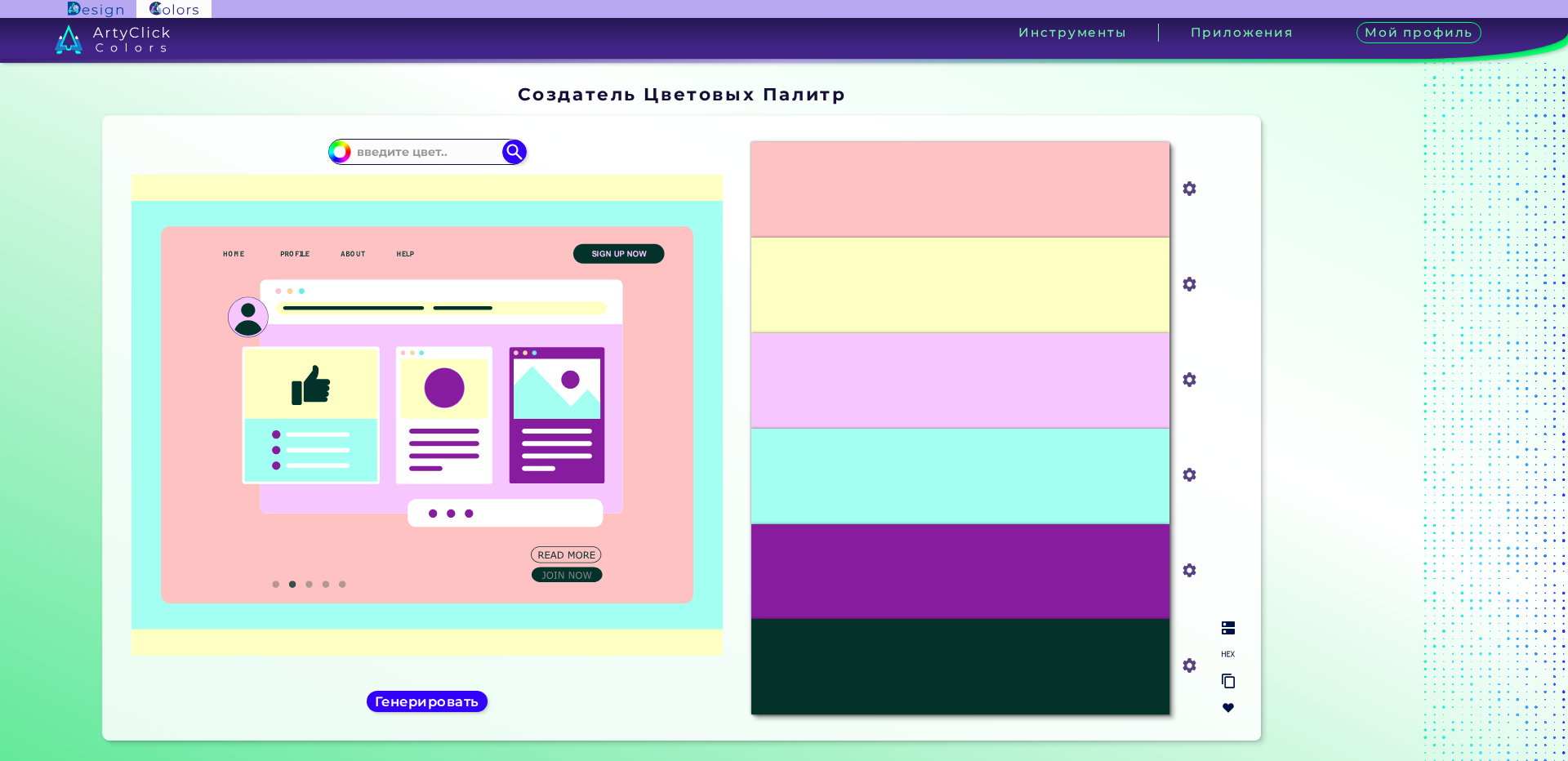
click at [1191, 569] on input "#881c9e" at bounding box center [1186, 568] width 20 height 20
type input "#eb85ff"
click at [1268, 314] on div at bounding box center [1370, 415] width 205 height 676
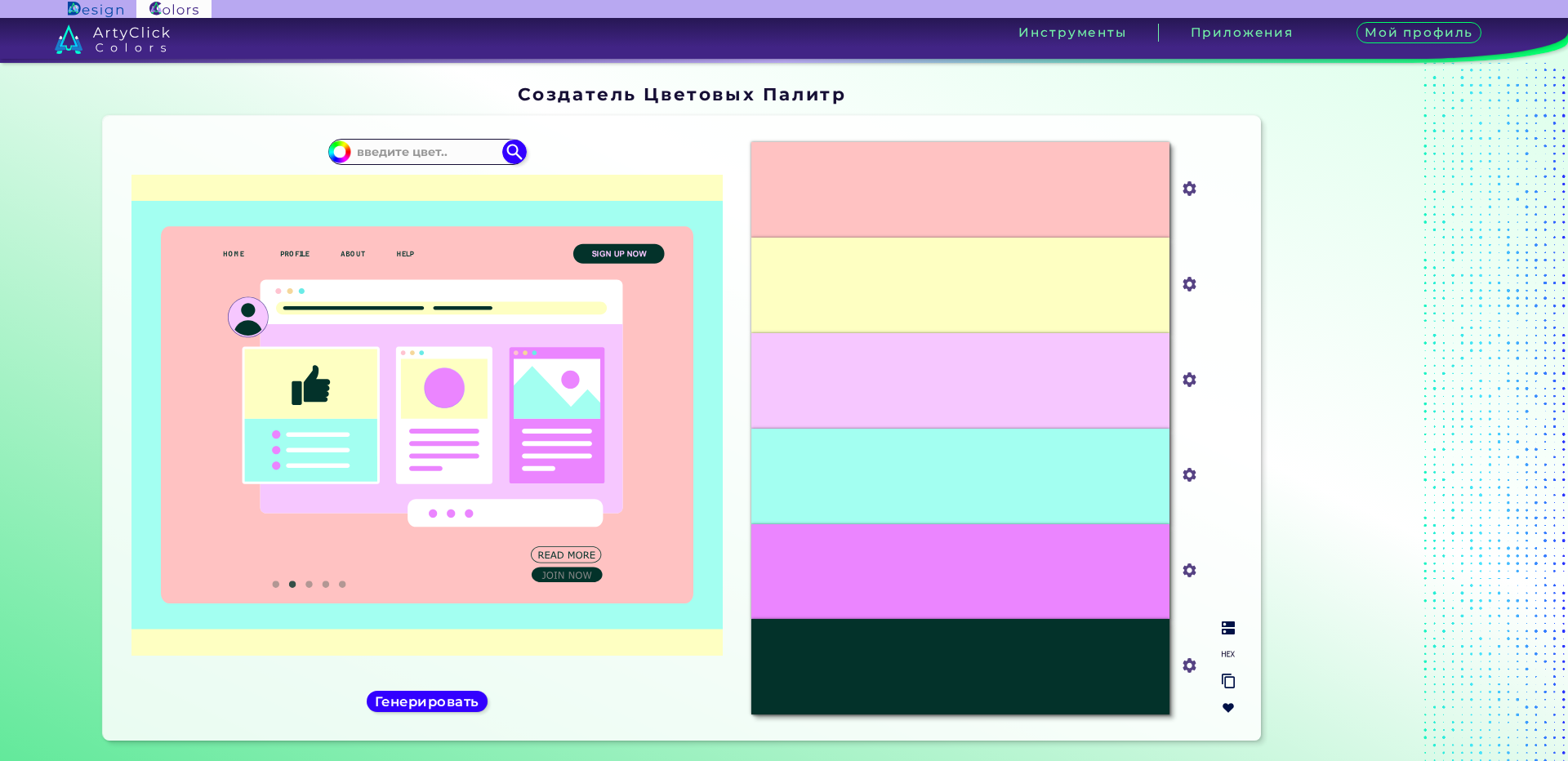
click at [1187, 572] on input "#eb85ff" at bounding box center [1186, 568] width 20 height 20
type input "#bf94ff"
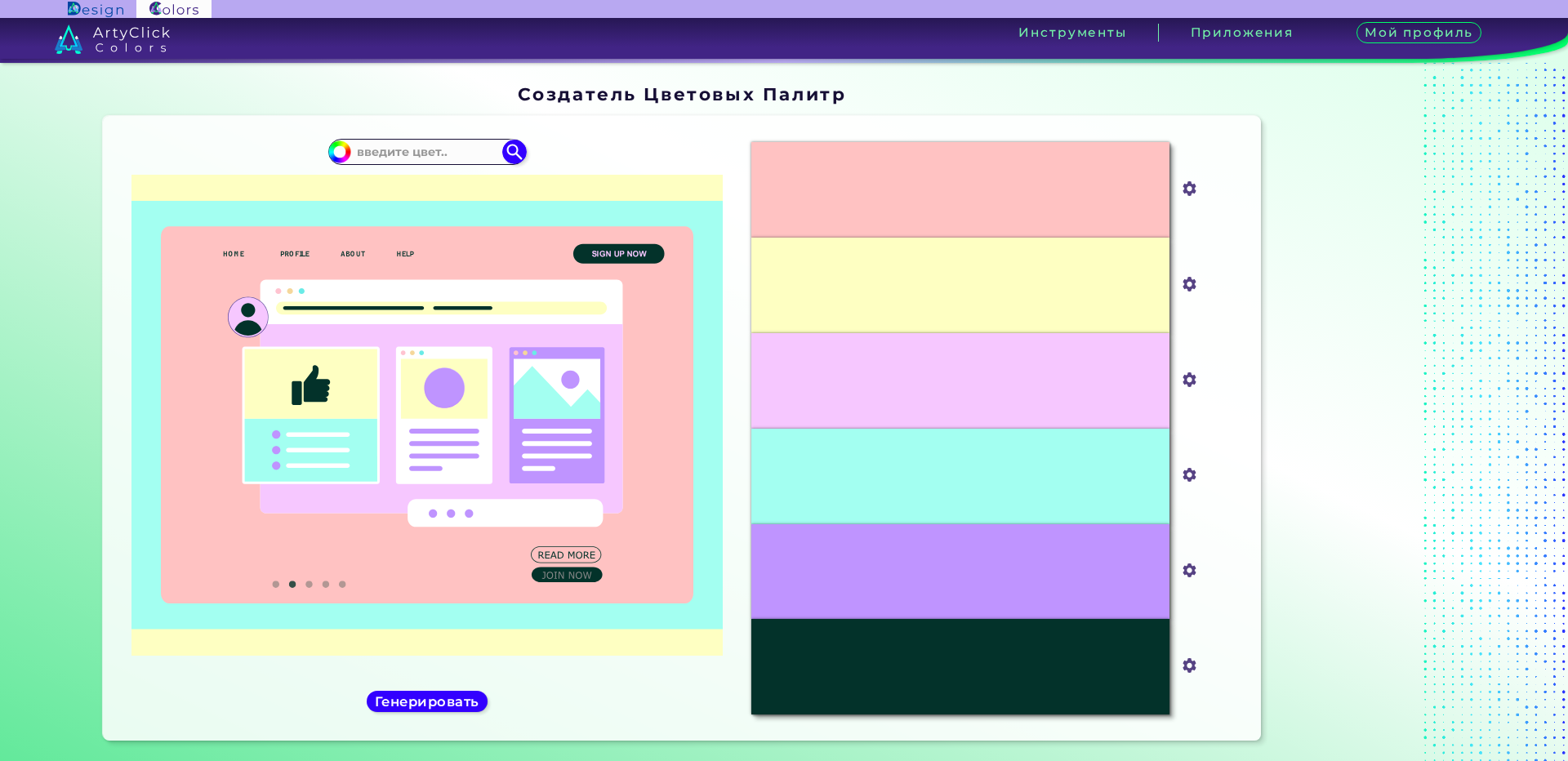
click at [1252, 321] on div "Oops - something went wrong. Please try again. #FFC2C2 #ffc2c2 #FEFFC2 #feffc2 …" at bounding box center [683, 427] width 1159 height 624
click at [1188, 572] on input "#bf94ff" at bounding box center [1186, 568] width 20 height 20
click at [1251, 351] on div "Oops - something went wrong. Please try again. #FFC2C2 #ffc2c2 #FEFFC2 #feffc2 …" at bounding box center [683, 427] width 1159 height 624
click at [1187, 576] on input "#bf94ff" at bounding box center [1186, 568] width 20 height 20
type input "#bf94ff"
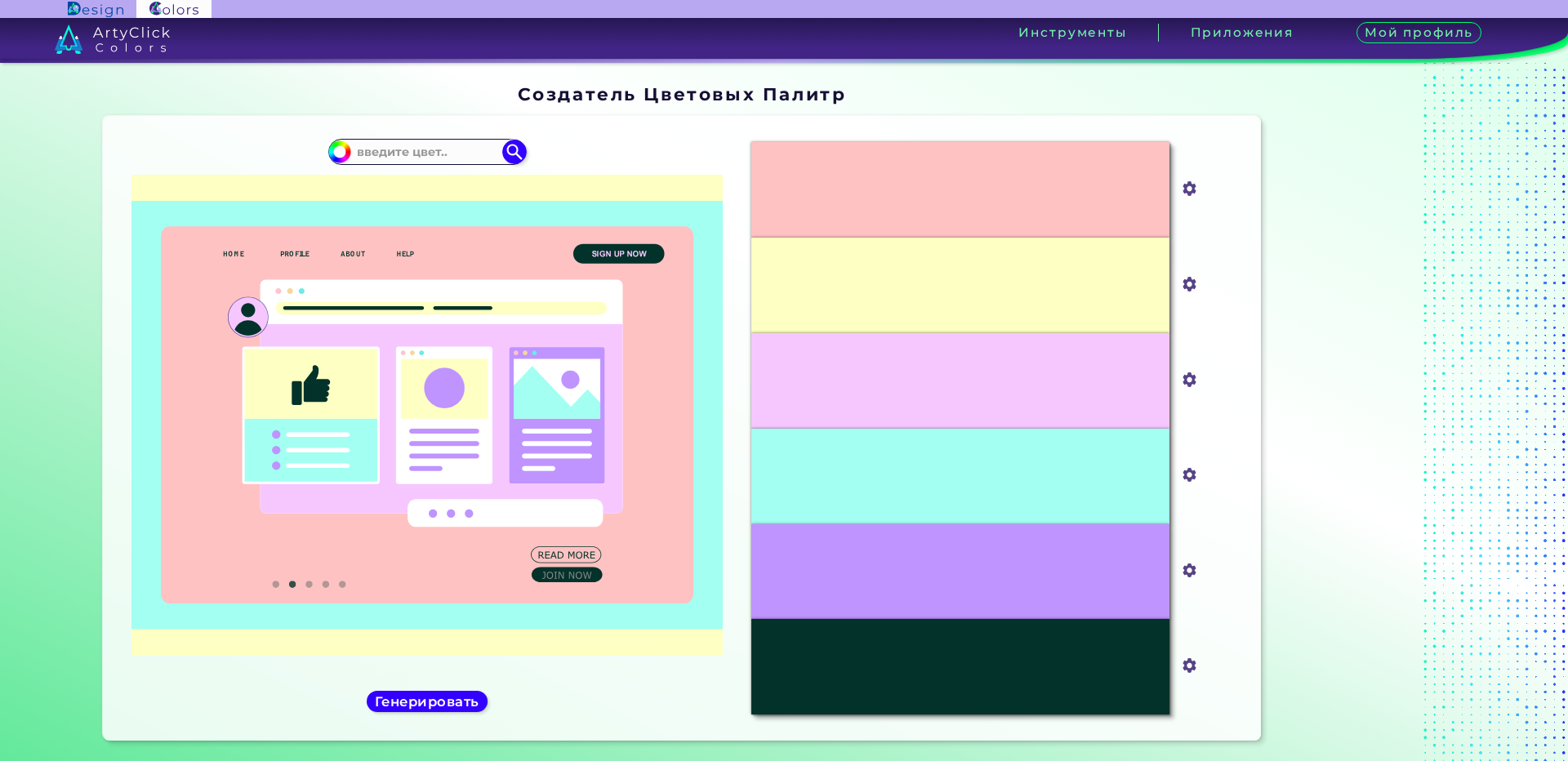
click at [1244, 333] on div "#FFC2C2 #ffc2c2 #FEFFC2 #feffc2 #F6C7FF #f6c7ff #A3FFF1 #a3fff1 #BF94FF #bf94ff…" at bounding box center [992, 428] width 510 height 598
click at [1186, 663] on input "#03322a" at bounding box center [1186, 663] width 20 height 20
type input "#7a9cff"
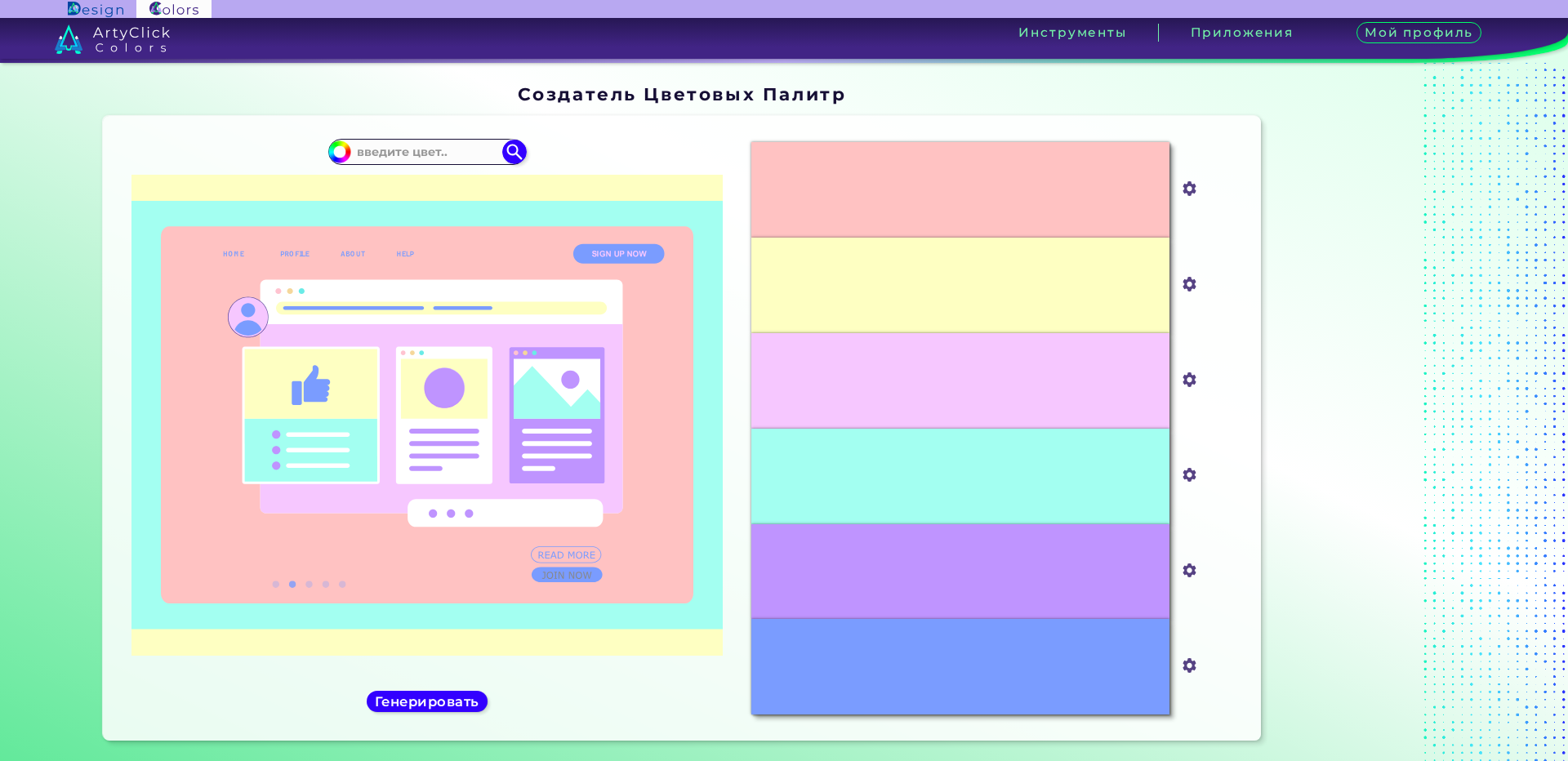
click at [1250, 420] on div "Oops - something went wrong. Please try again. #FFC2C2 #ffc2c2 #FEFFC2 #feffc2 …" at bounding box center [683, 427] width 1159 height 624
click at [1190, 569] on input "#bf94ff" at bounding box center [1186, 568] width 20 height 20
type input "#ab94ff"
click at [1280, 619] on div at bounding box center [1370, 415] width 205 height 676
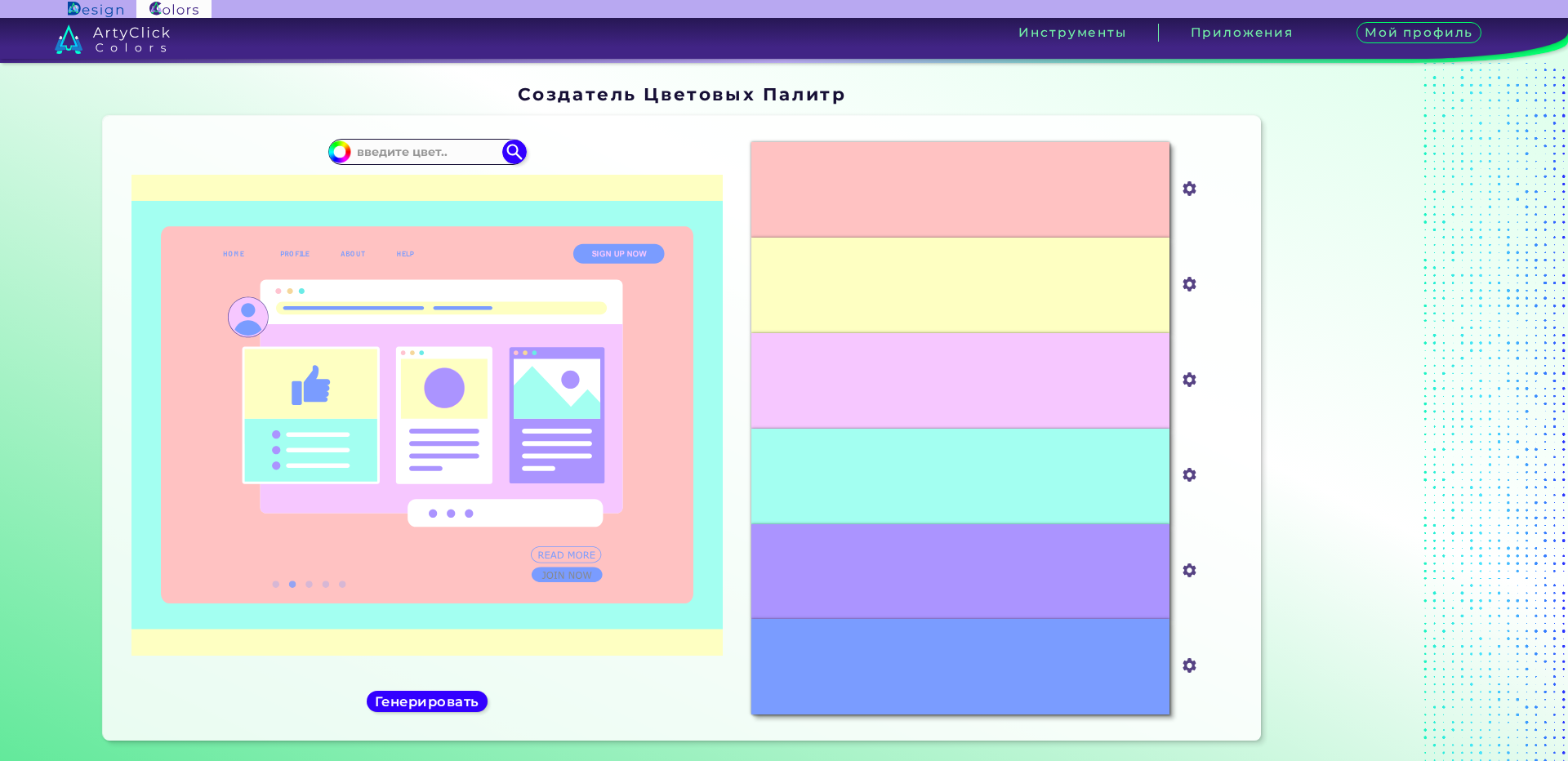
click at [1268, 608] on div at bounding box center [1370, 415] width 205 height 676
click at [1230, 653] on img at bounding box center [1229, 654] width 13 height 13
click at [1228, 707] on img at bounding box center [1229, 708] width 13 height 13
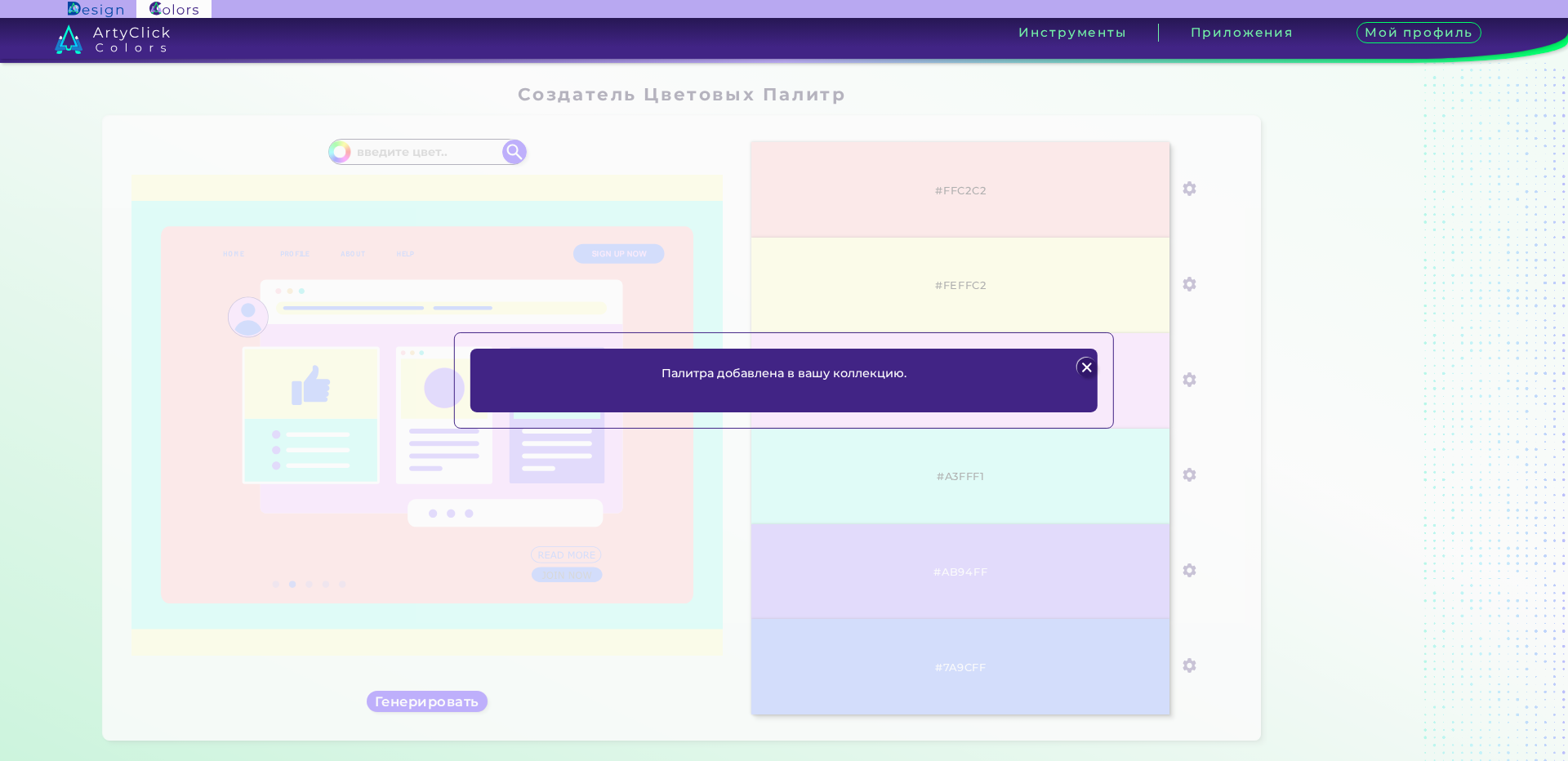
click at [1089, 362] on img at bounding box center [1086, 367] width 20 height 20
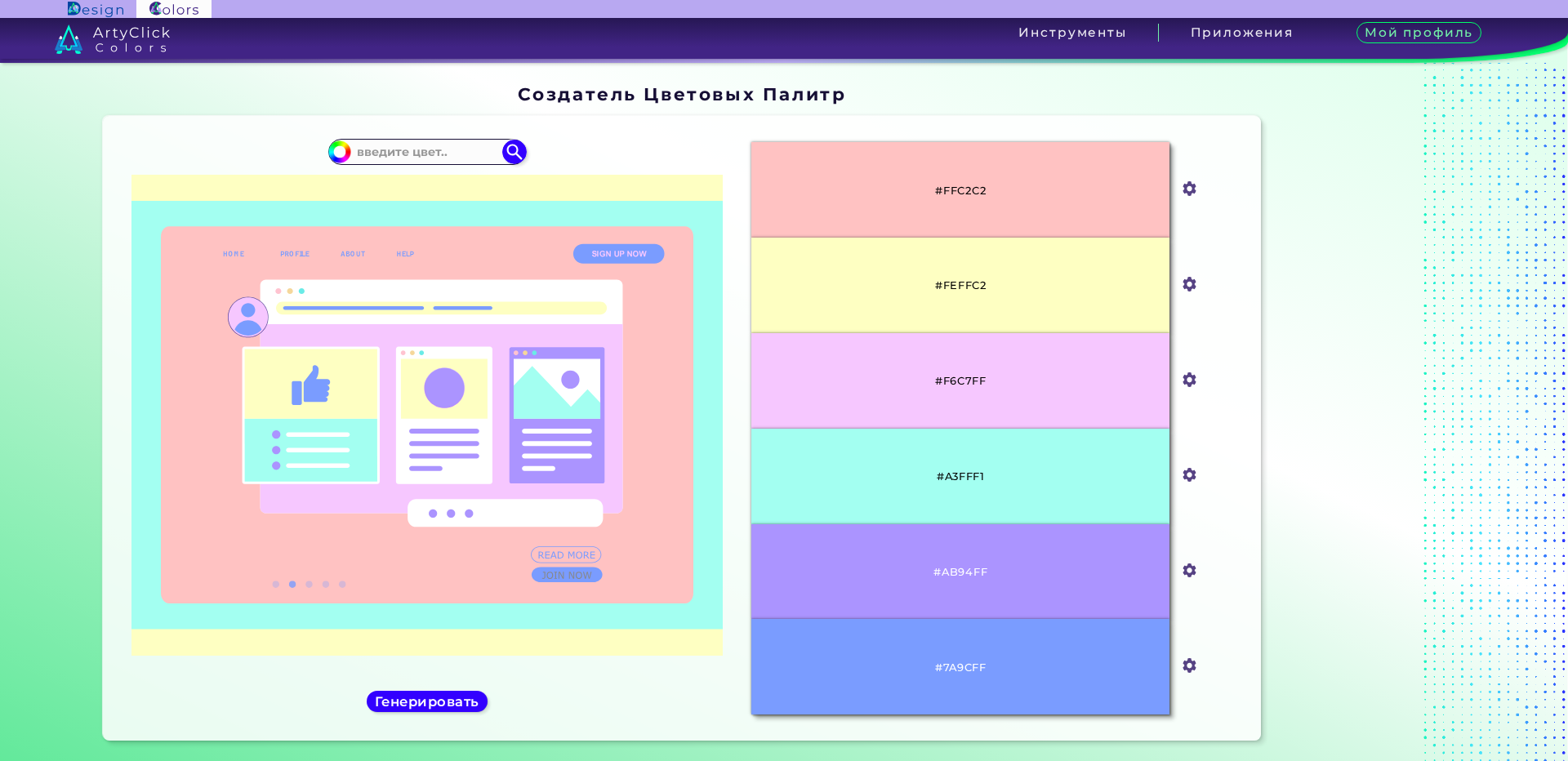
click at [1299, 518] on div at bounding box center [1370, 415] width 205 height 676
